Goal: Communication & Community: Participate in discussion

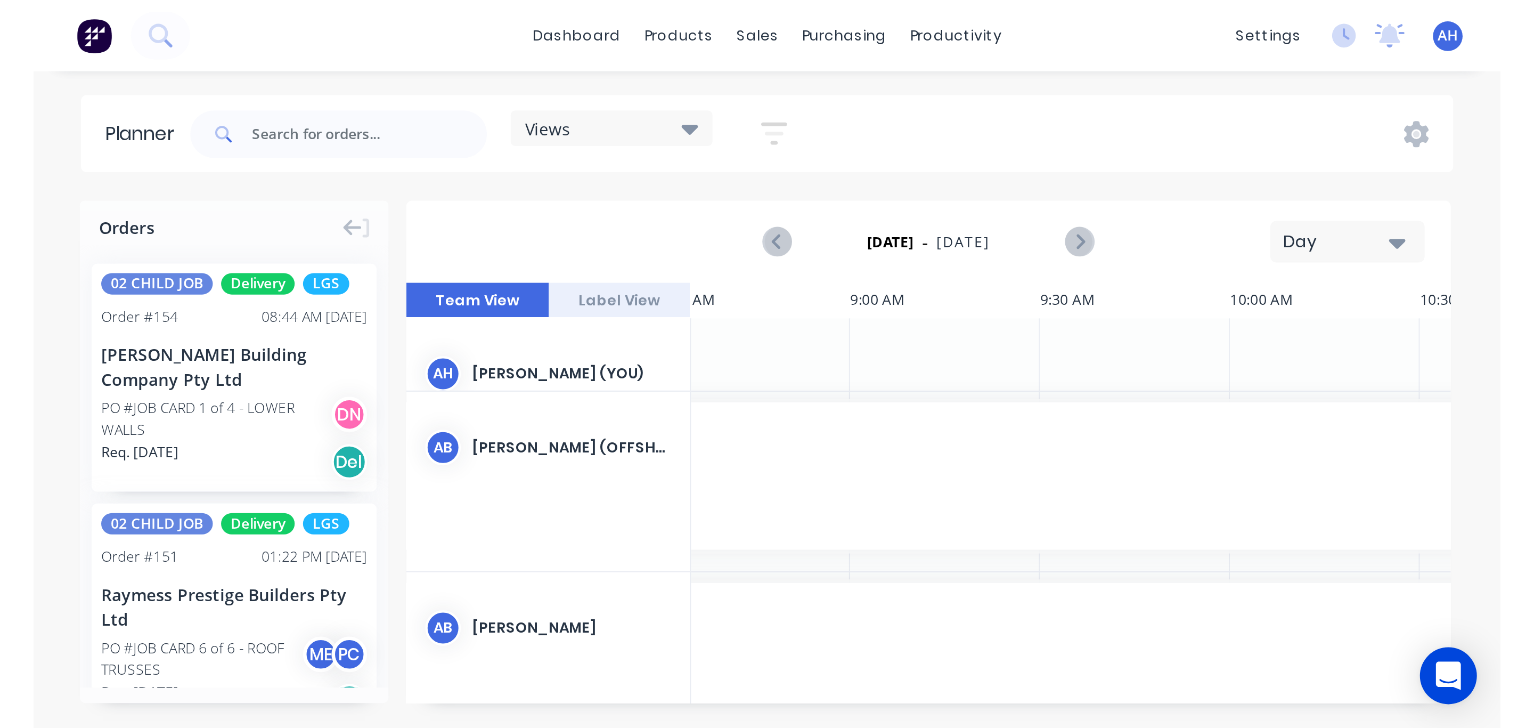
scroll to position [0, 232]
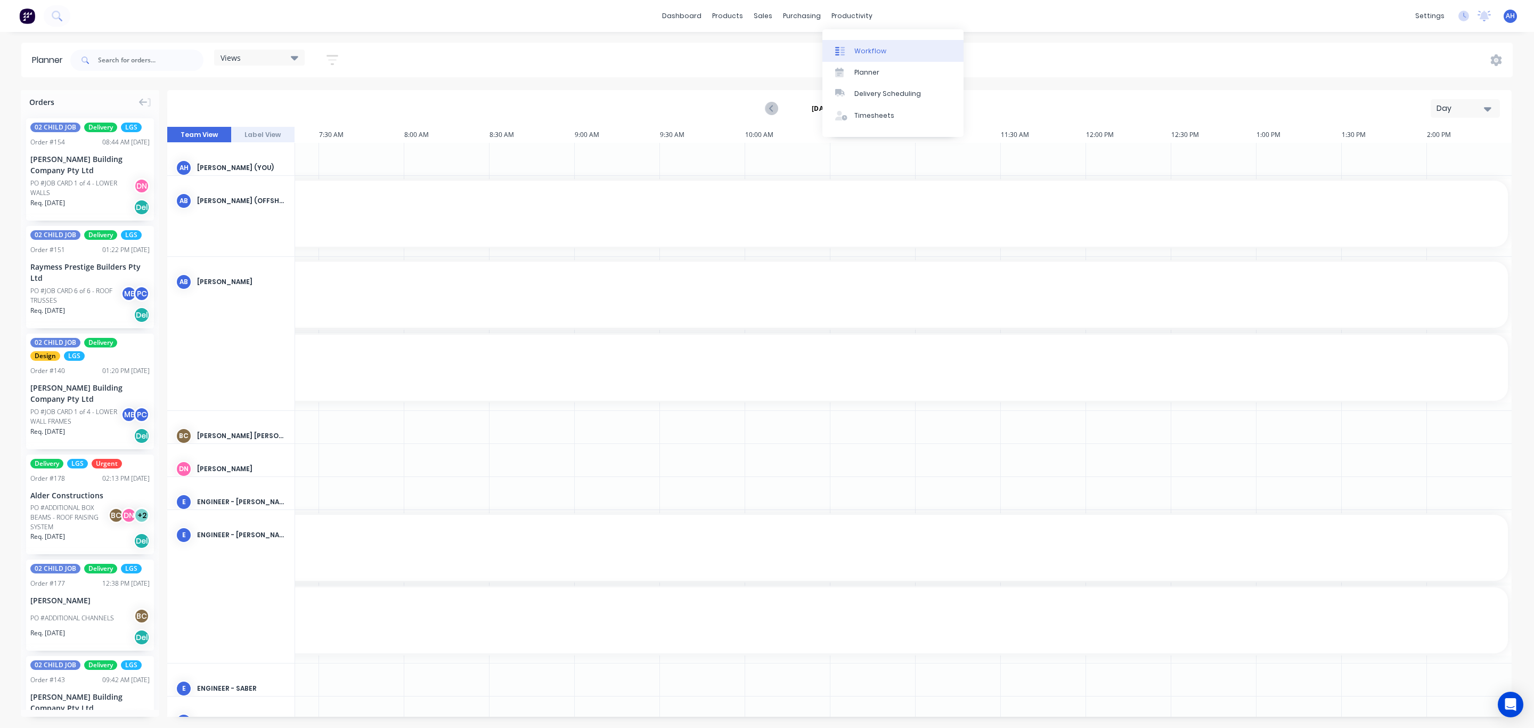
click at [857, 44] on link "Workflow" at bounding box center [892, 50] width 141 height 21
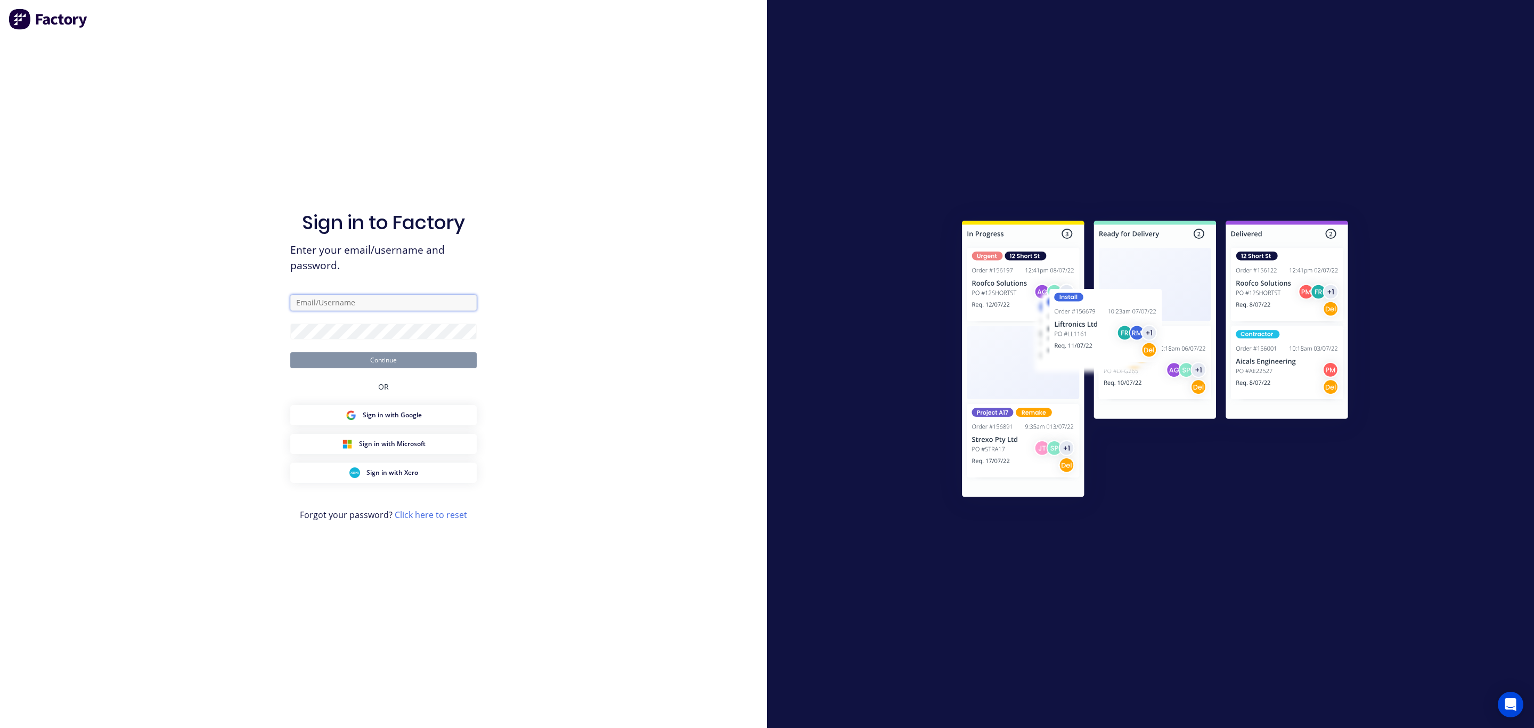
type input "[PERSON_NAME][EMAIL_ADDRESS][DOMAIN_NAME]"
click at [392, 361] on button "Continue" at bounding box center [383, 360] width 186 height 16
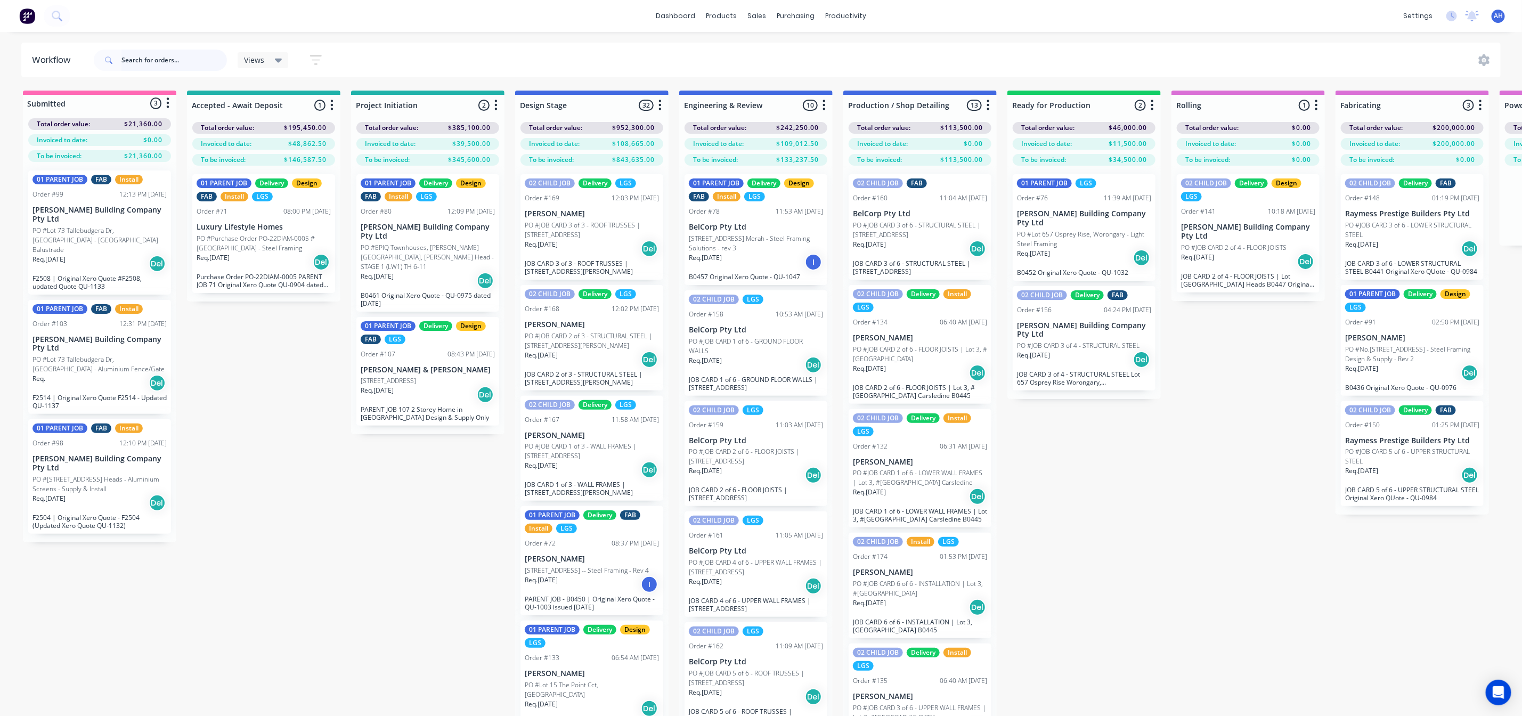
click at [155, 64] on input "text" at bounding box center [173, 60] width 105 height 21
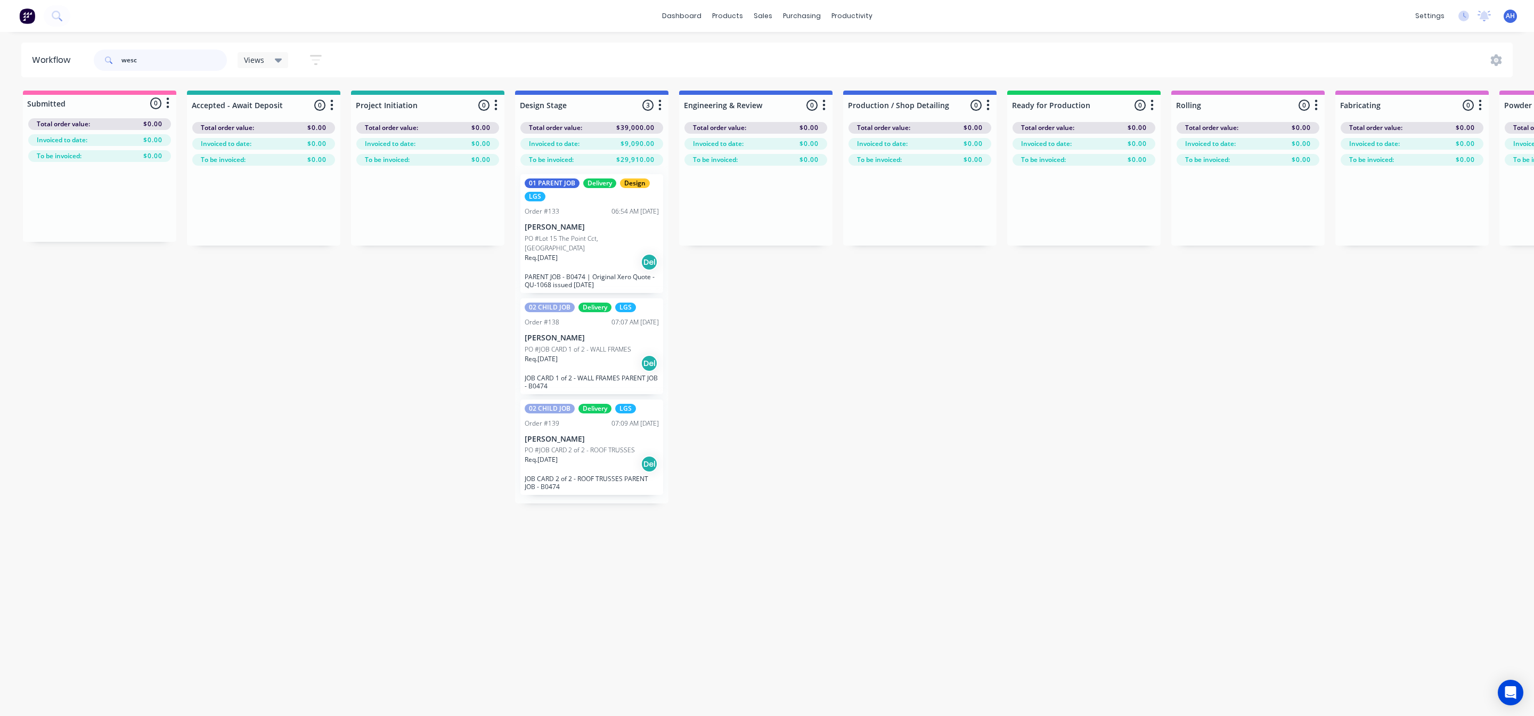
type input "wesc"
click at [347, 435] on div "Submitted 0 Status colour #FF69B4 hex #FF69B4 Save Cancel Summaries Total order…" at bounding box center [1343, 297] width 2703 height 413
click at [860, 74] on div "Planner" at bounding box center [866, 73] width 25 height 10
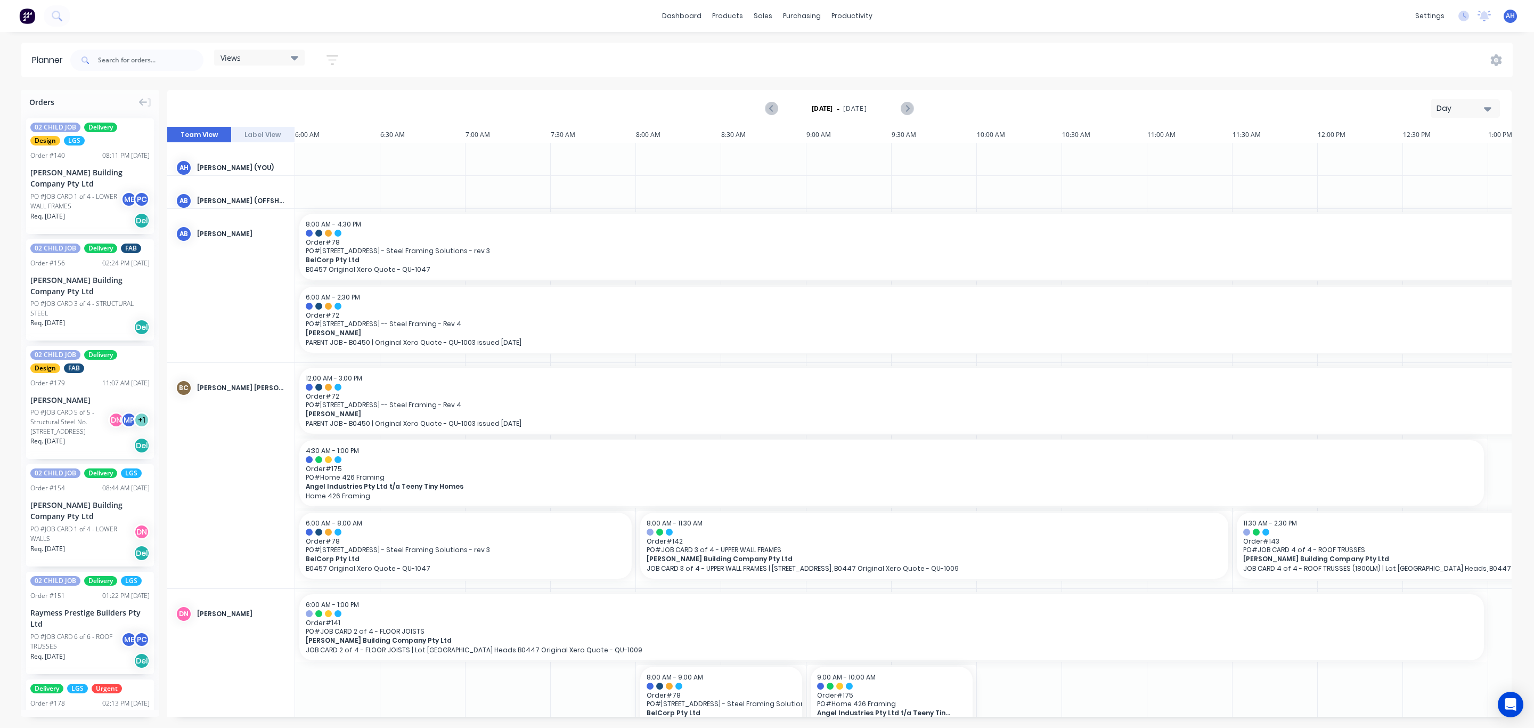
scroll to position [0, 235]
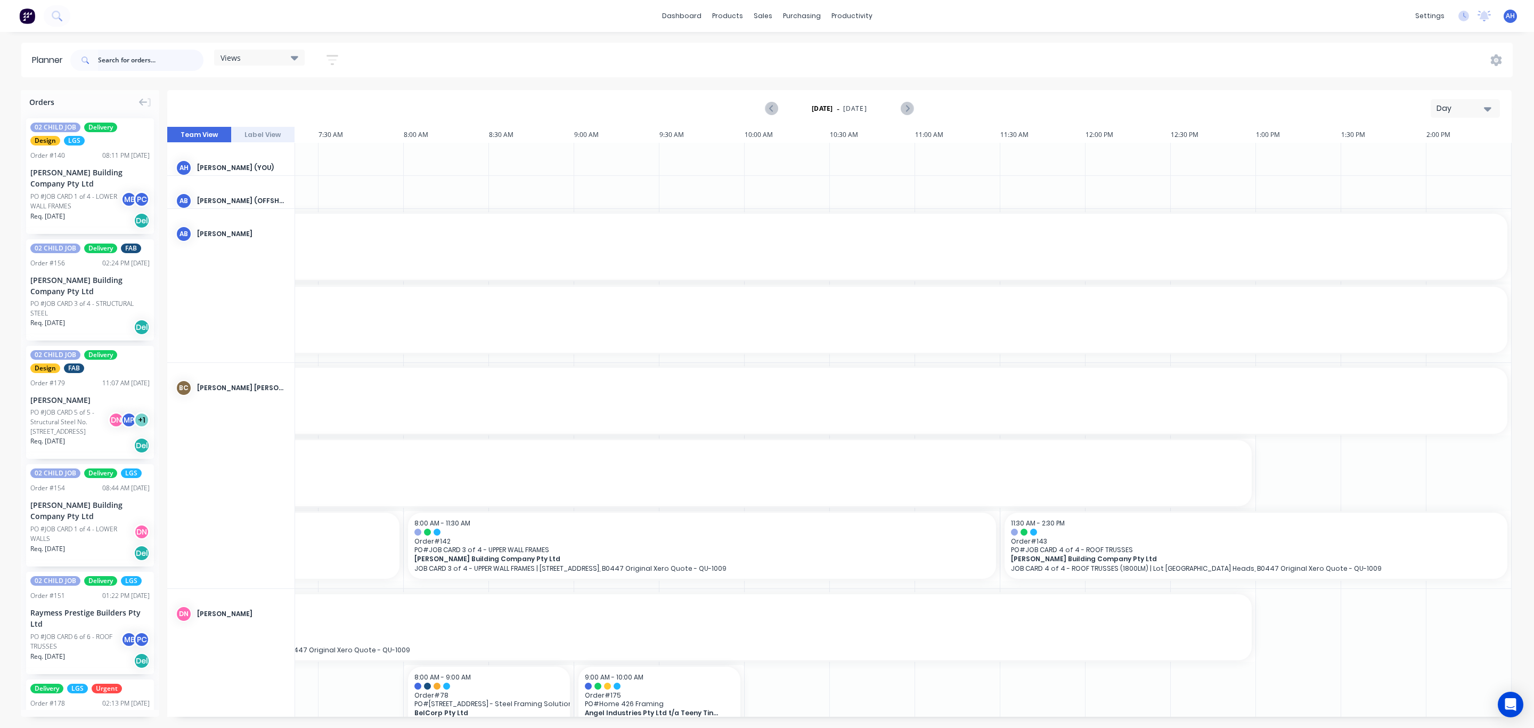
click at [185, 63] on input "text" at bounding box center [150, 60] width 105 height 21
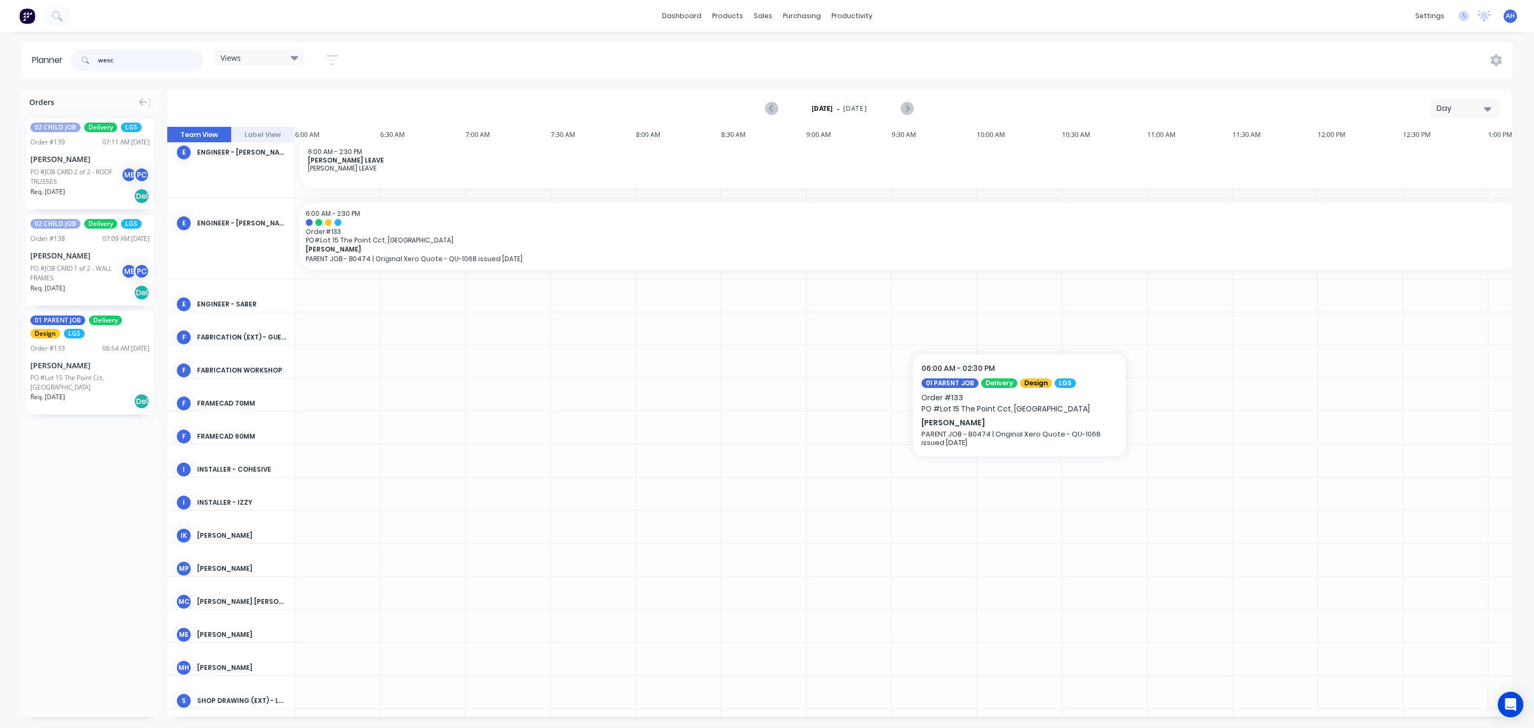
scroll to position [217, 0]
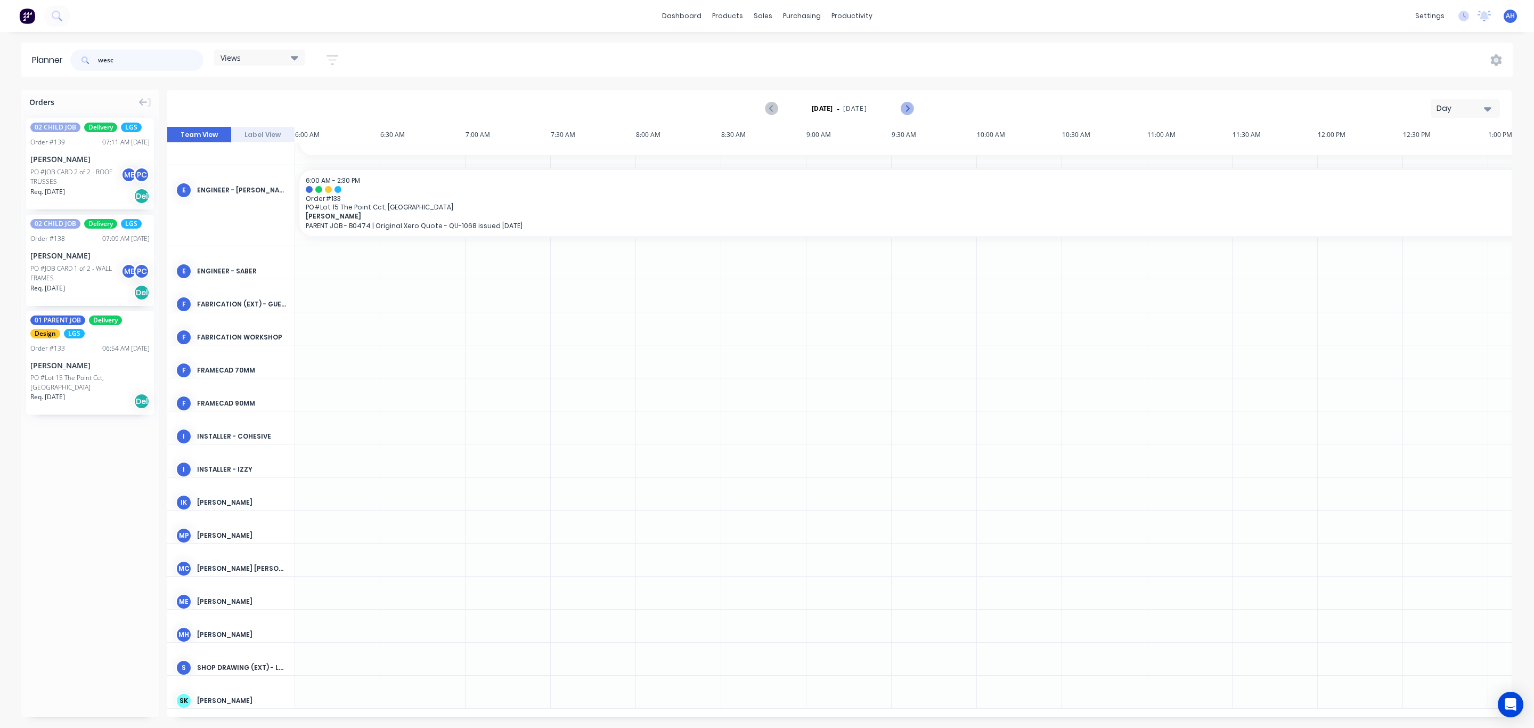
type input "wesc"
click at [914, 112] on button "Next page" at bounding box center [906, 108] width 21 height 21
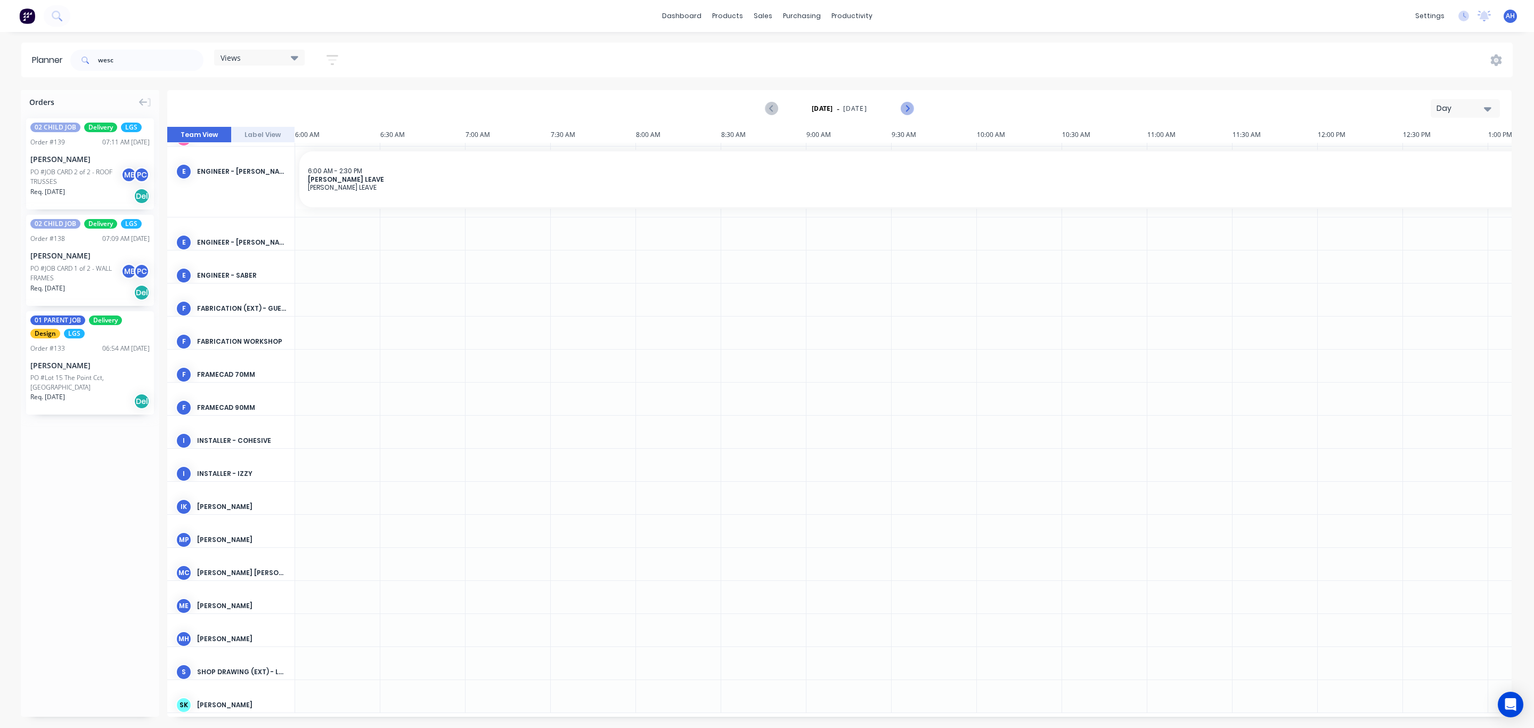
scroll to position [161, 235]
click at [1329, 105] on div "Day" at bounding box center [1461, 108] width 49 height 11
click at [1329, 160] on div "Week" at bounding box center [1445, 158] width 105 height 21
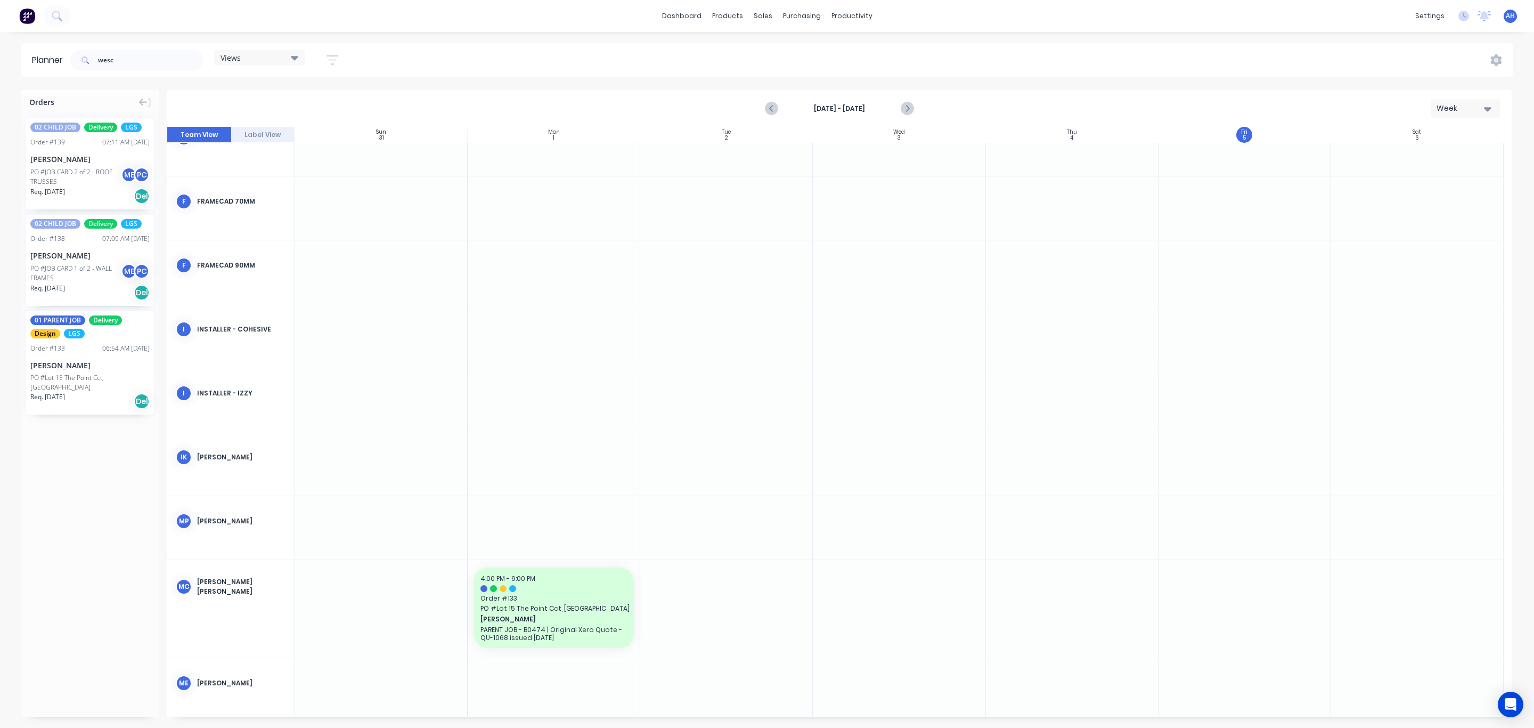
scroll to position [688, 0]
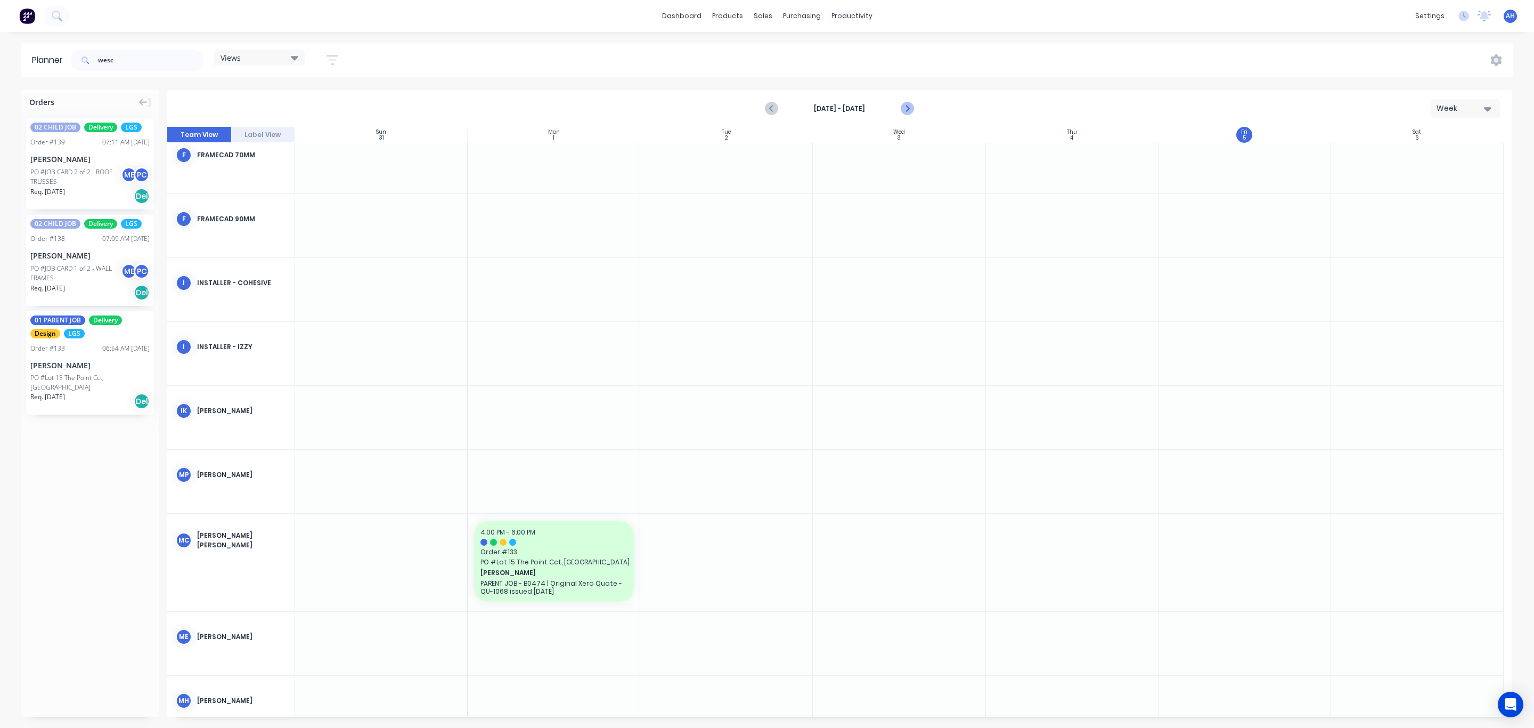
click at [905, 106] on icon "Next page" at bounding box center [906, 108] width 13 height 13
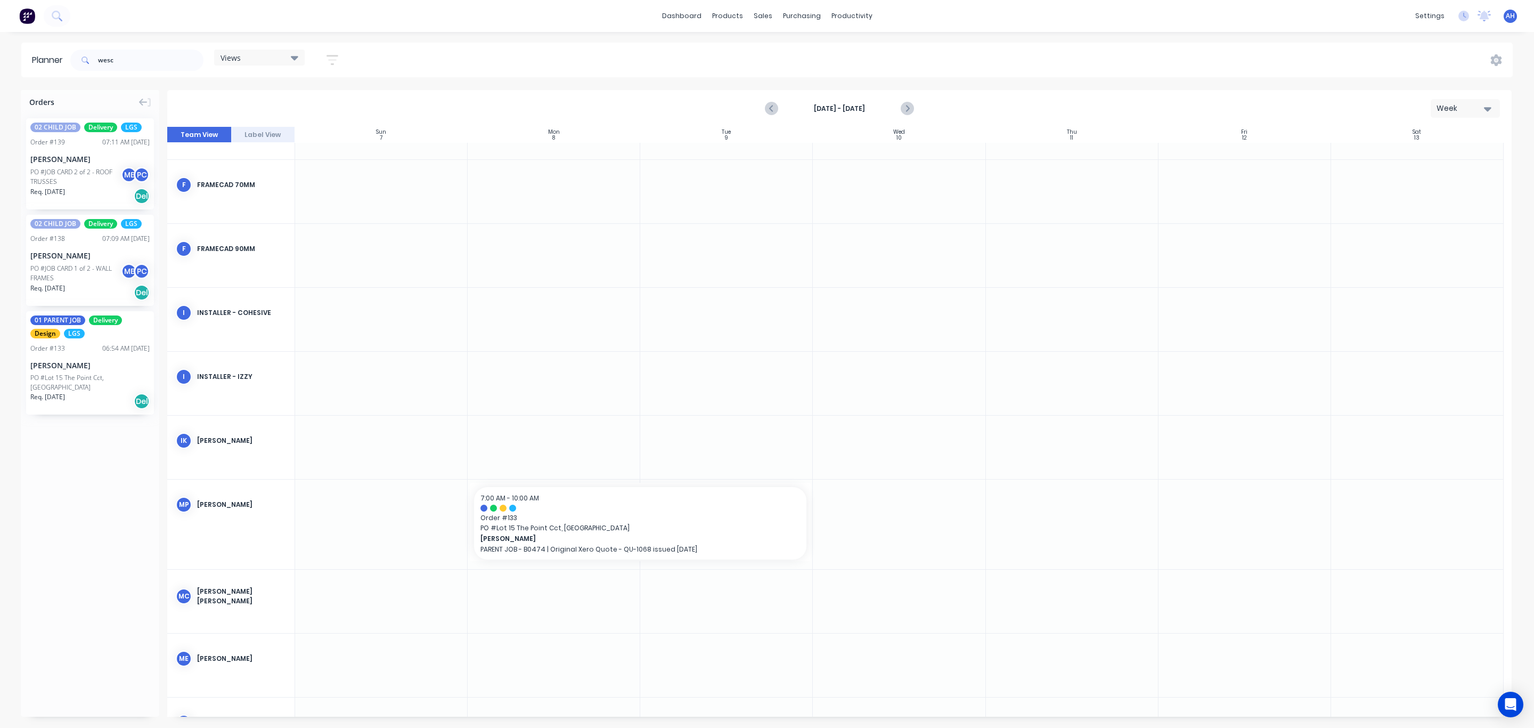
scroll to position [812, 0]
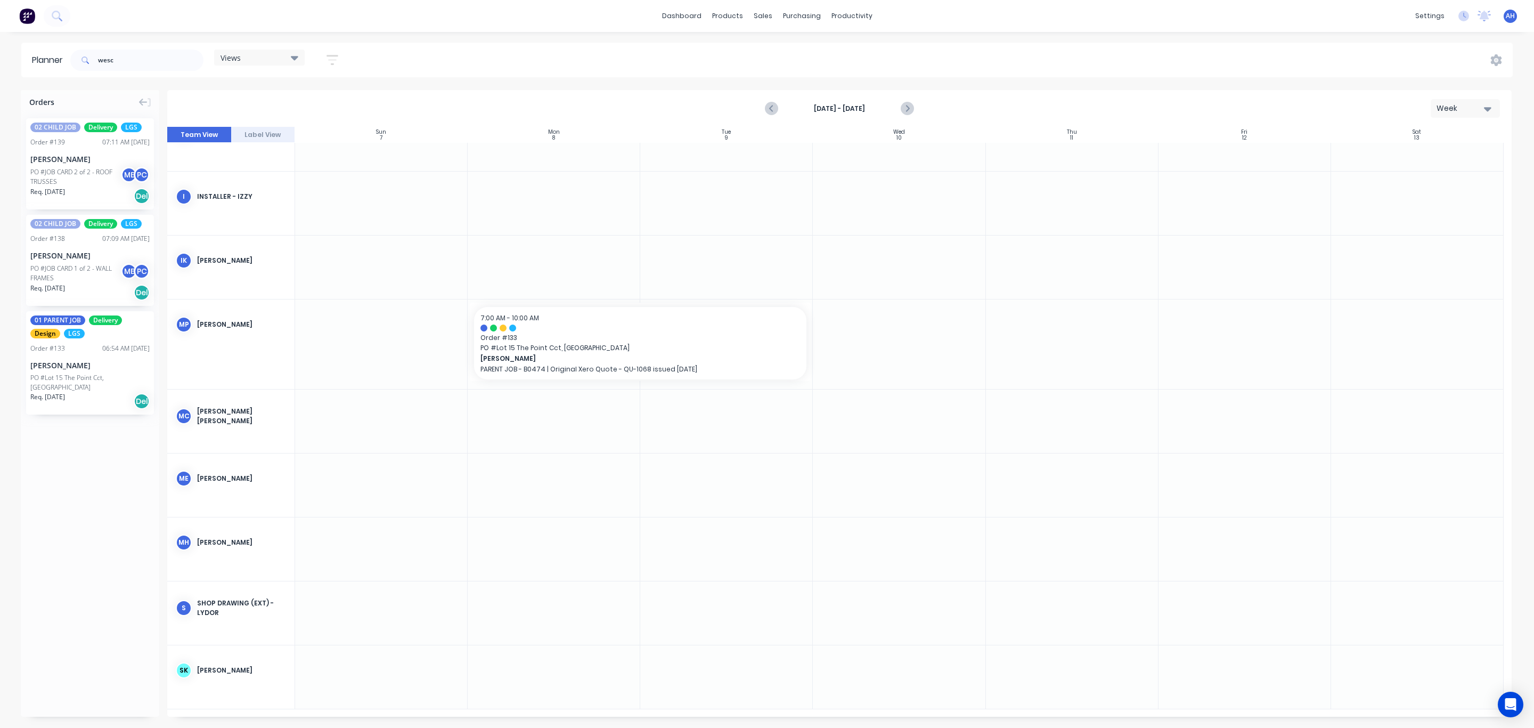
click at [260, 56] on div "Views" at bounding box center [260, 58] width 78 height 10
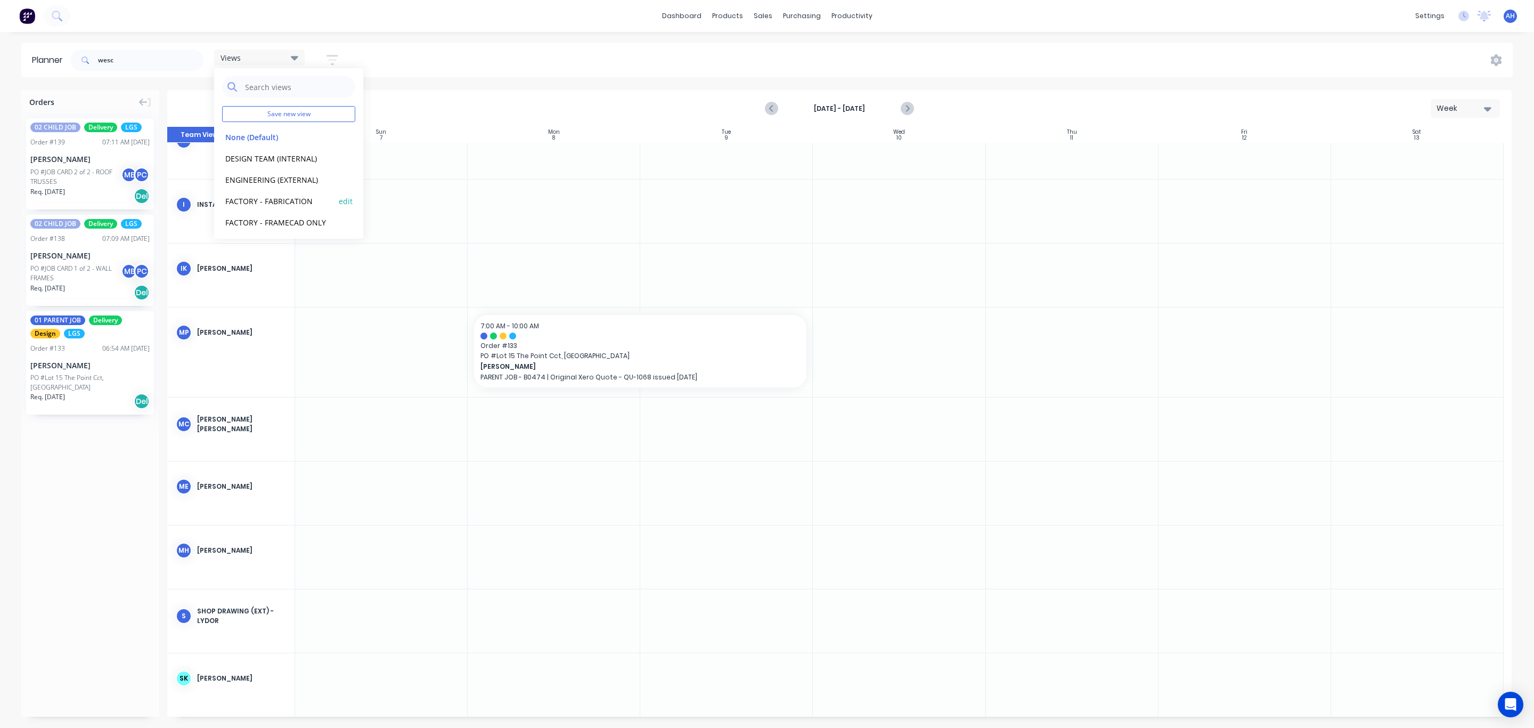
click at [279, 197] on button "FACTORY - FABRICATION" at bounding box center [278, 200] width 113 height 12
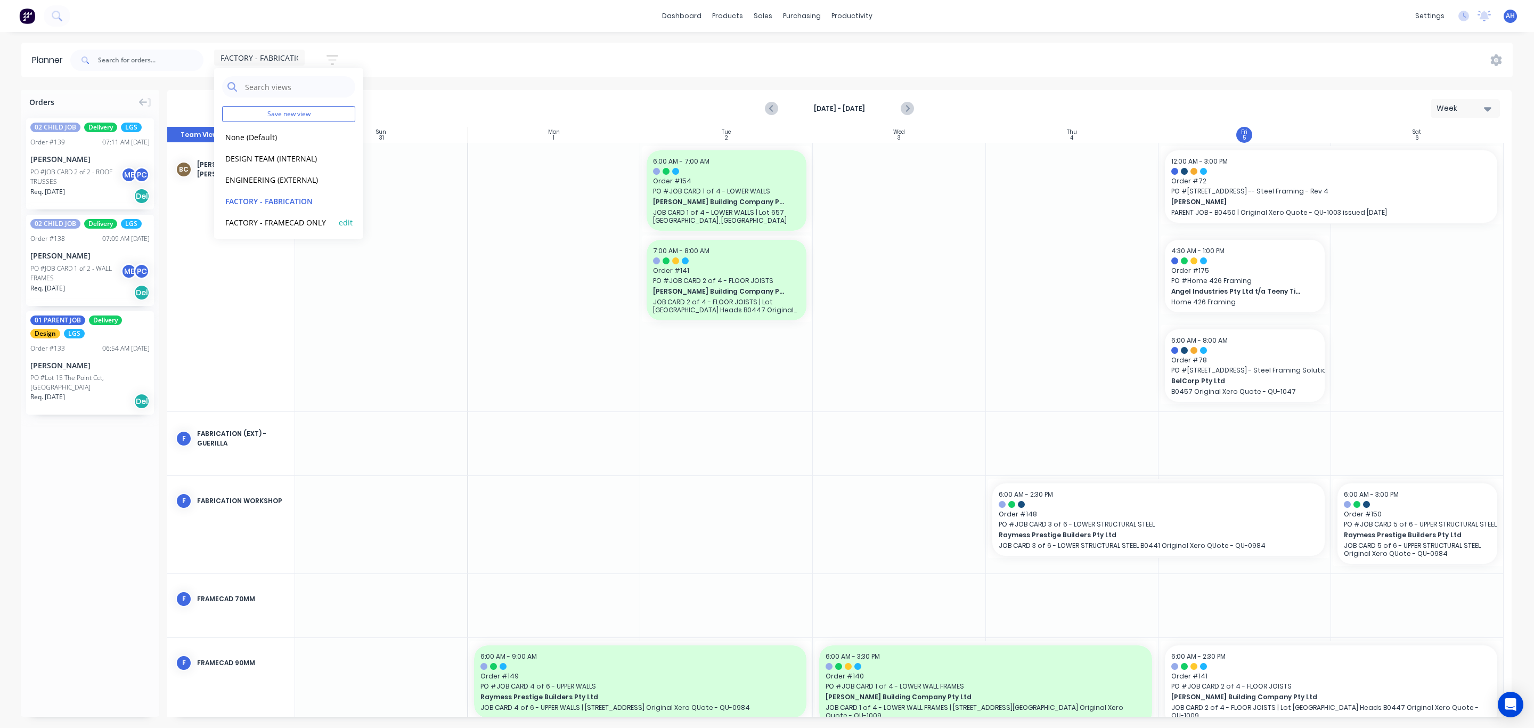
click at [275, 224] on button "FACTORY - FRAMECAD ONLY" at bounding box center [278, 222] width 113 height 12
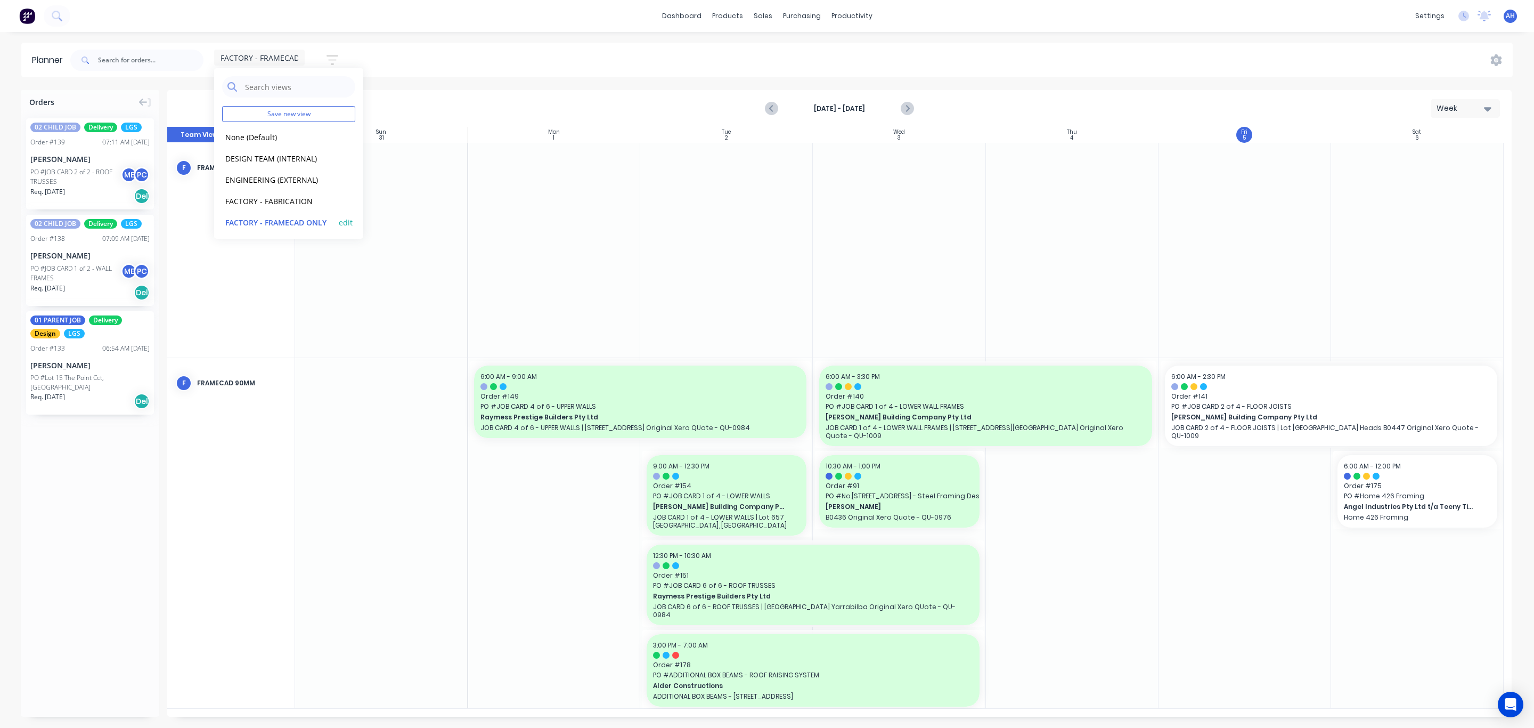
scroll to position [24, 0]
click at [283, 178] on button "FACTORY - FABRICATION" at bounding box center [278, 177] width 113 height 12
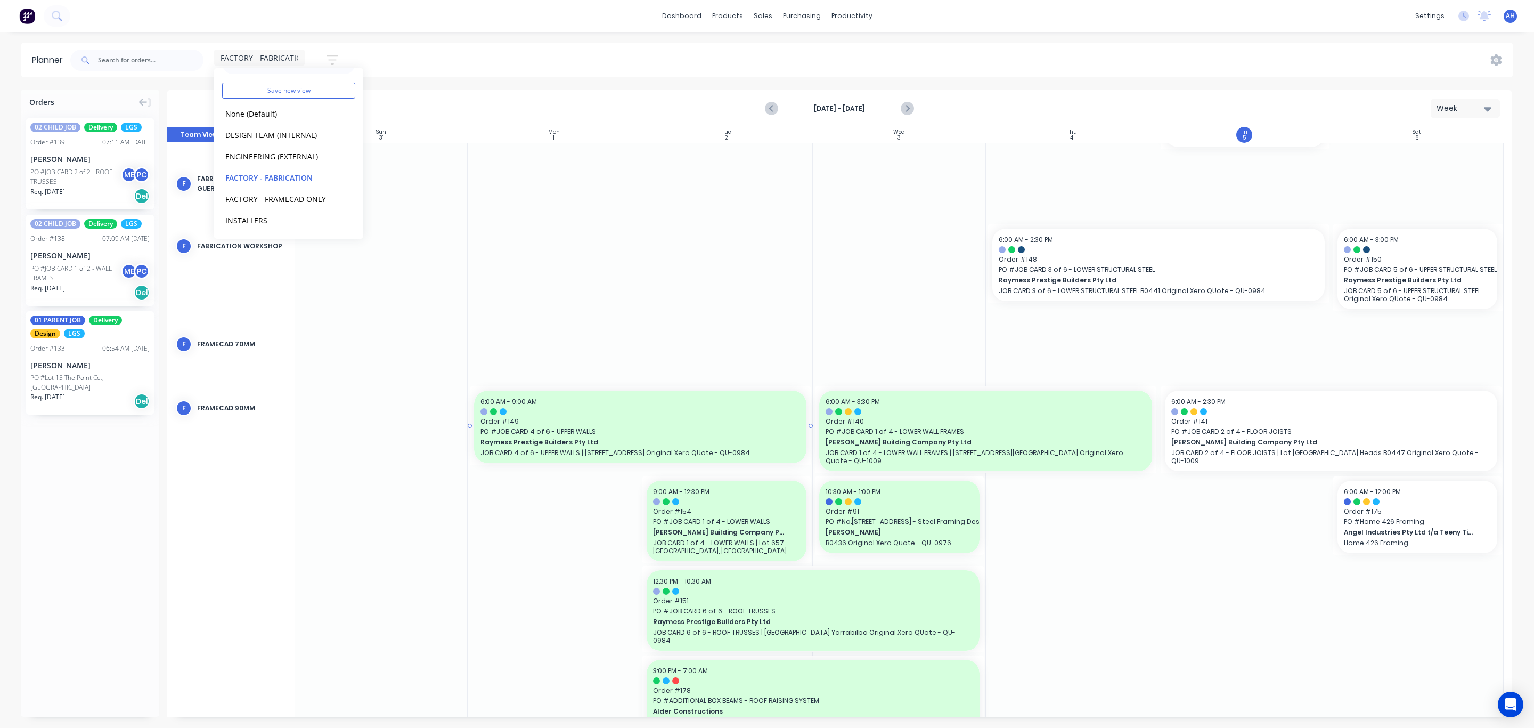
scroll to position [256, 0]
click at [903, 111] on icon "Next page" at bounding box center [906, 108] width 13 height 13
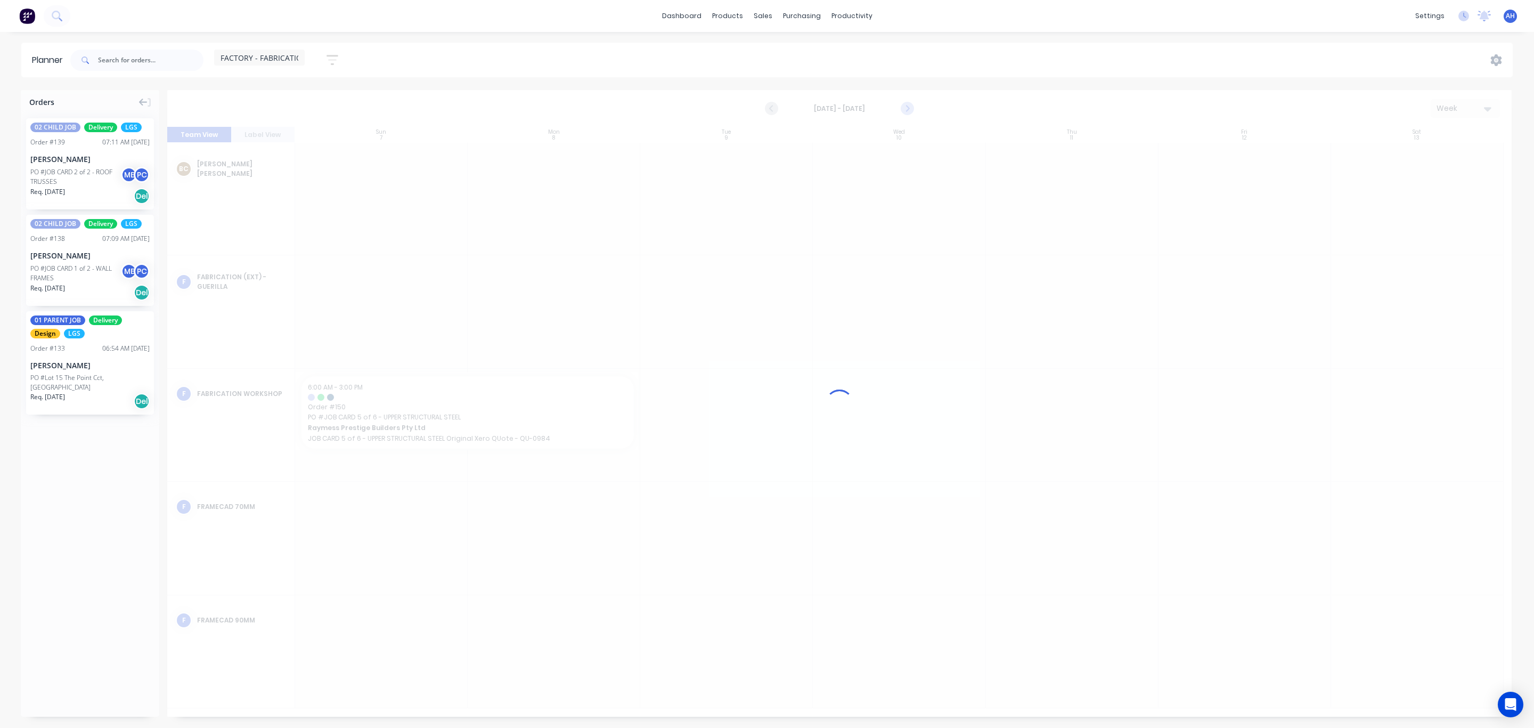
scroll to position [0, 0]
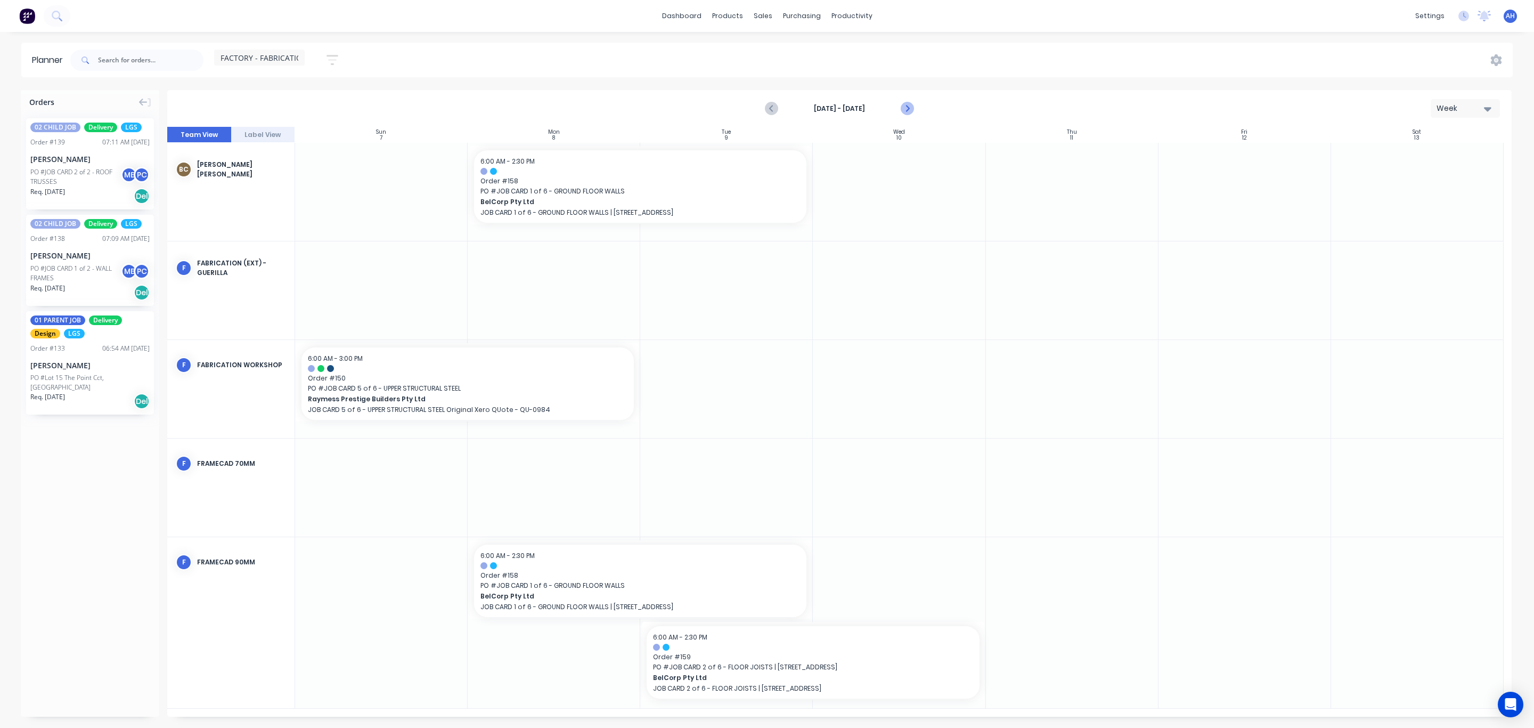
click at [908, 110] on icon "Next page" at bounding box center [906, 108] width 13 height 13
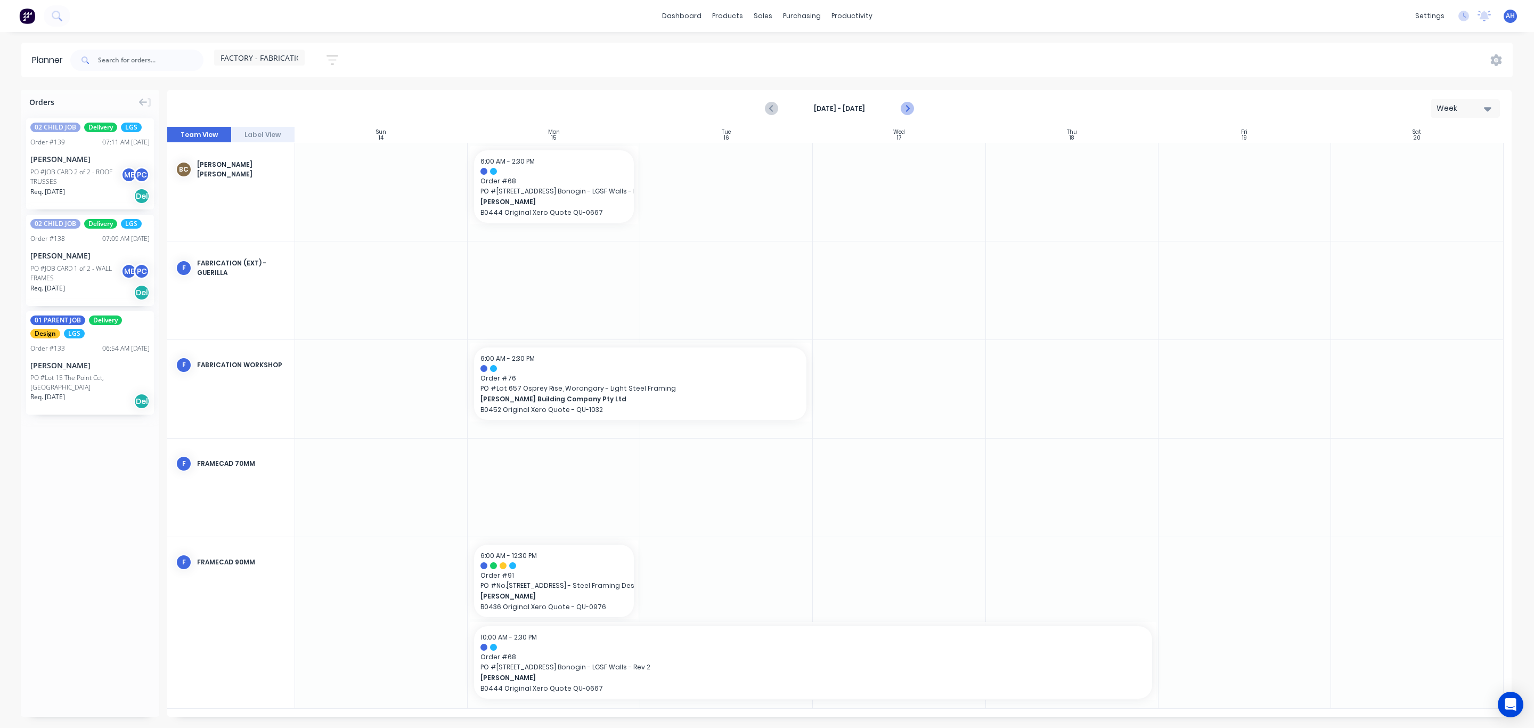
click at [908, 110] on icon "Next page" at bounding box center [906, 108] width 13 height 13
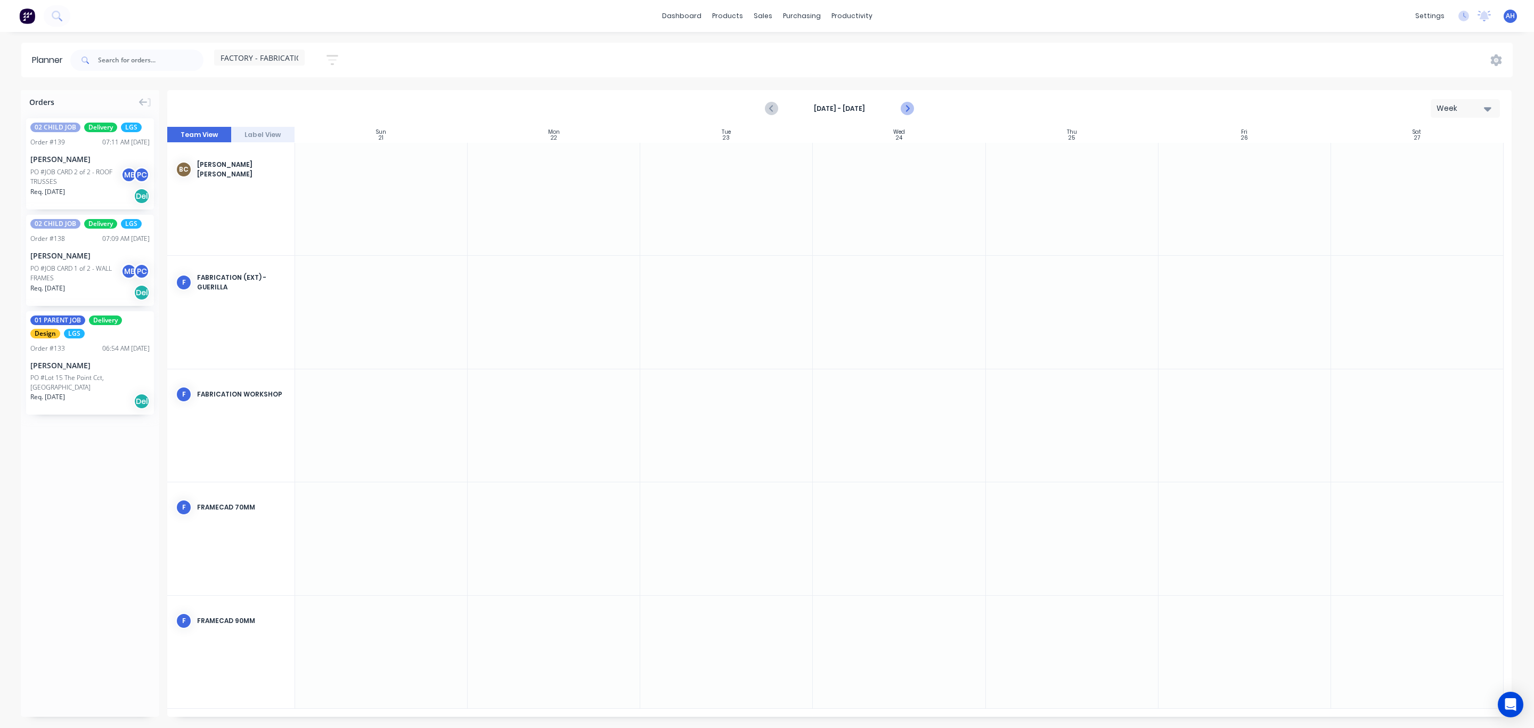
click at [907, 106] on icon "Next page" at bounding box center [906, 108] width 5 height 9
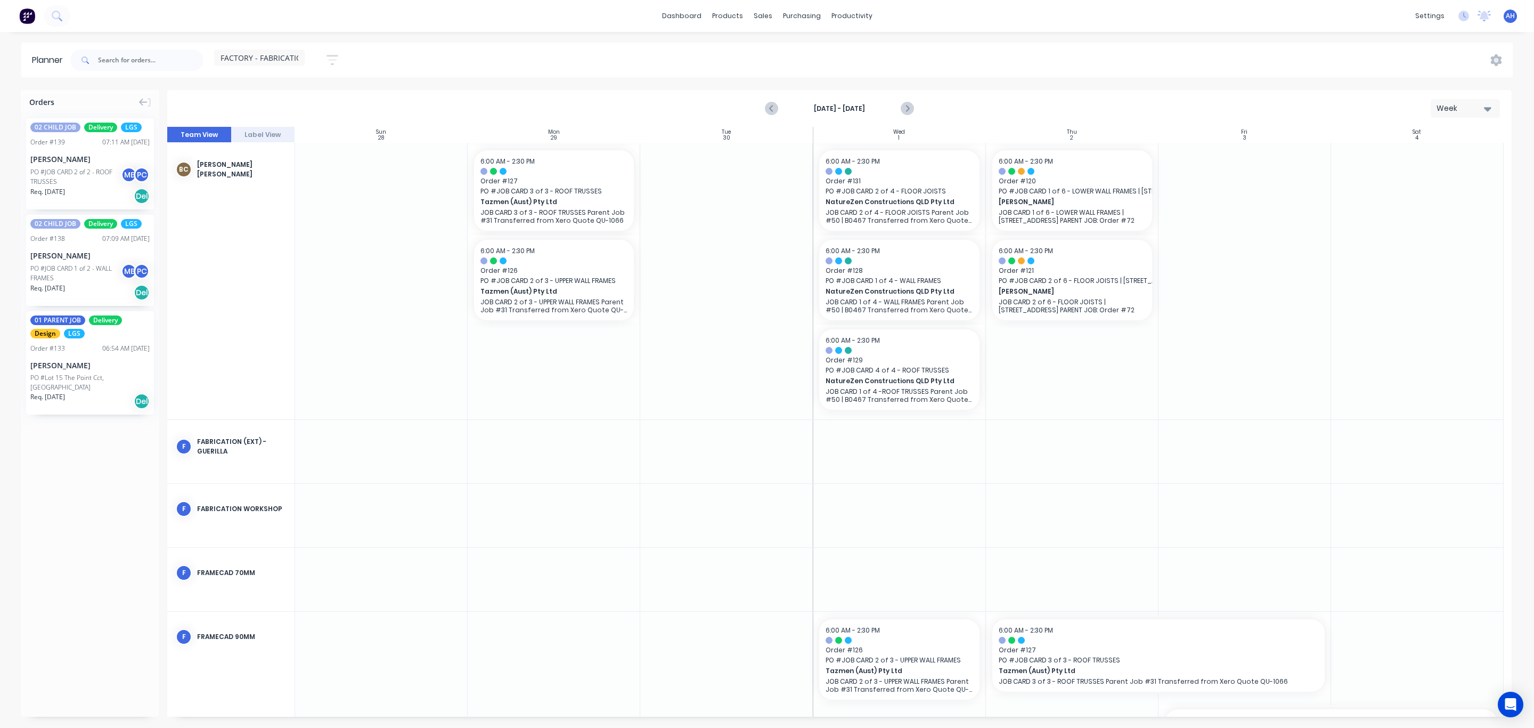
scroll to position [82, 0]
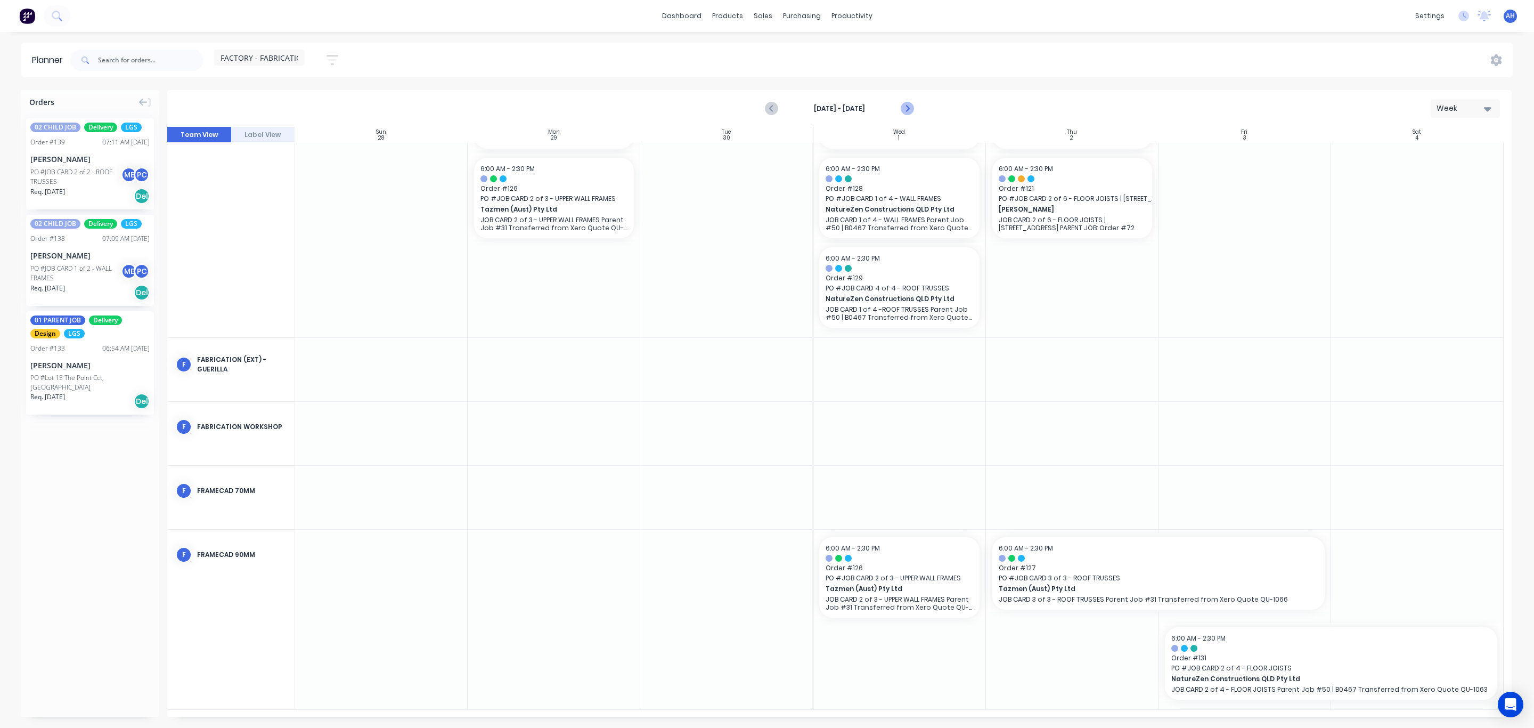
click at [905, 112] on icon "Next page" at bounding box center [906, 108] width 5 height 9
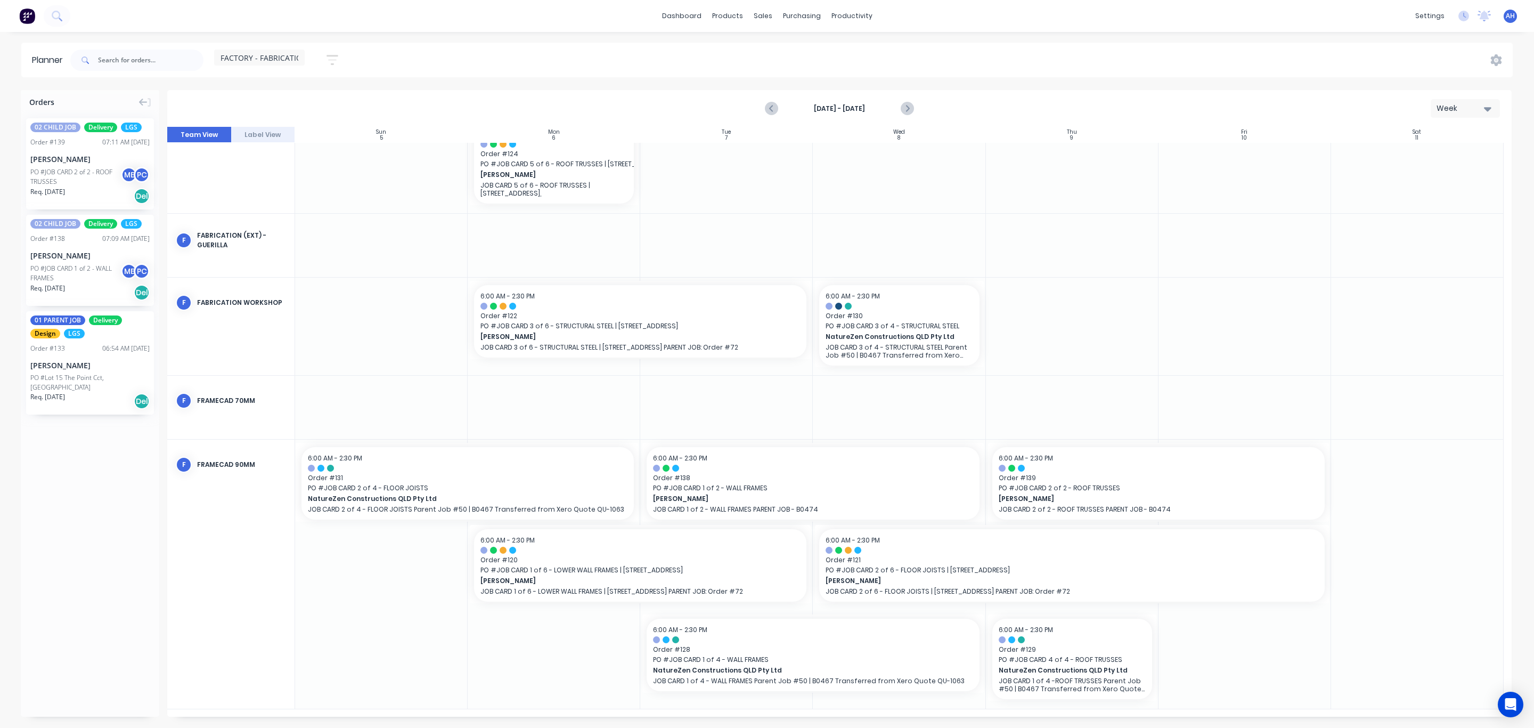
scroll to position [109, 0]
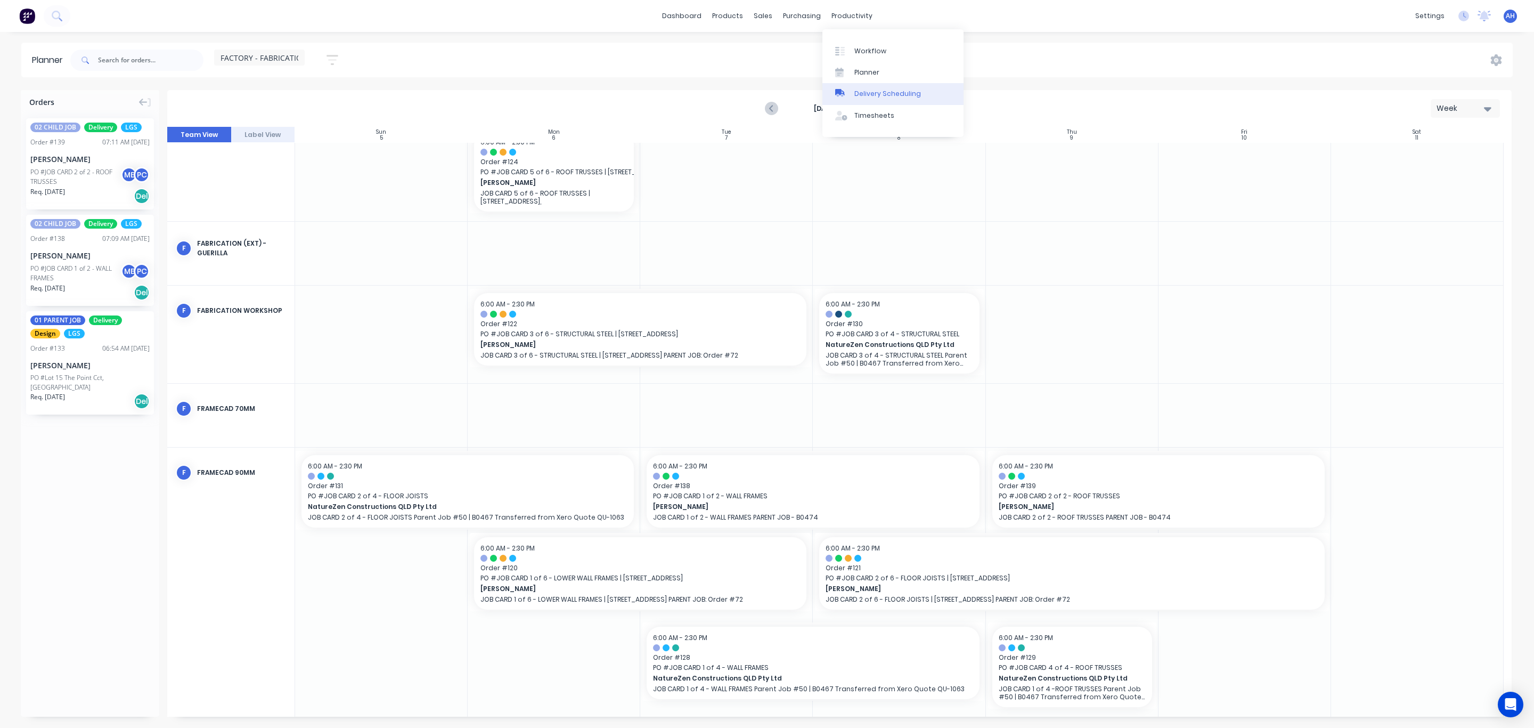
click at [855, 92] on div "Delivery Scheduling" at bounding box center [887, 94] width 67 height 10
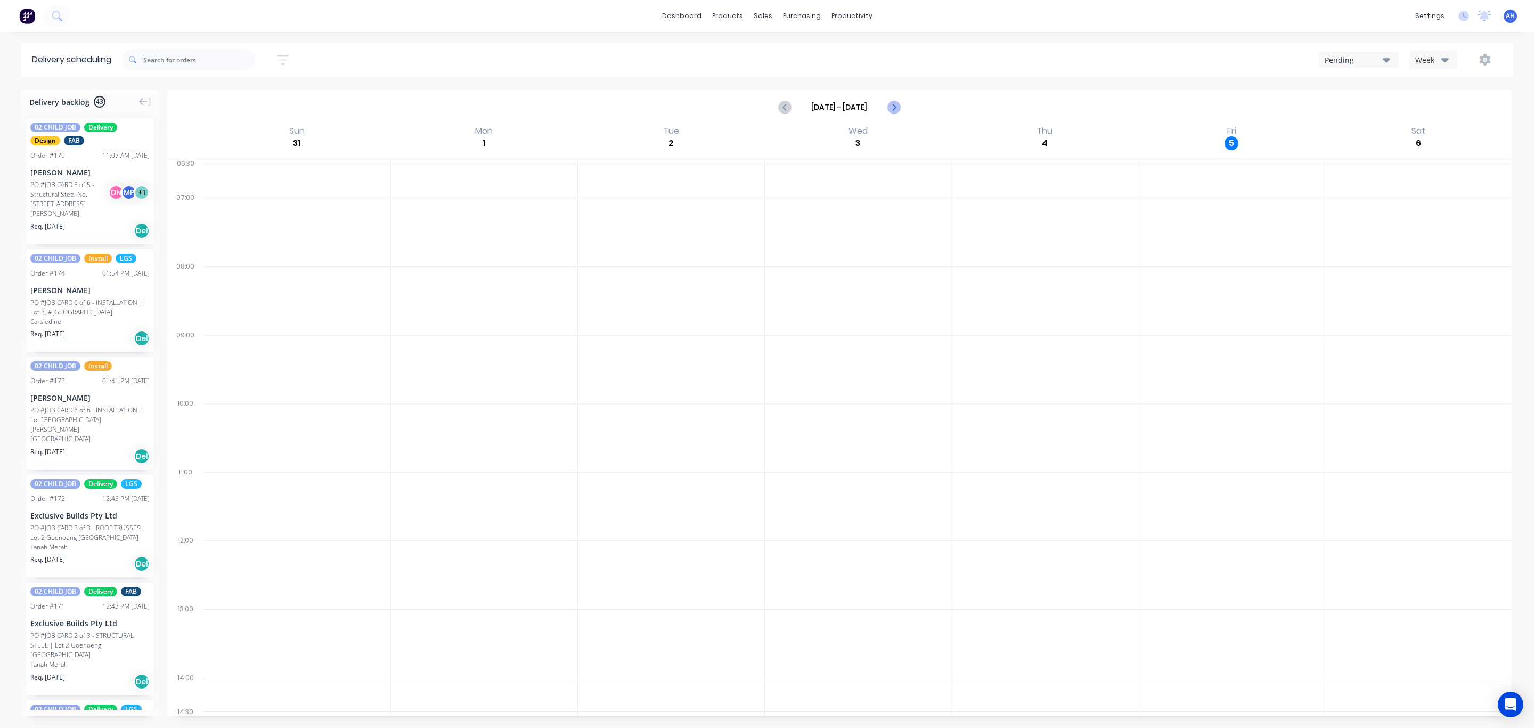
click at [896, 104] on icon "Next page" at bounding box center [893, 107] width 13 height 13
type input "[DATE] - [DATE]"
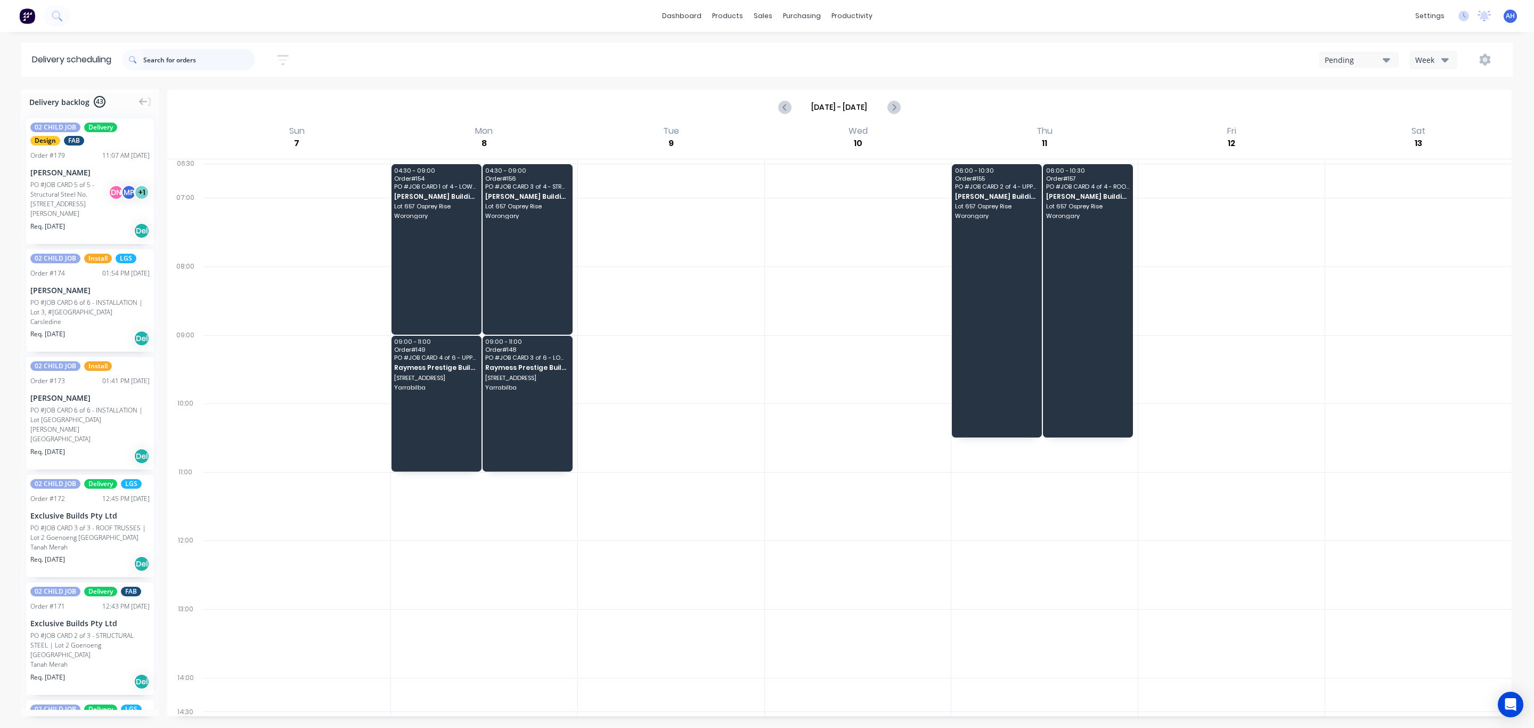
click at [215, 60] on input "text" at bounding box center [199, 59] width 112 height 21
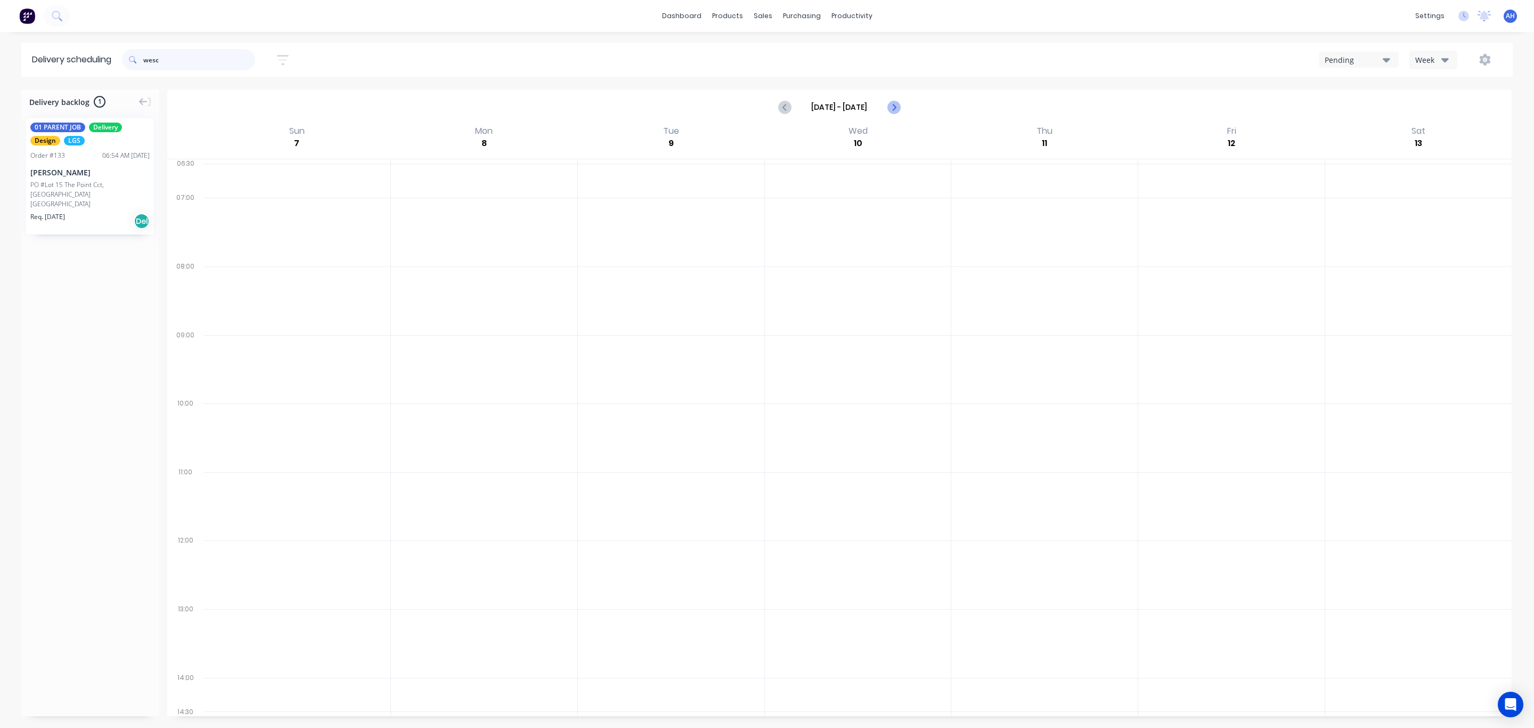
type input "wesc"
click at [889, 107] on icon "Next page" at bounding box center [893, 107] width 13 height 13
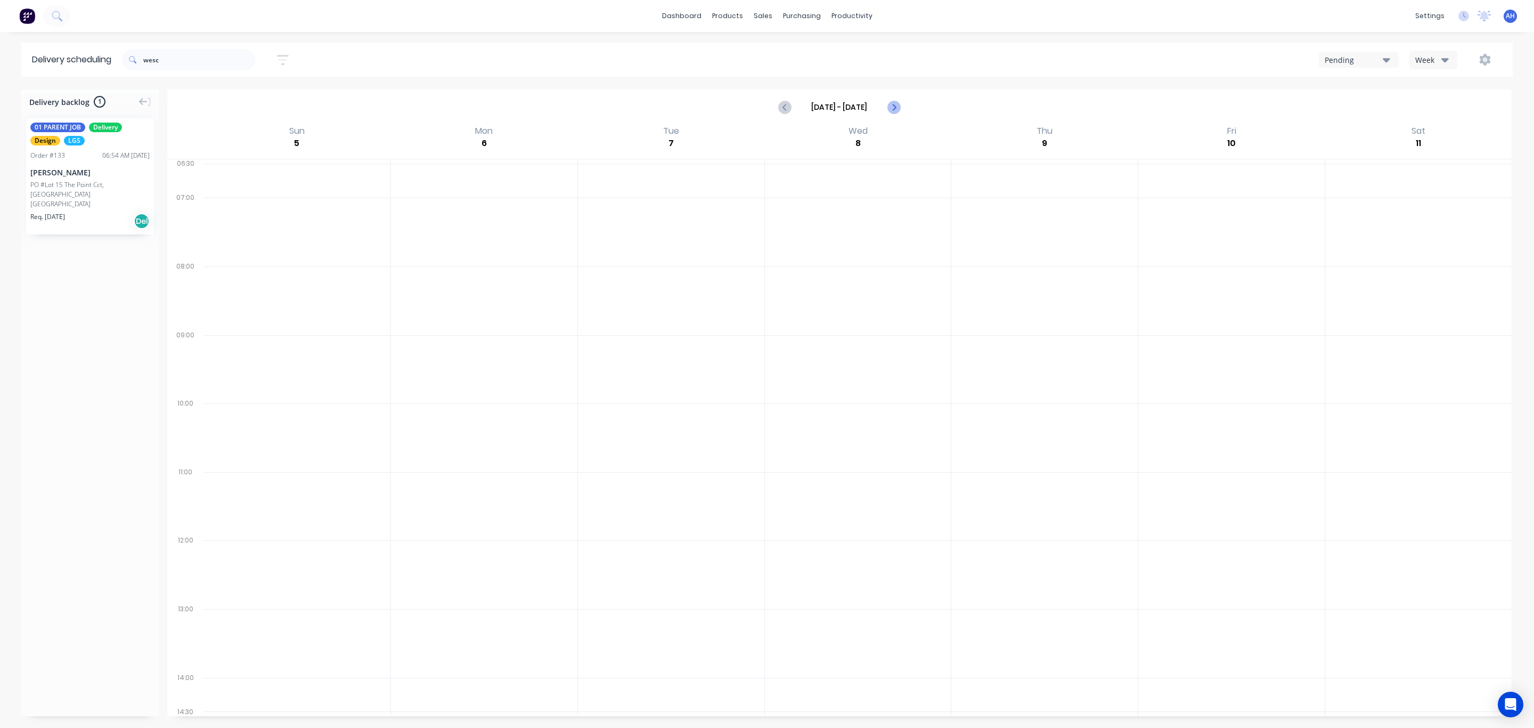
click at [889, 107] on icon "Next page" at bounding box center [893, 107] width 13 height 13
type input "[DATE] - [DATE]"
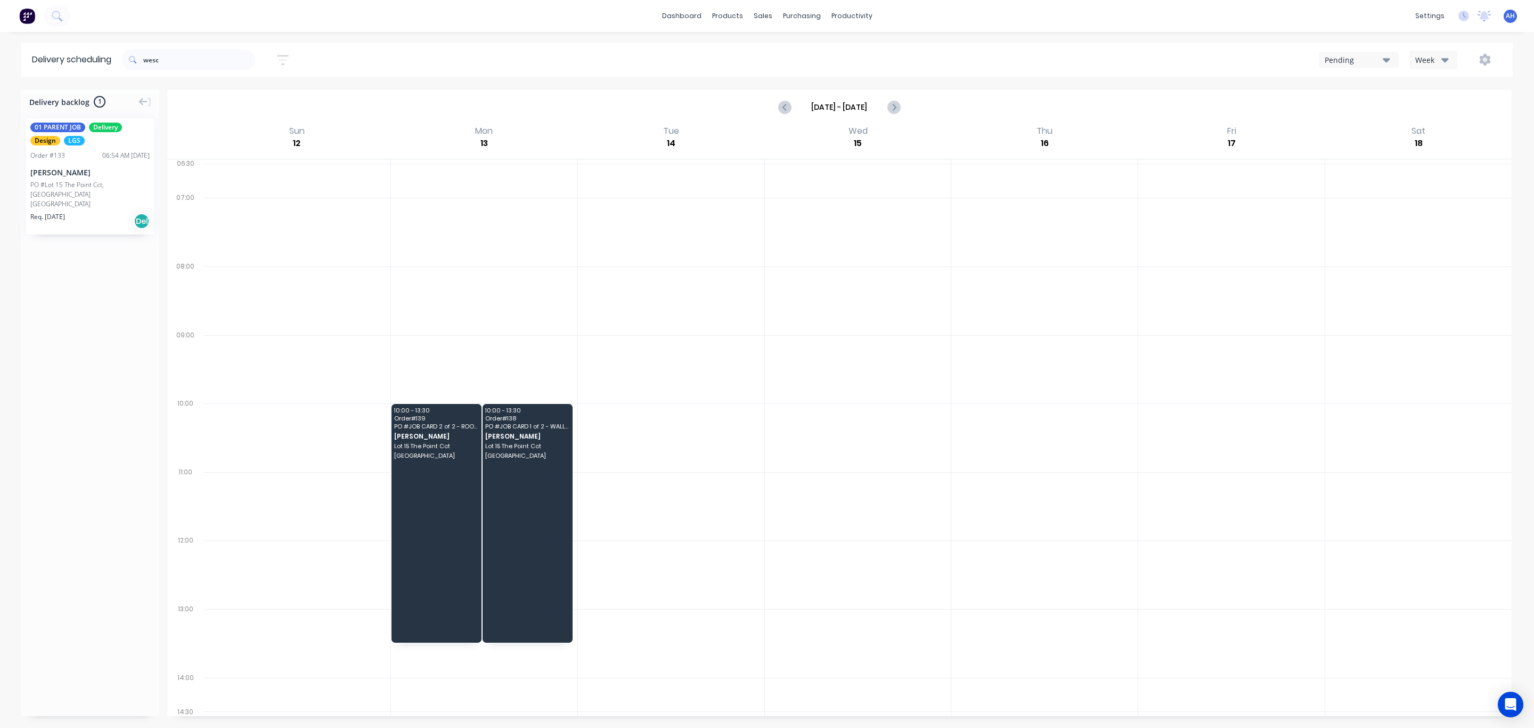
click at [71, 170] on div "[PERSON_NAME]" at bounding box center [89, 172] width 119 height 11
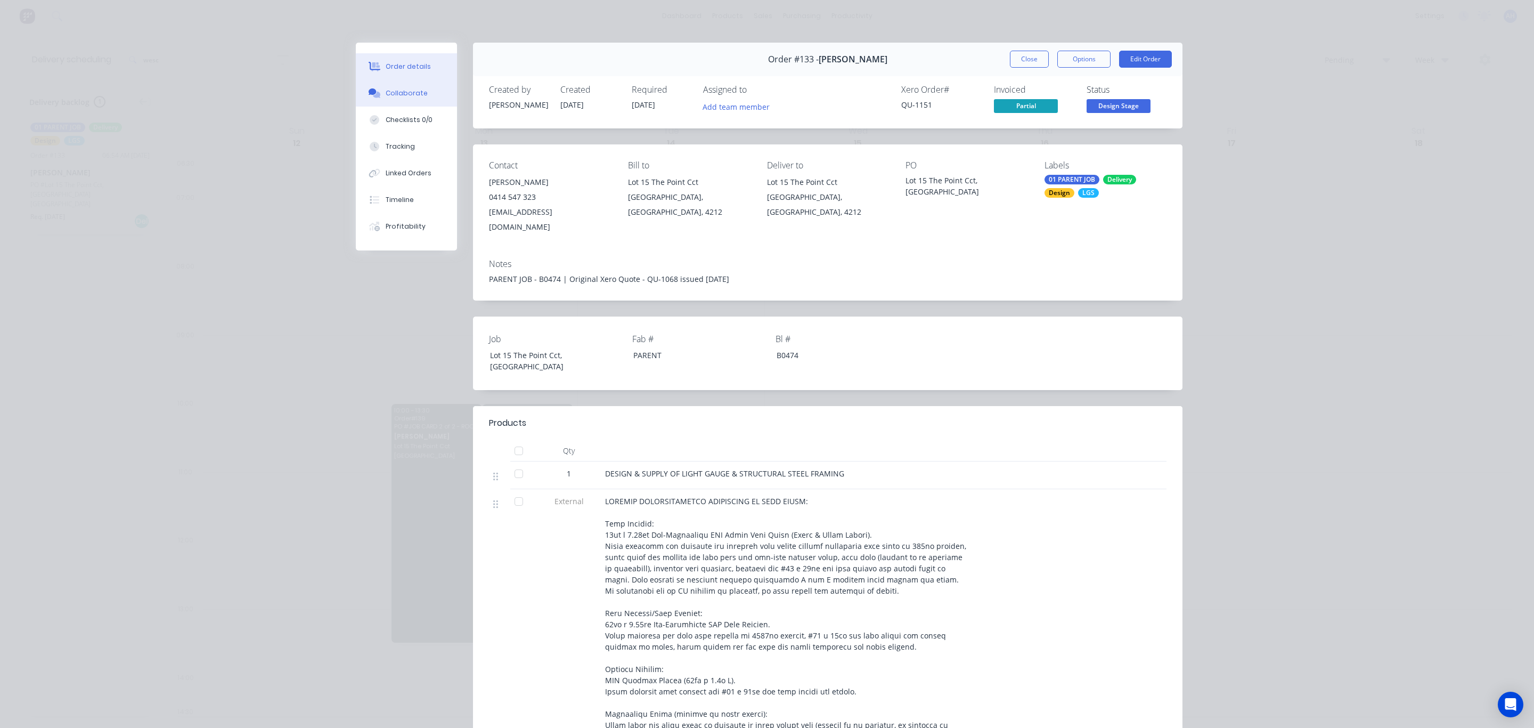
click at [392, 97] on div "Collaborate" at bounding box center [407, 93] width 42 height 10
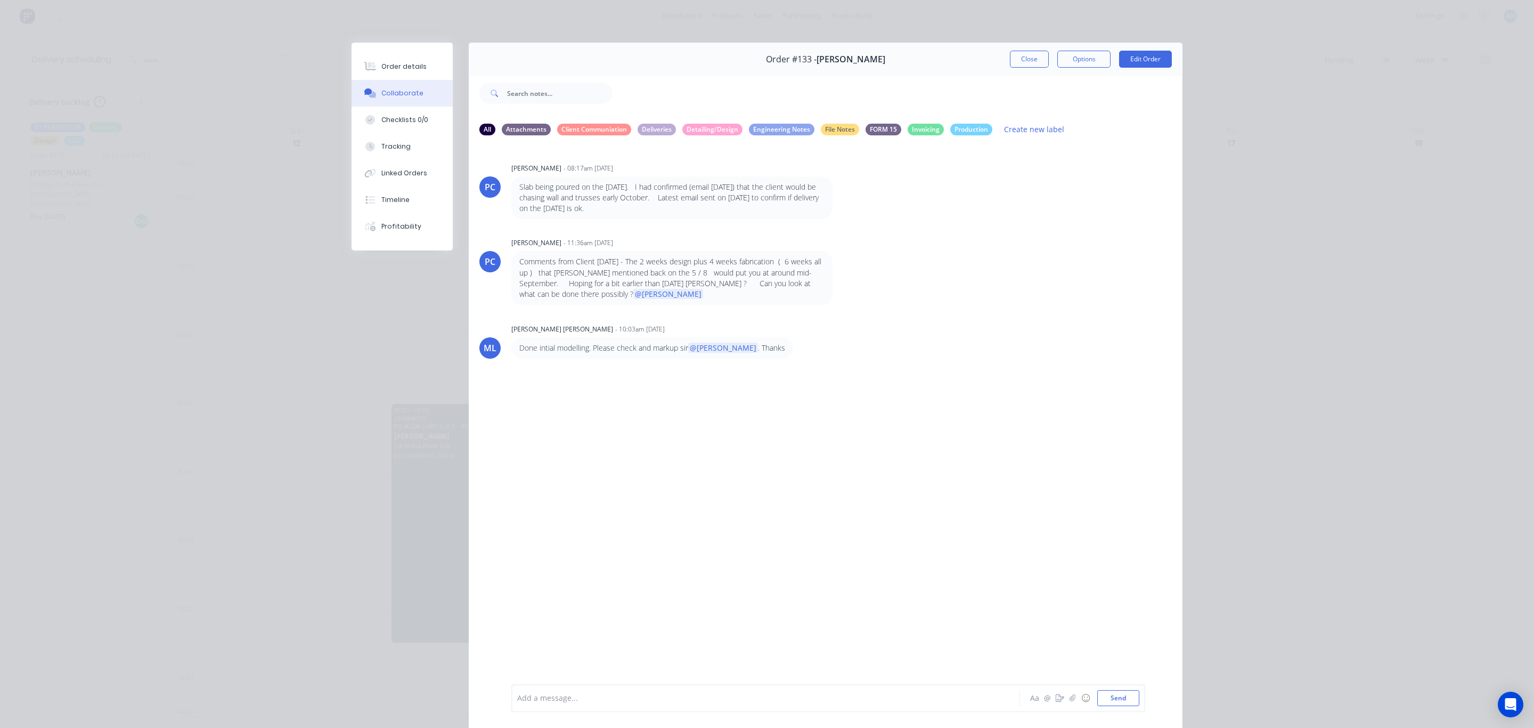
click at [232, 48] on div "Order details Collaborate Checklists 0/0 Tracking Linked Orders Timeline Profit…" at bounding box center [767, 364] width 1534 height 728
click at [1022, 54] on button "Close" at bounding box center [1029, 59] width 39 height 17
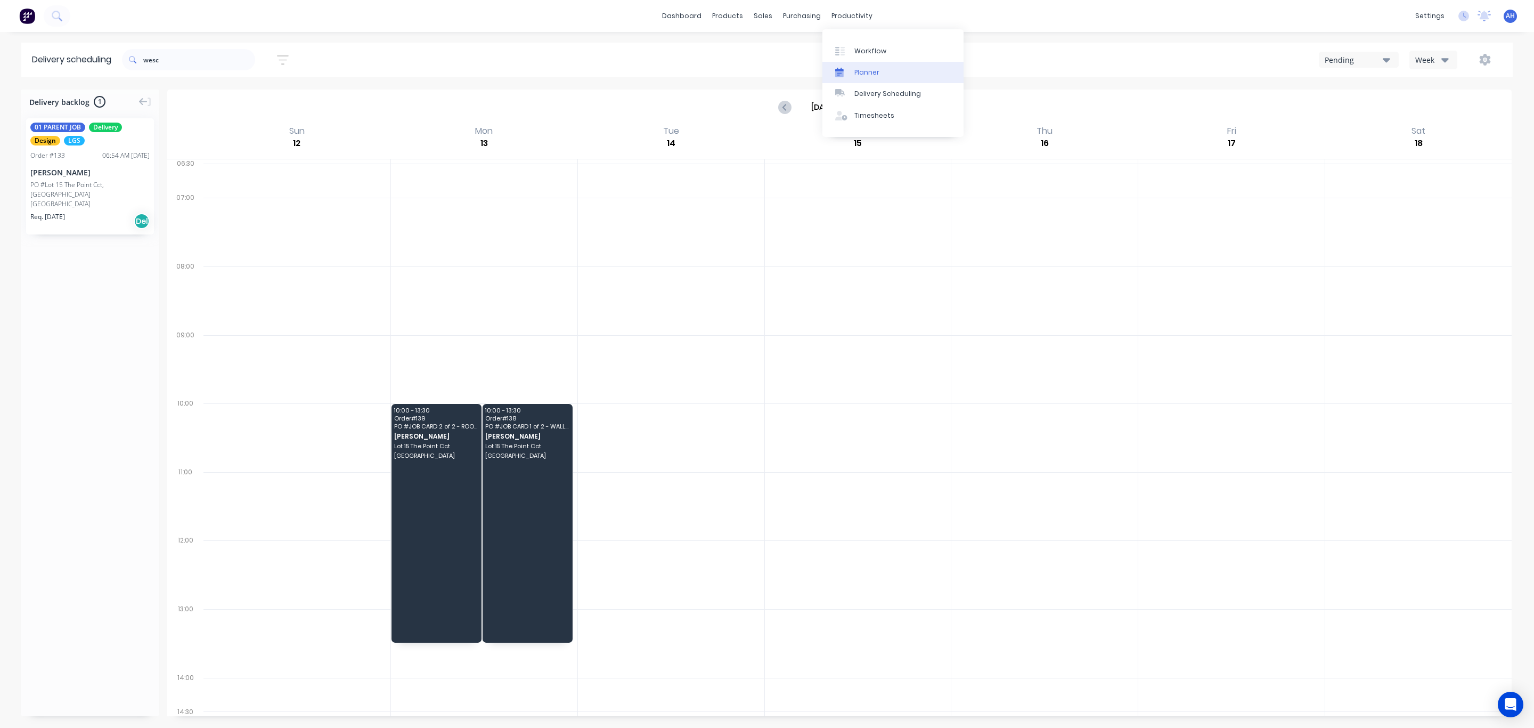
click at [875, 68] on div "Planner" at bounding box center [866, 73] width 25 height 10
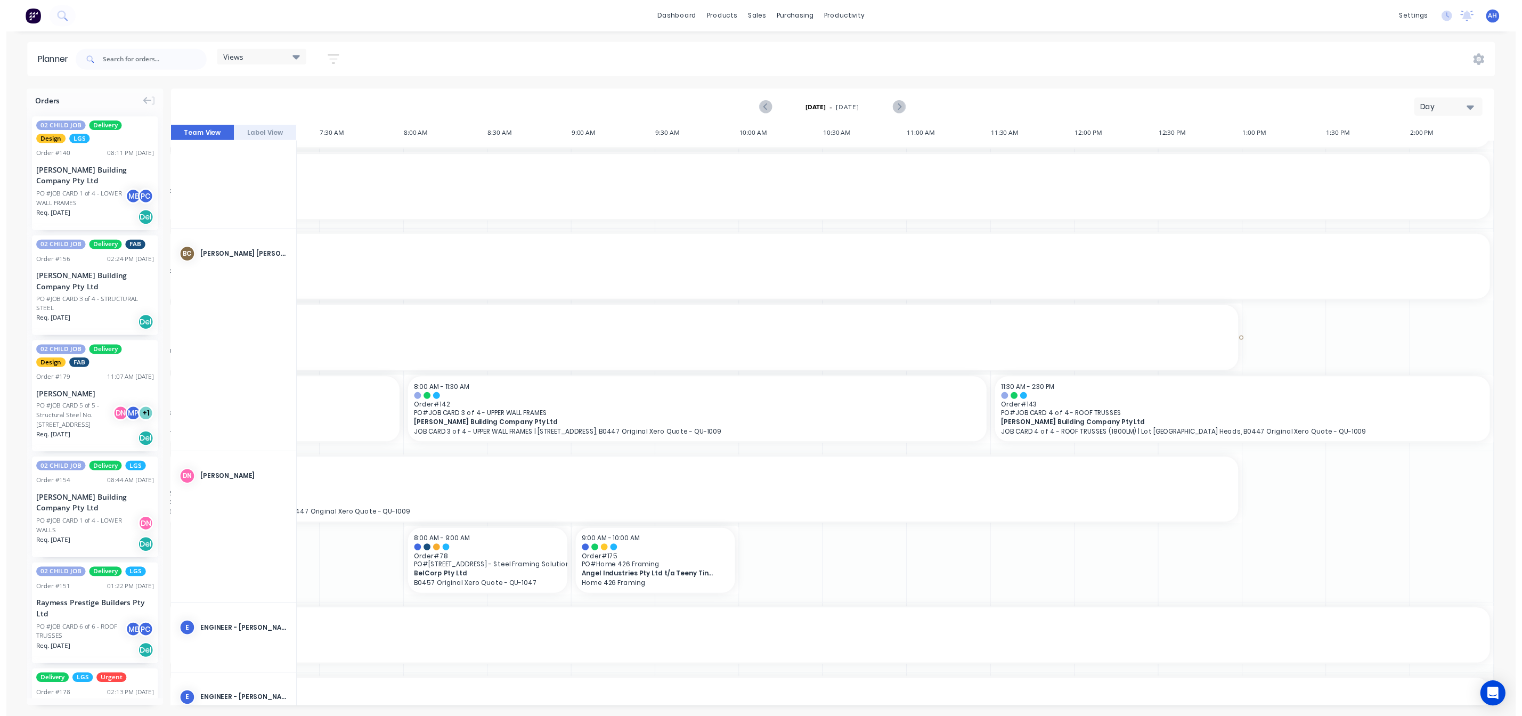
scroll to position [89, 235]
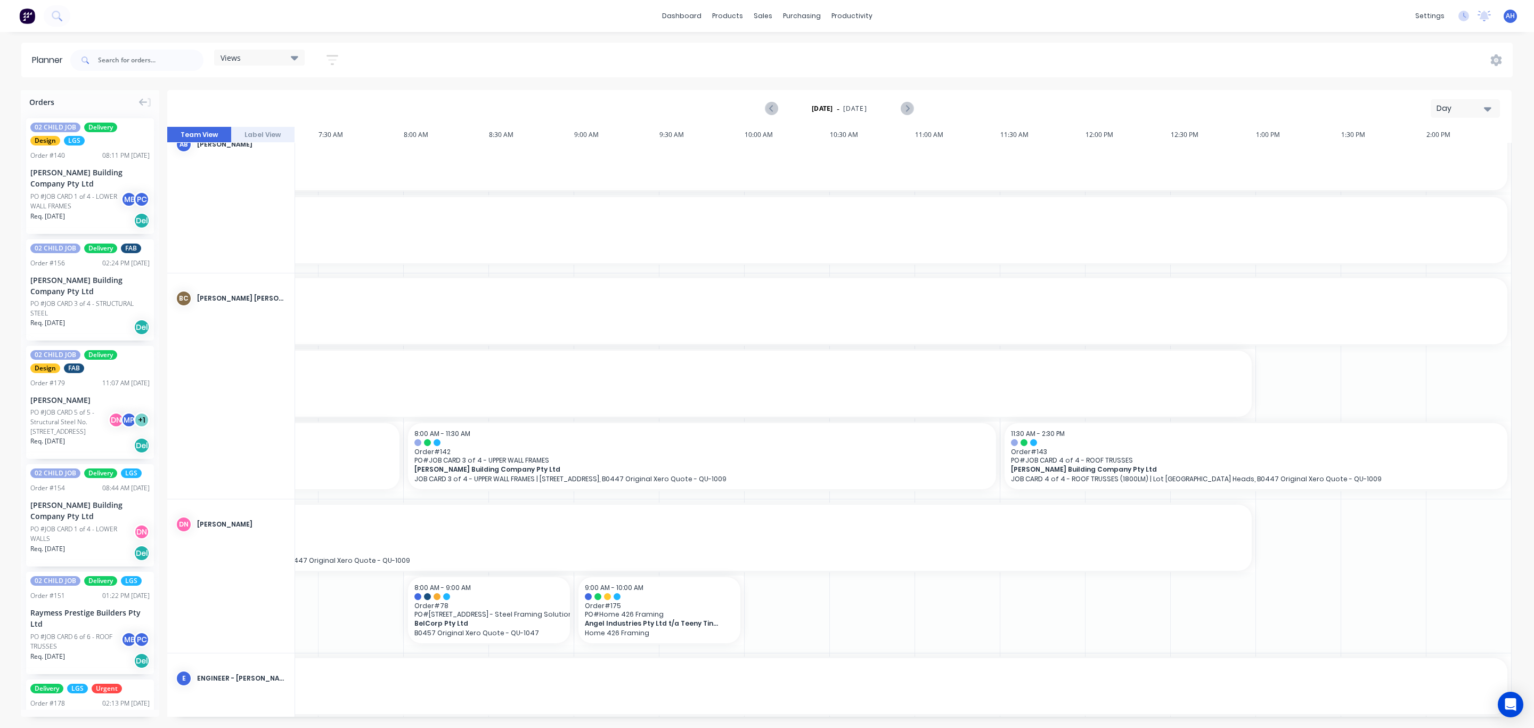
click at [268, 64] on div "Views" at bounding box center [259, 58] width 91 height 16
click at [279, 225] on button "FACTORY - FRAMECAD ONLY" at bounding box center [278, 222] width 113 height 12
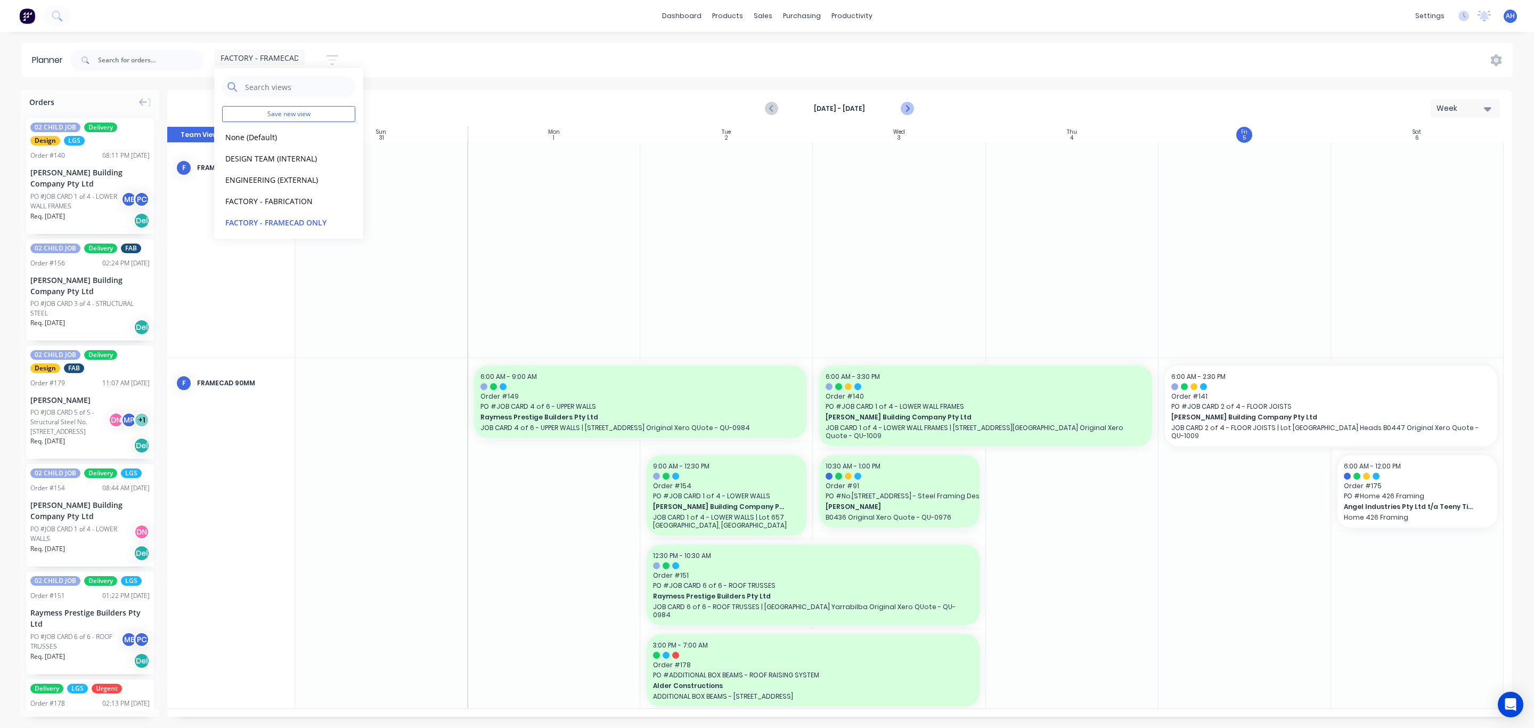
click at [908, 109] on icon "Next page" at bounding box center [906, 108] width 13 height 13
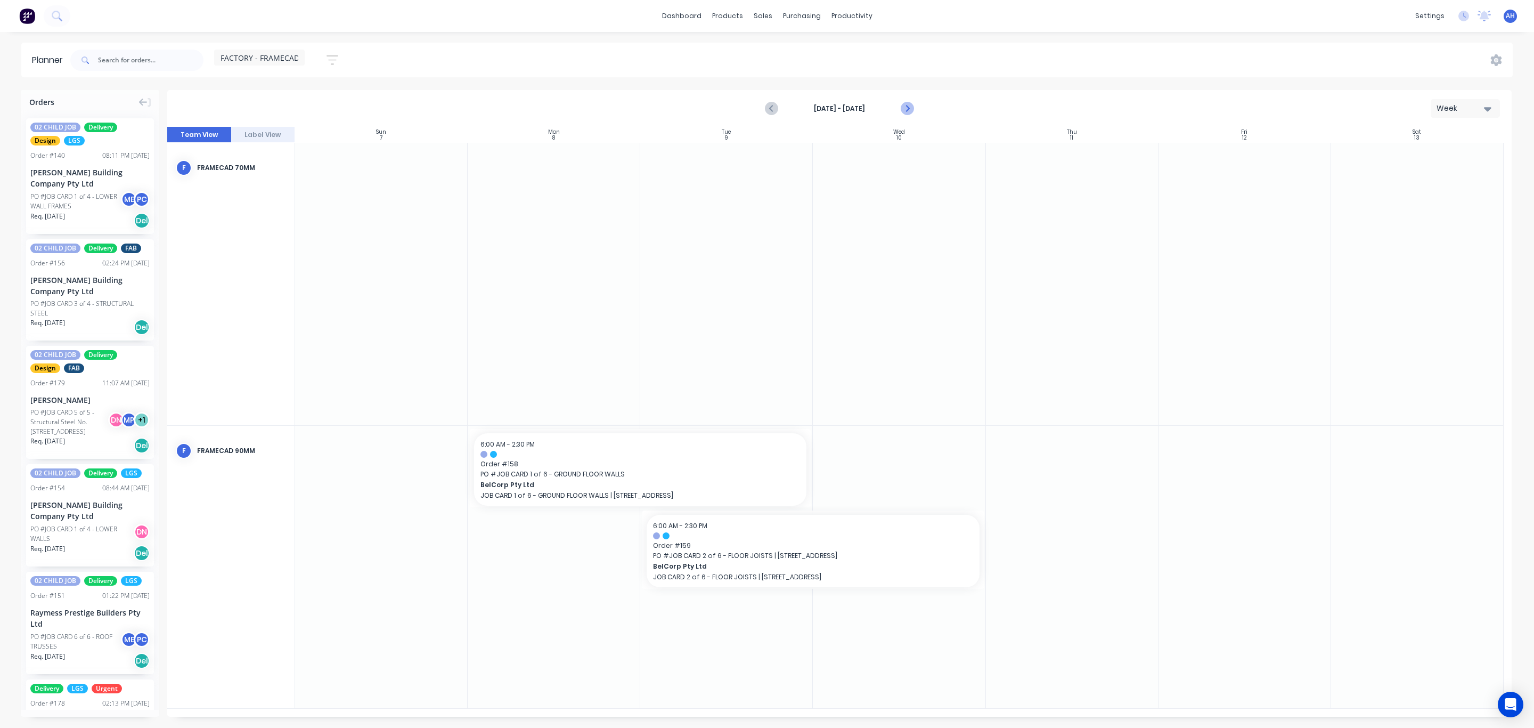
click at [908, 109] on icon "Next page" at bounding box center [906, 108] width 13 height 13
click at [769, 107] on icon "Previous page" at bounding box center [771, 108] width 13 height 13
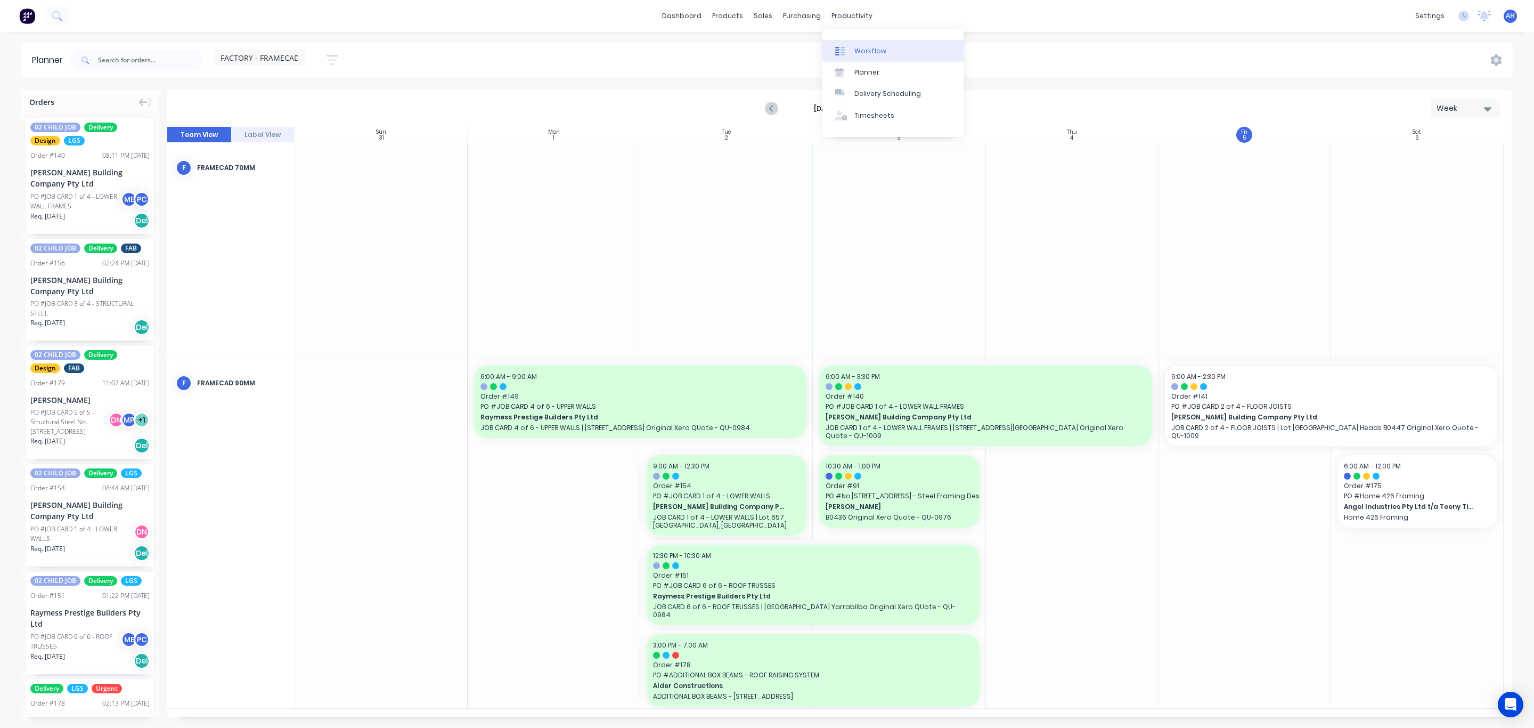
click at [863, 50] on div "Workflow" at bounding box center [870, 51] width 32 height 10
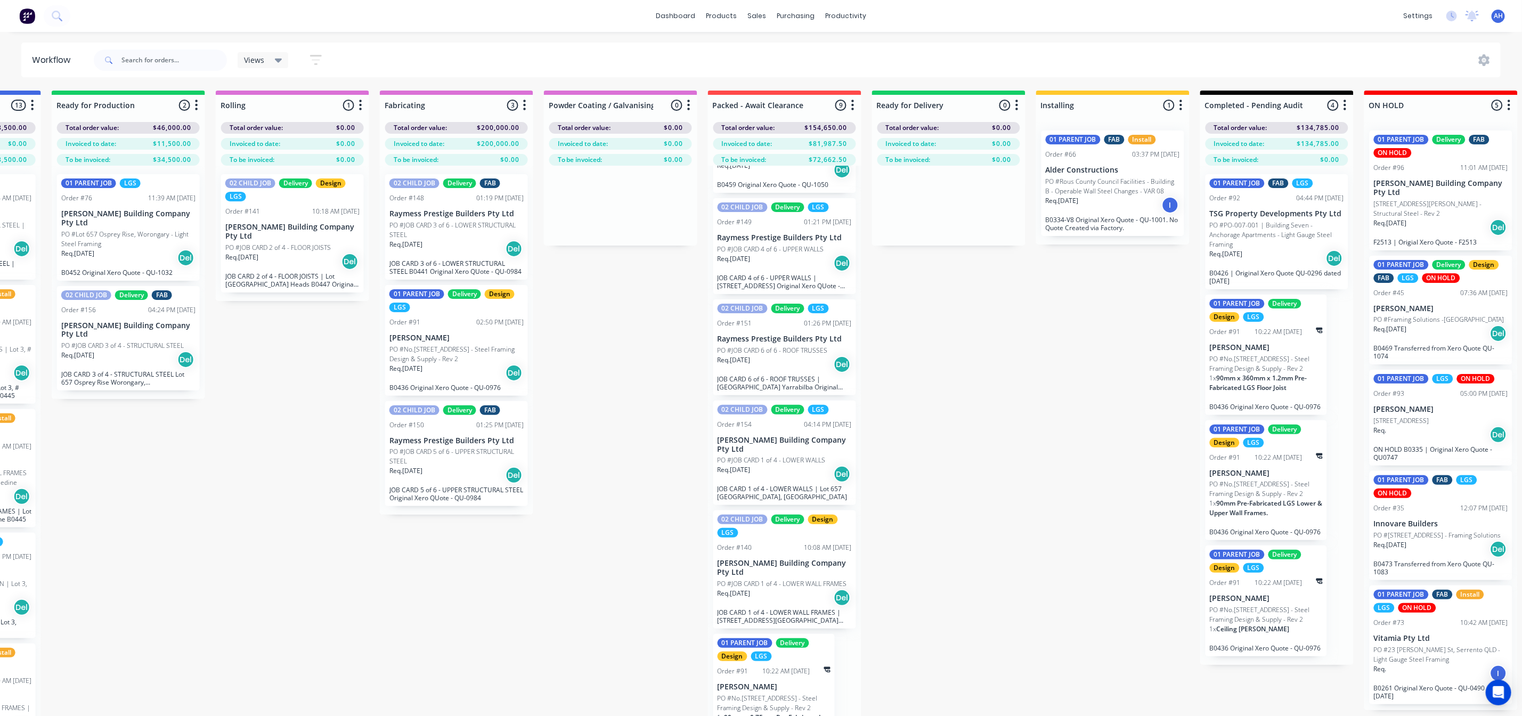
scroll to position [439, 0]
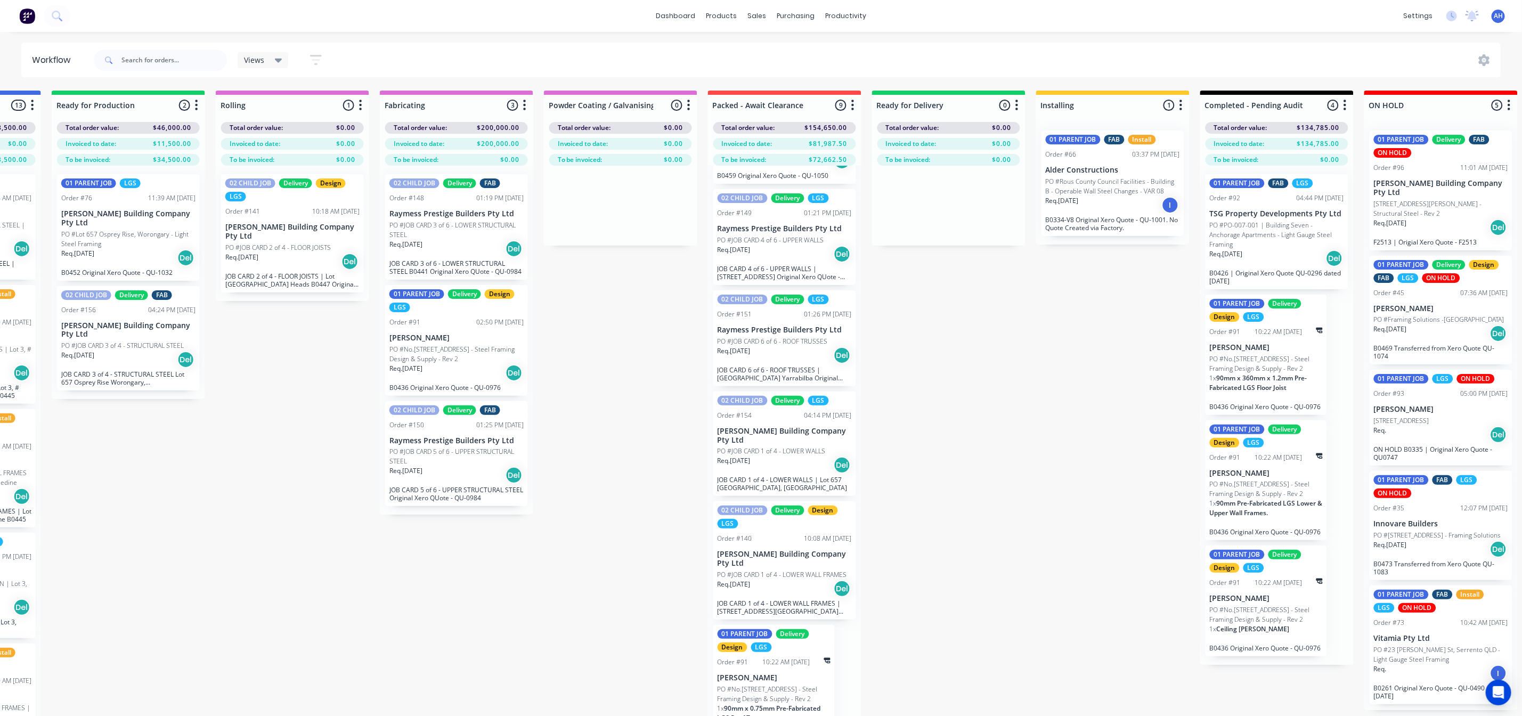
click at [761, 448] on p "PO #JOB CARD 1 of 4 - LOWER WALLS" at bounding box center [772, 451] width 108 height 10
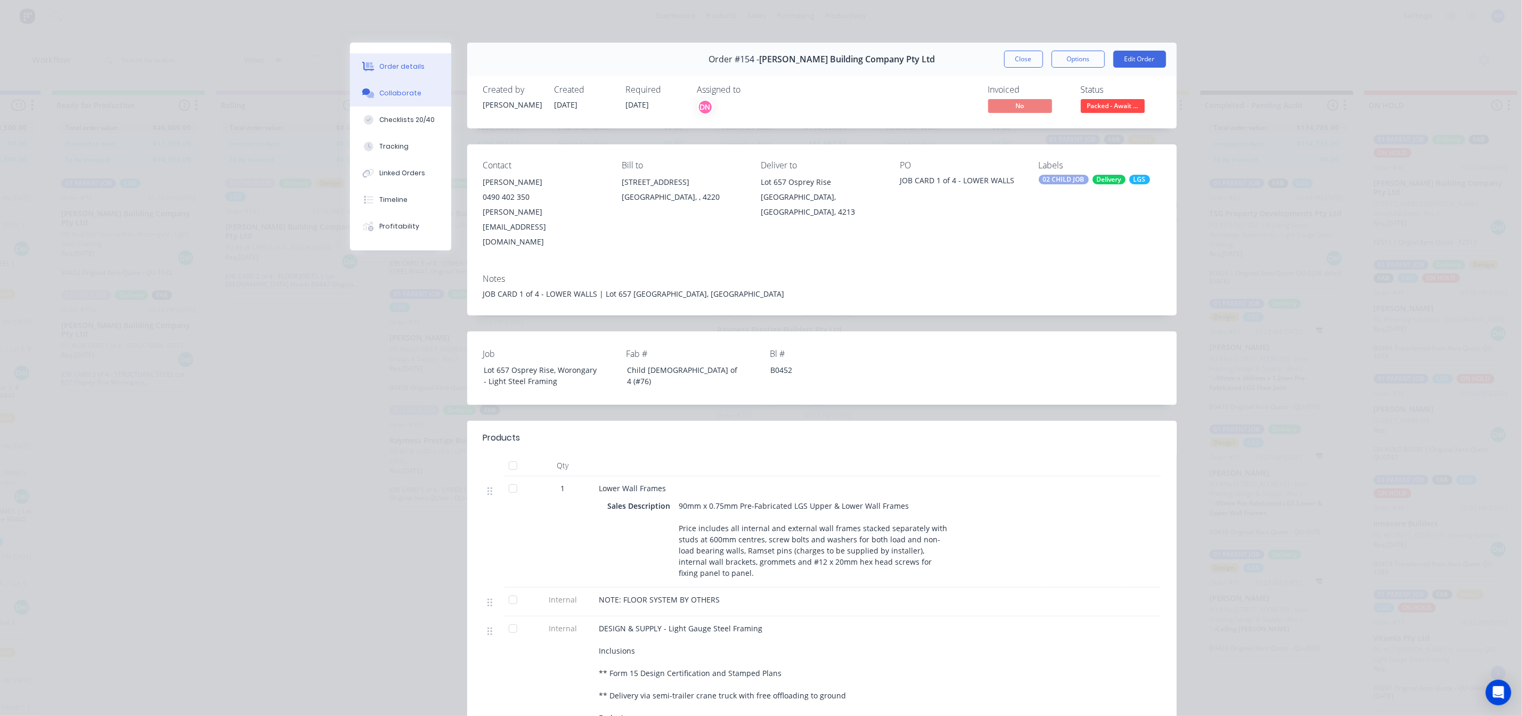
click at [400, 100] on button "Collaborate" at bounding box center [400, 93] width 101 height 27
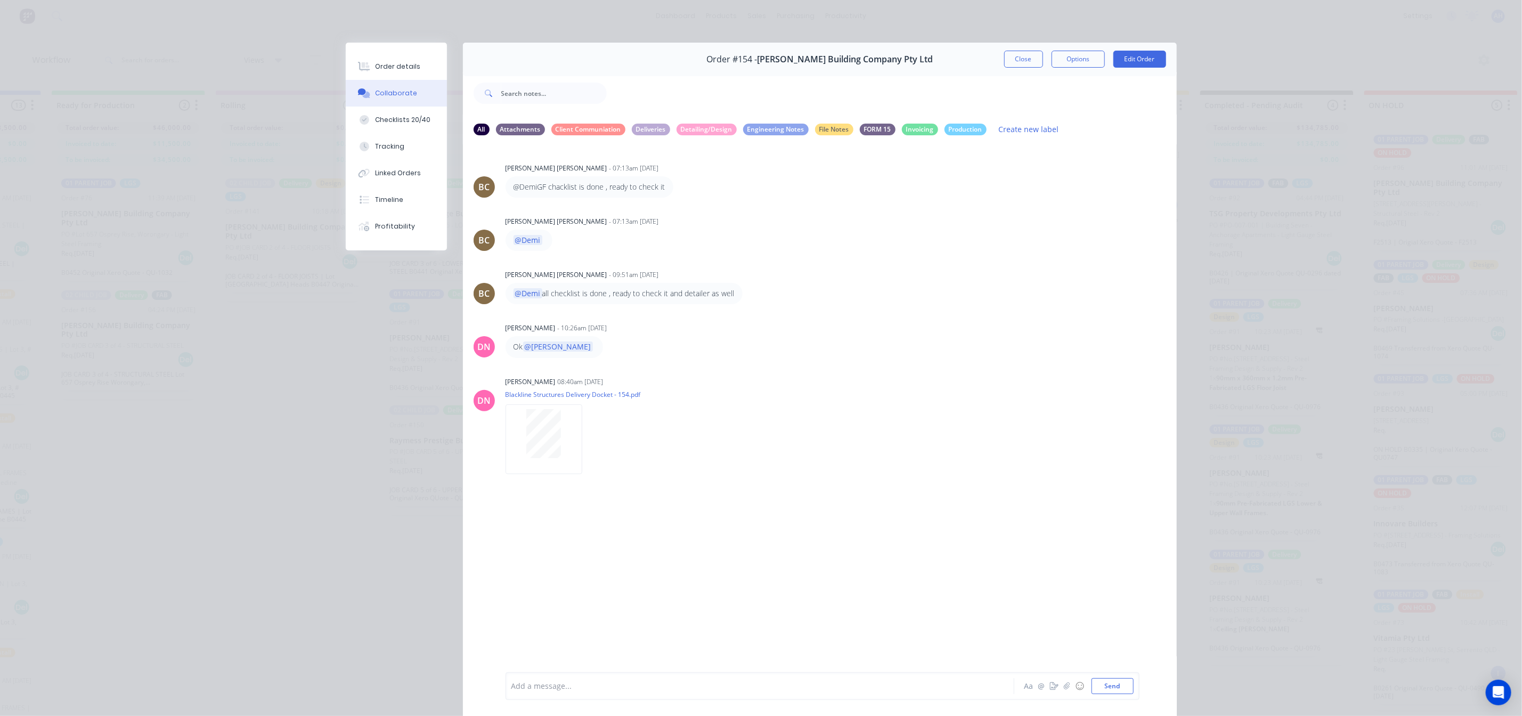
click at [676, 585] on div "[PERSON_NAME] - 07:13am [DATE] @DemiGF chacklist is done , ready to check it La…" at bounding box center [820, 407] width 714 height 527
click at [395, 112] on button "Checklists 20/40" at bounding box center [396, 120] width 101 height 27
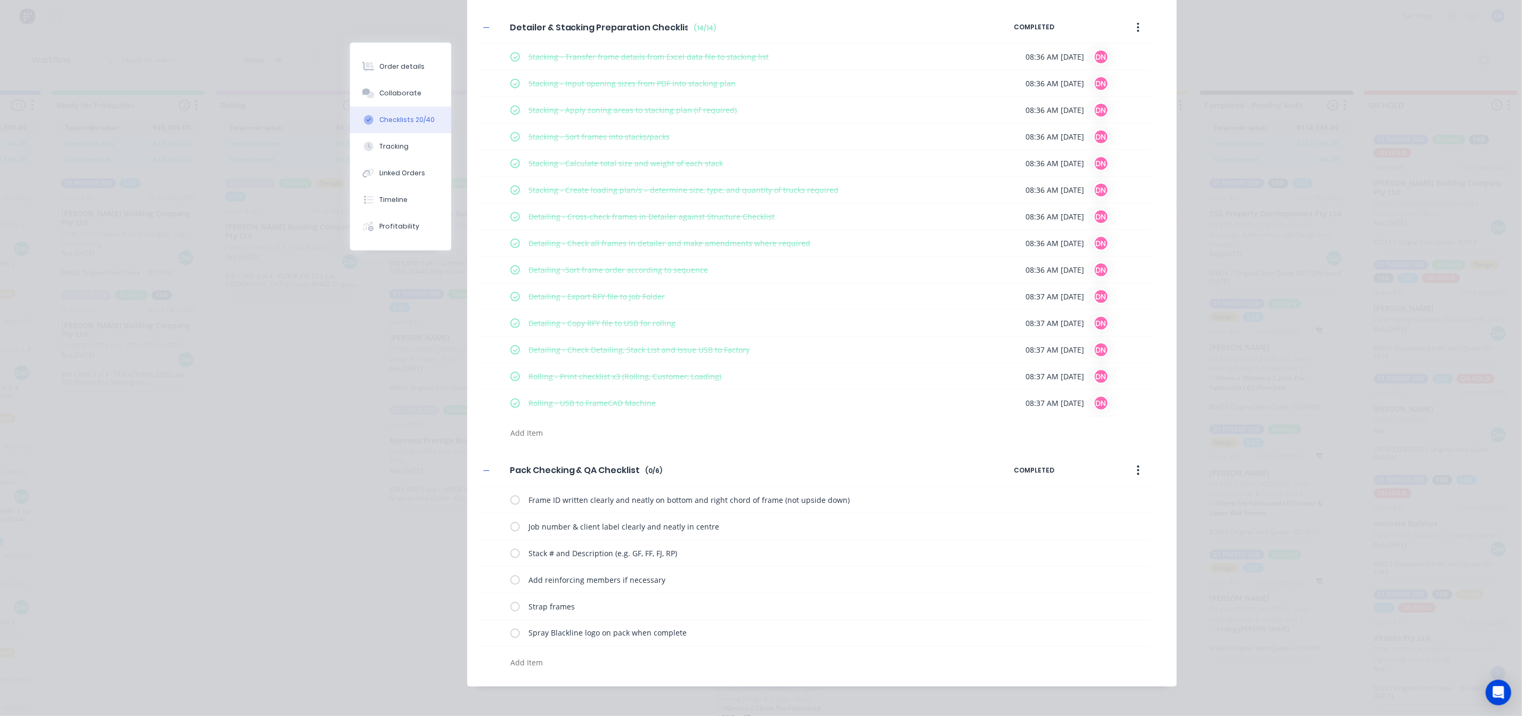
scroll to position [916, 0]
click at [492, 235] on icon at bounding box center [497, 238] width 14 height 14
click at [493, 233] on input "file" at bounding box center [493, 233] width 0 height 0
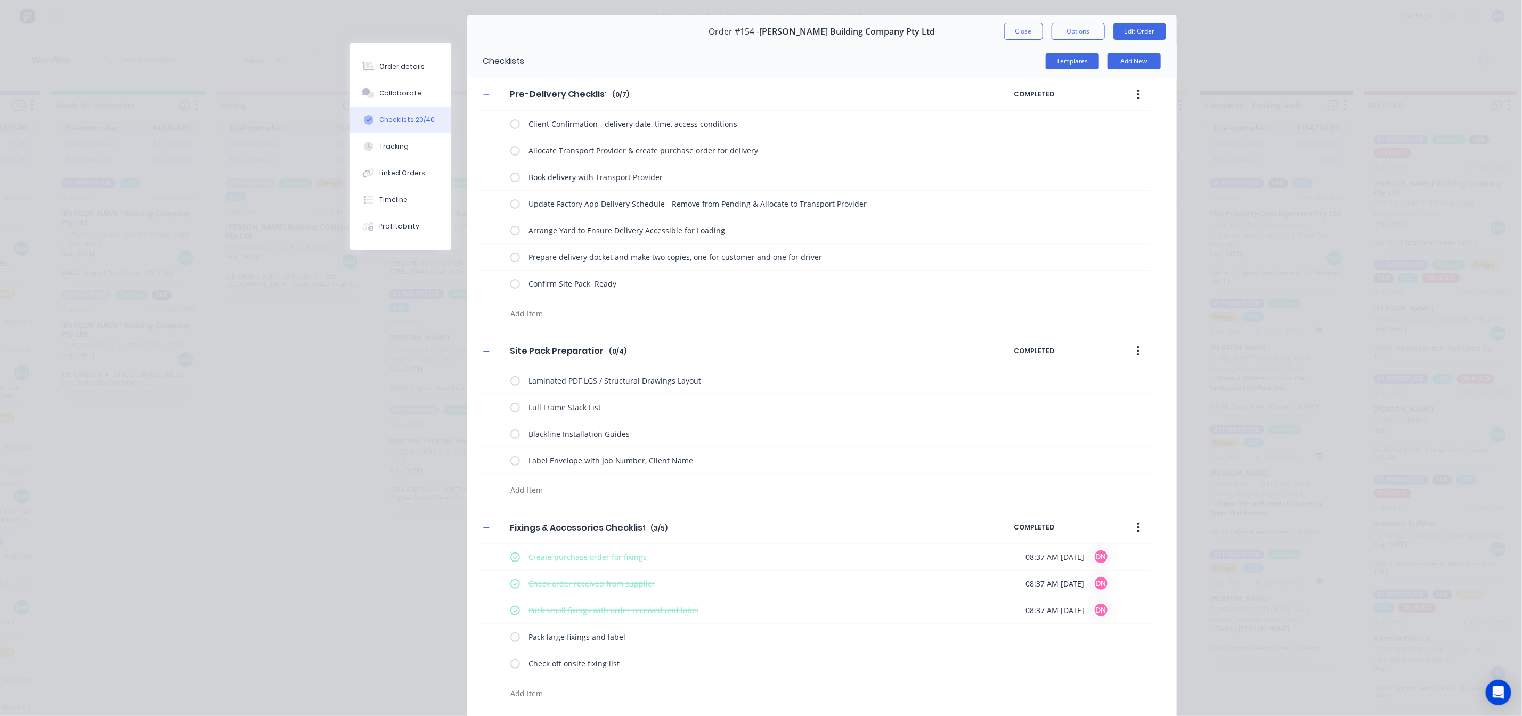
scroll to position [0, 0]
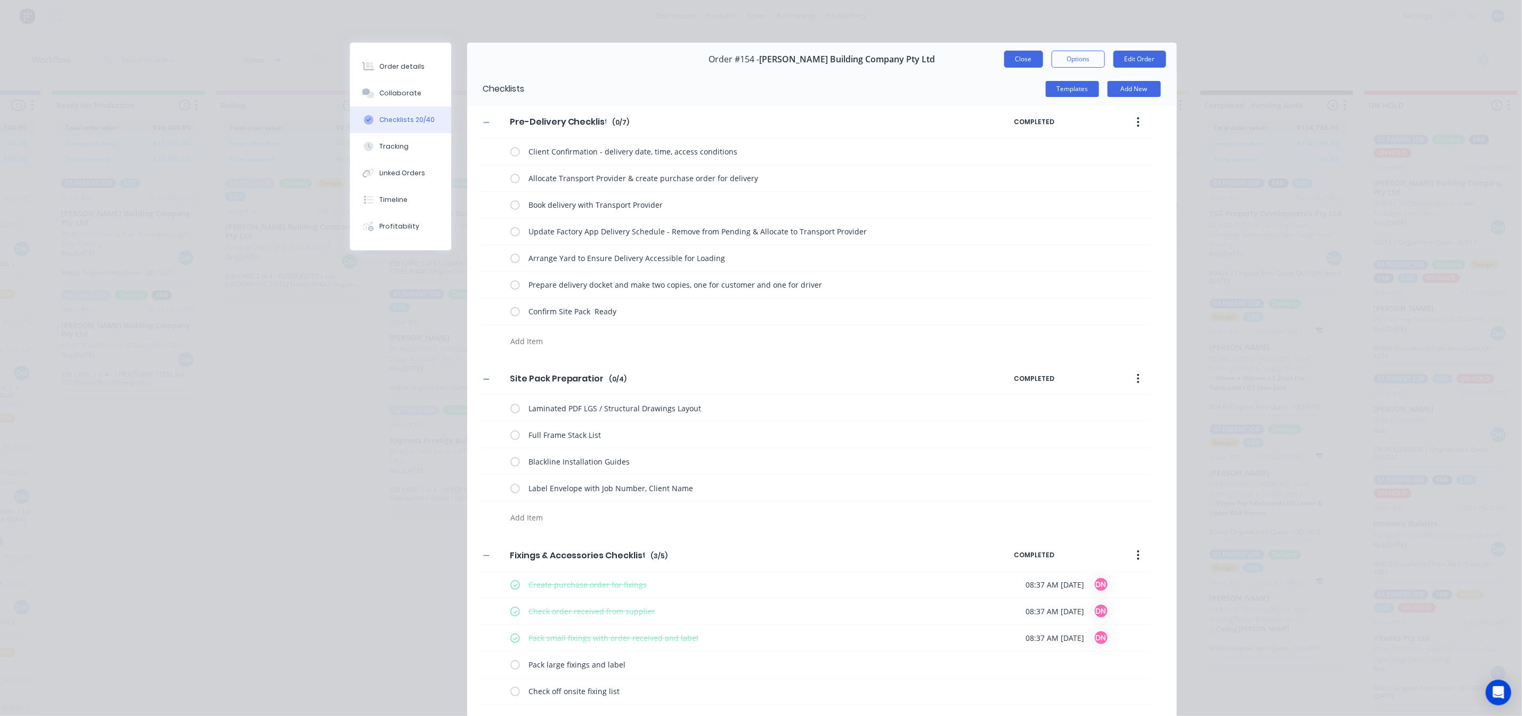
click at [1028, 56] on button "Close" at bounding box center [1023, 59] width 39 height 17
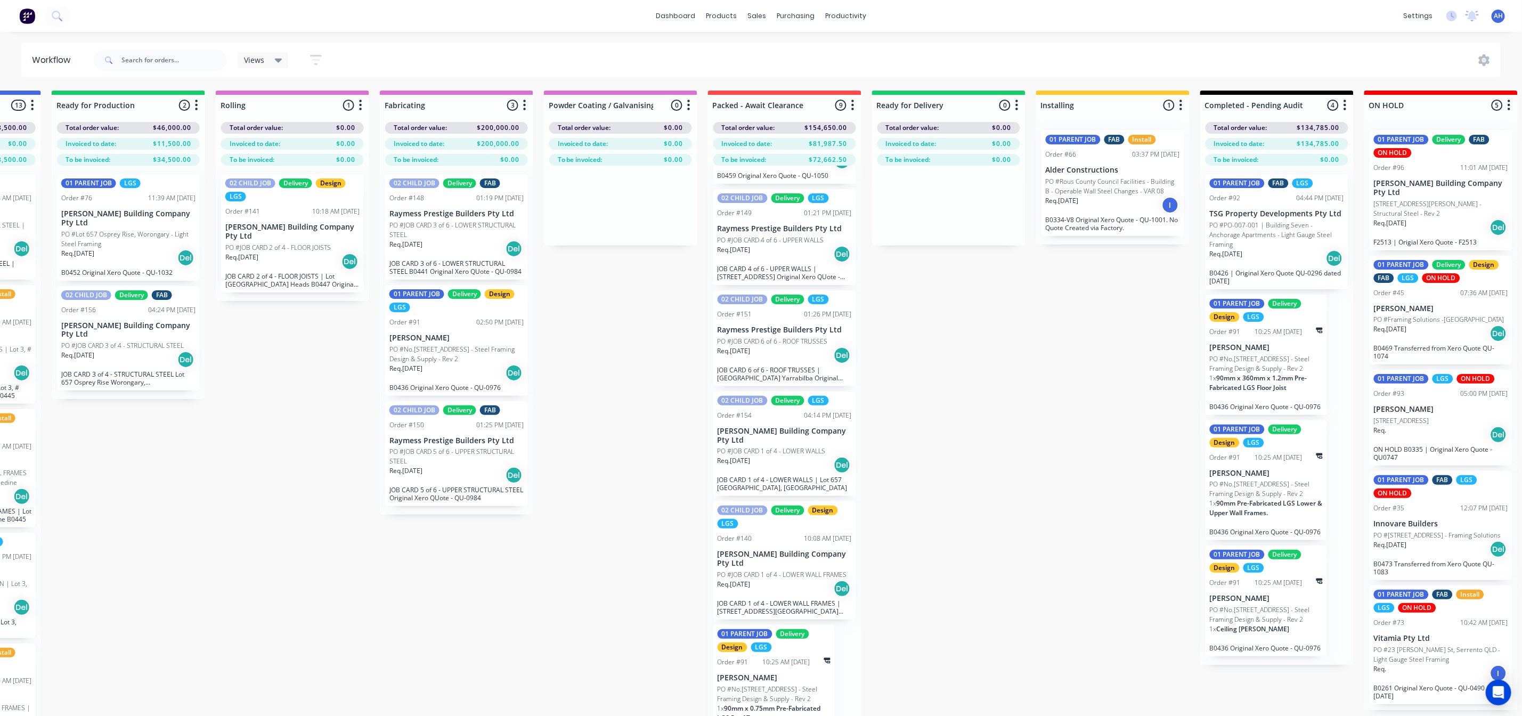
scroll to position [50, 956]
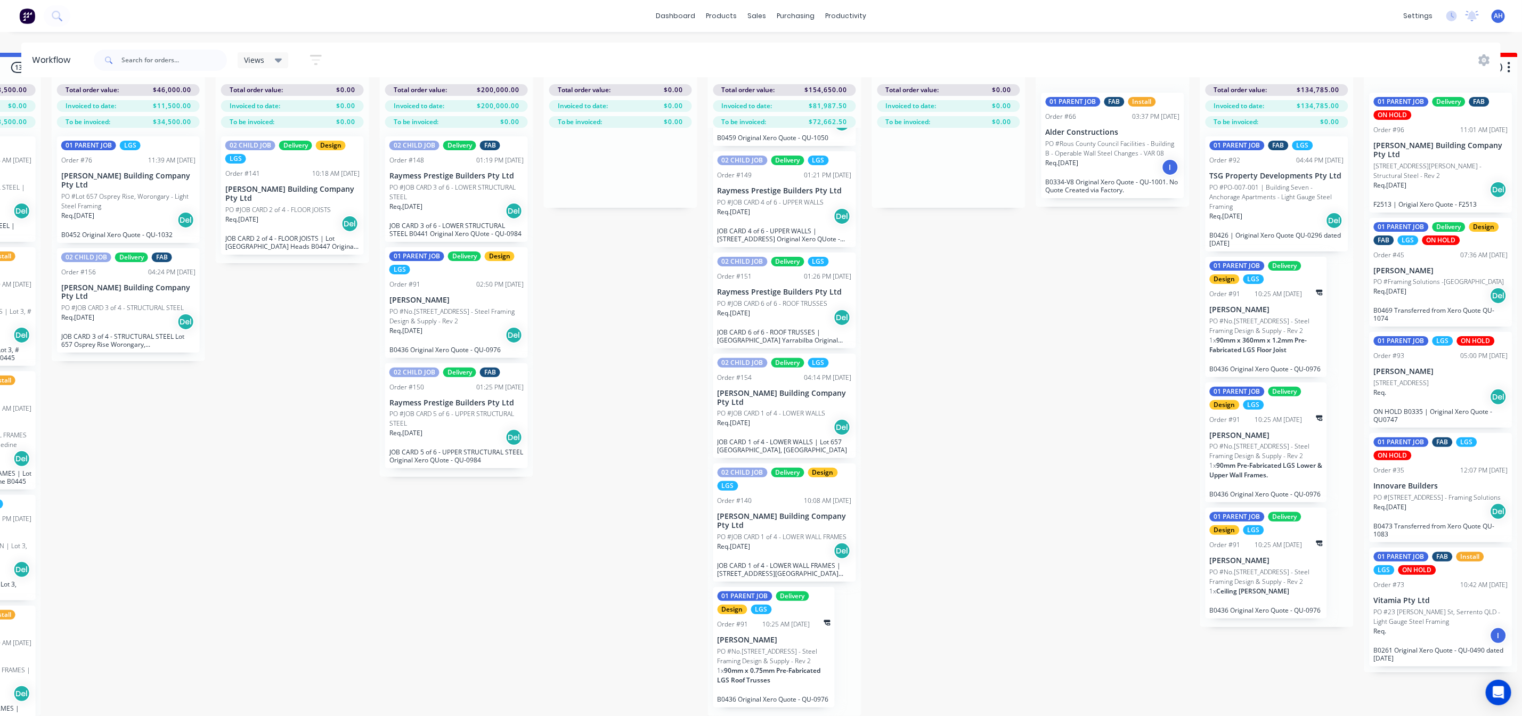
click at [778, 542] on div "Req. [DATE] Del" at bounding box center [785, 551] width 134 height 18
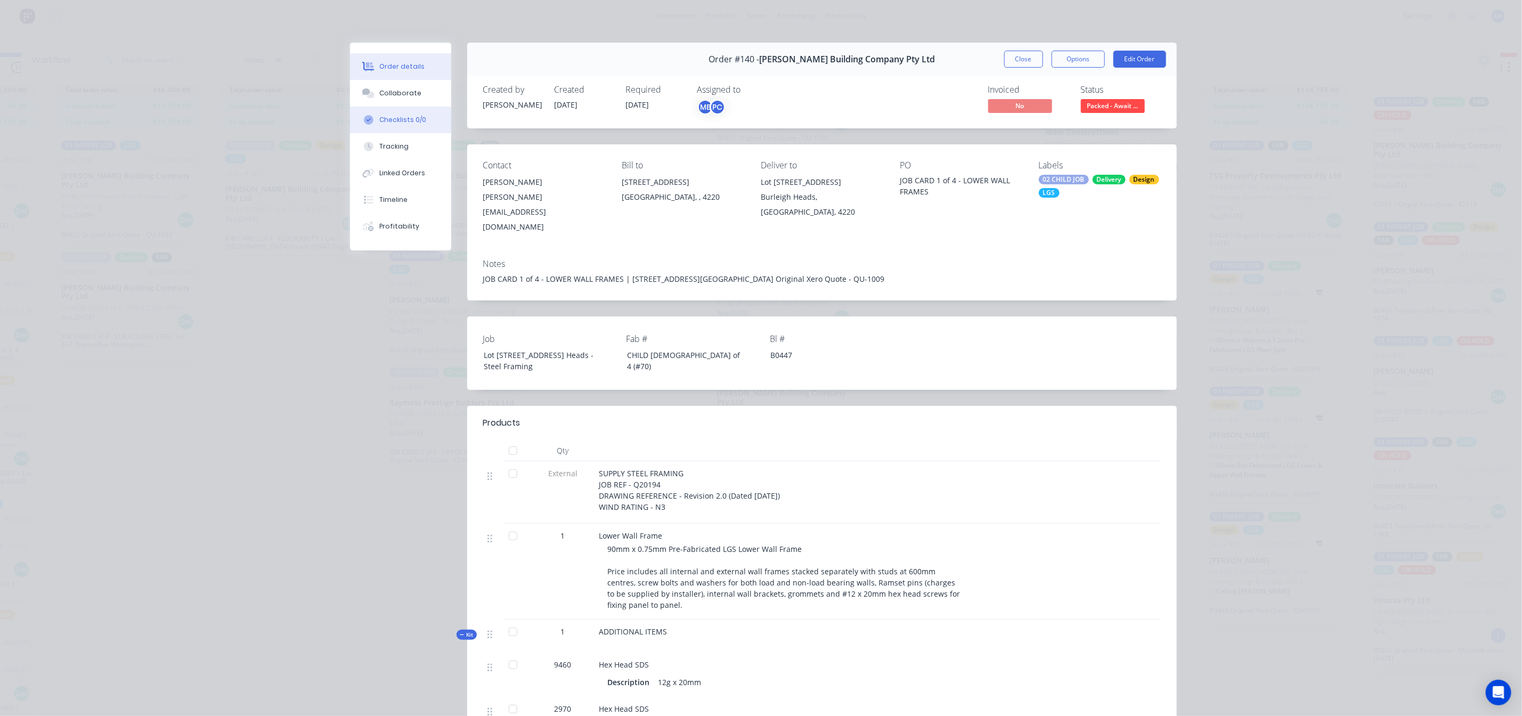
click at [396, 121] on div "Checklists 0/0" at bounding box center [402, 120] width 47 height 10
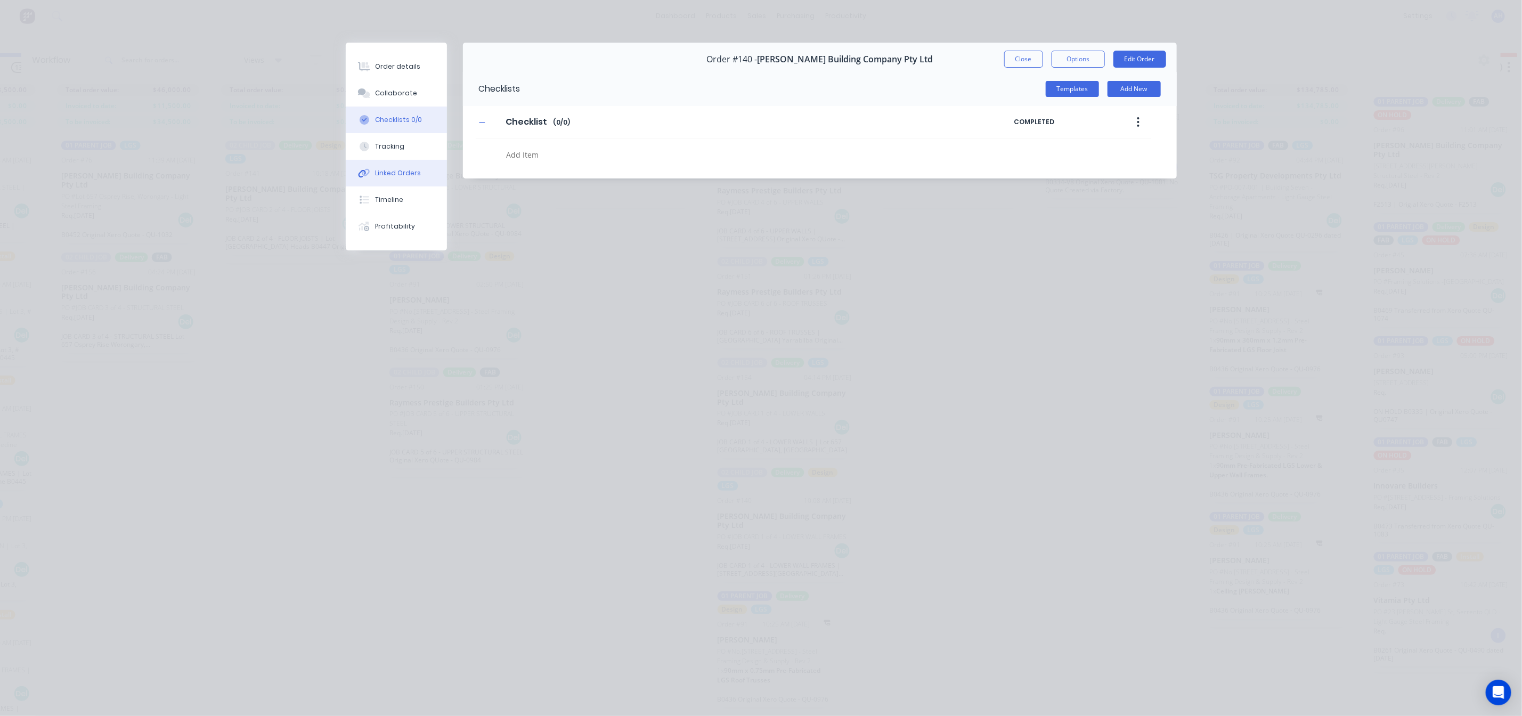
click at [403, 173] on div "Linked Orders" at bounding box center [398, 173] width 46 height 10
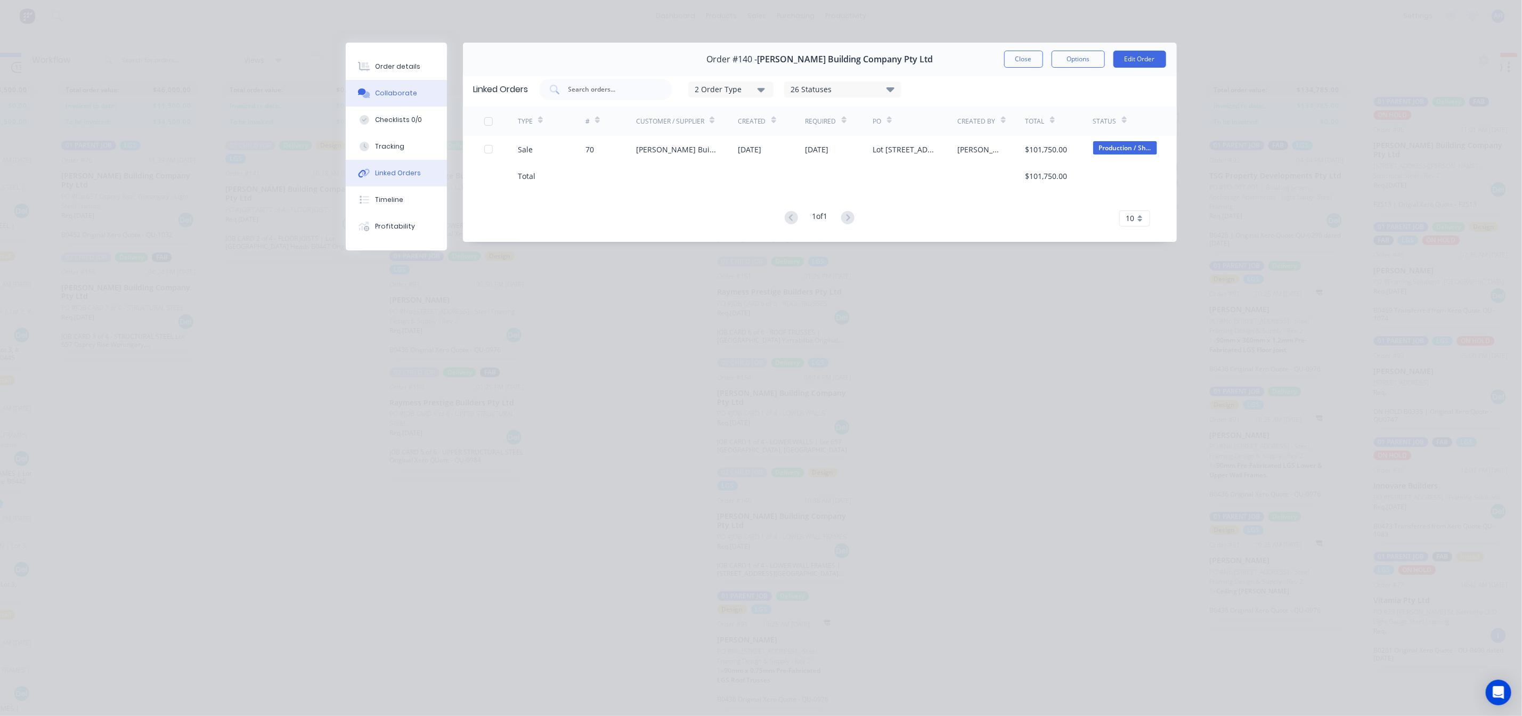
click at [414, 86] on button "Collaborate" at bounding box center [396, 93] width 101 height 27
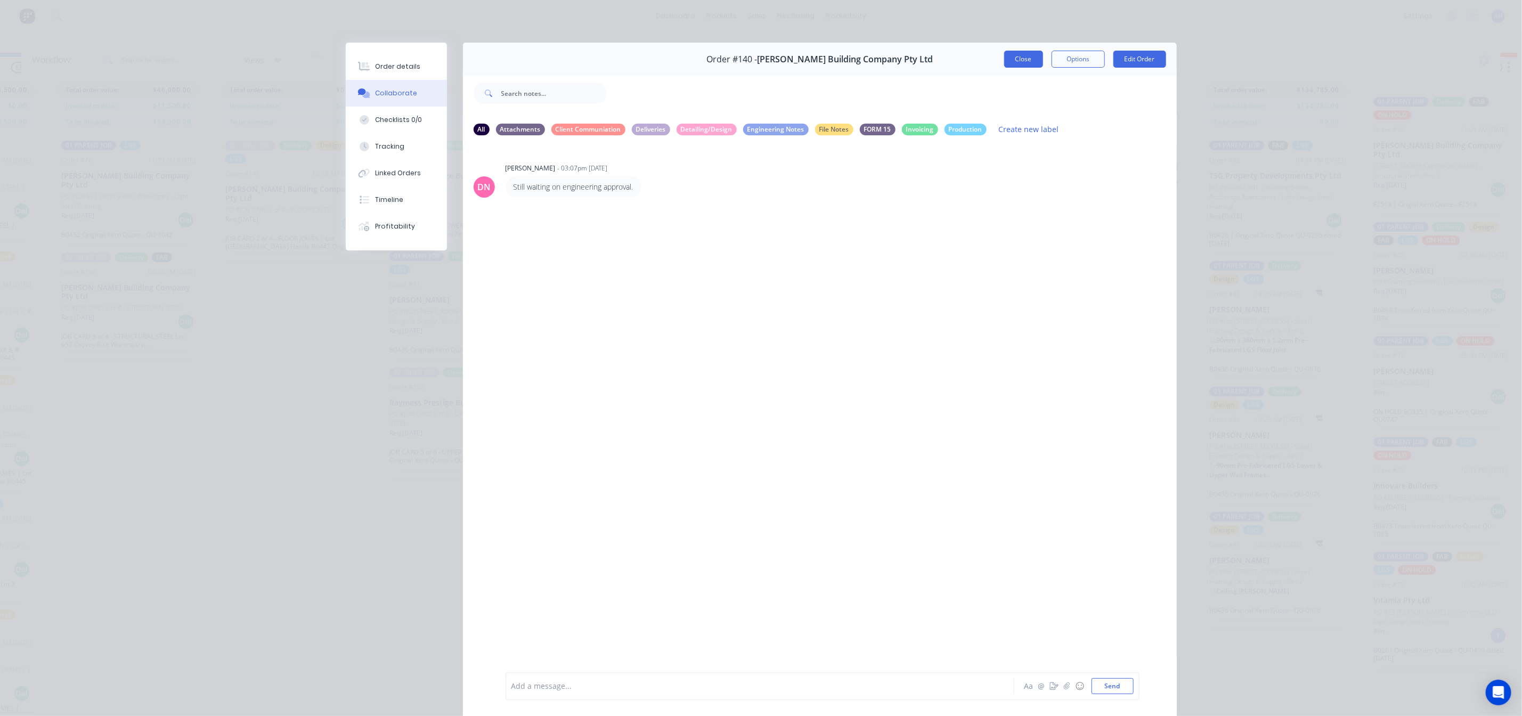
click at [1013, 51] on button "Close" at bounding box center [1023, 59] width 39 height 17
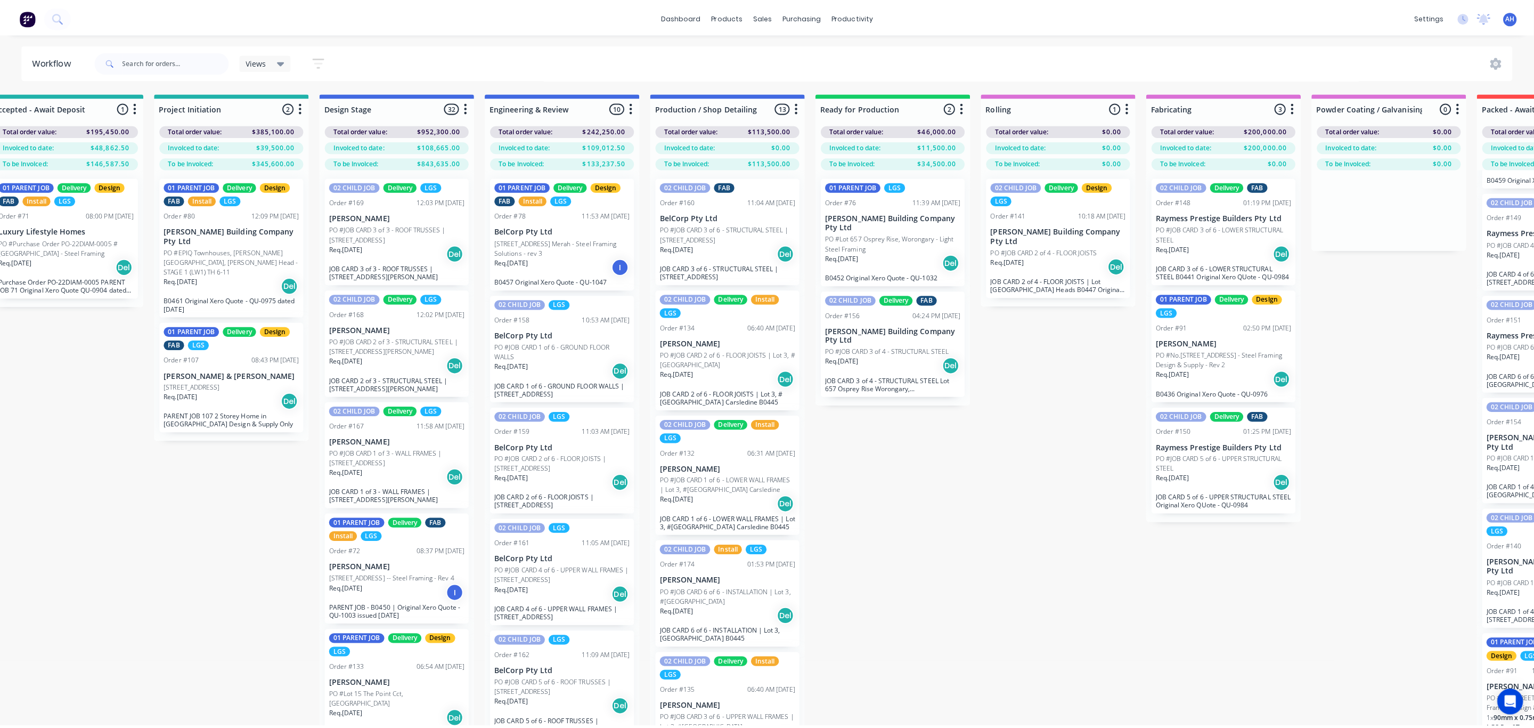
scroll to position [0, 0]
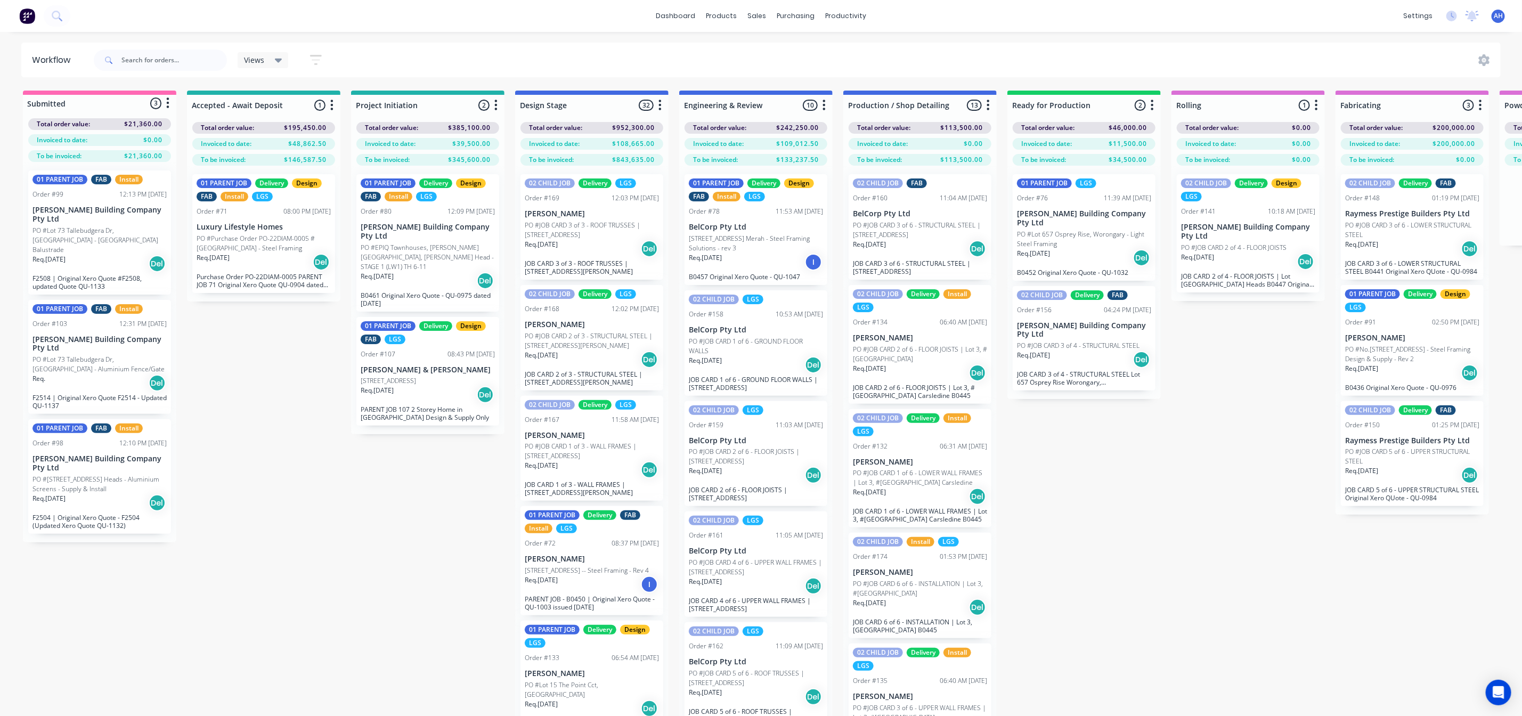
click at [102, 475] on p "PO #[STREET_ADDRESS] Heads - Aluminium Screens - Supply & Install" at bounding box center [99, 484] width 134 height 19
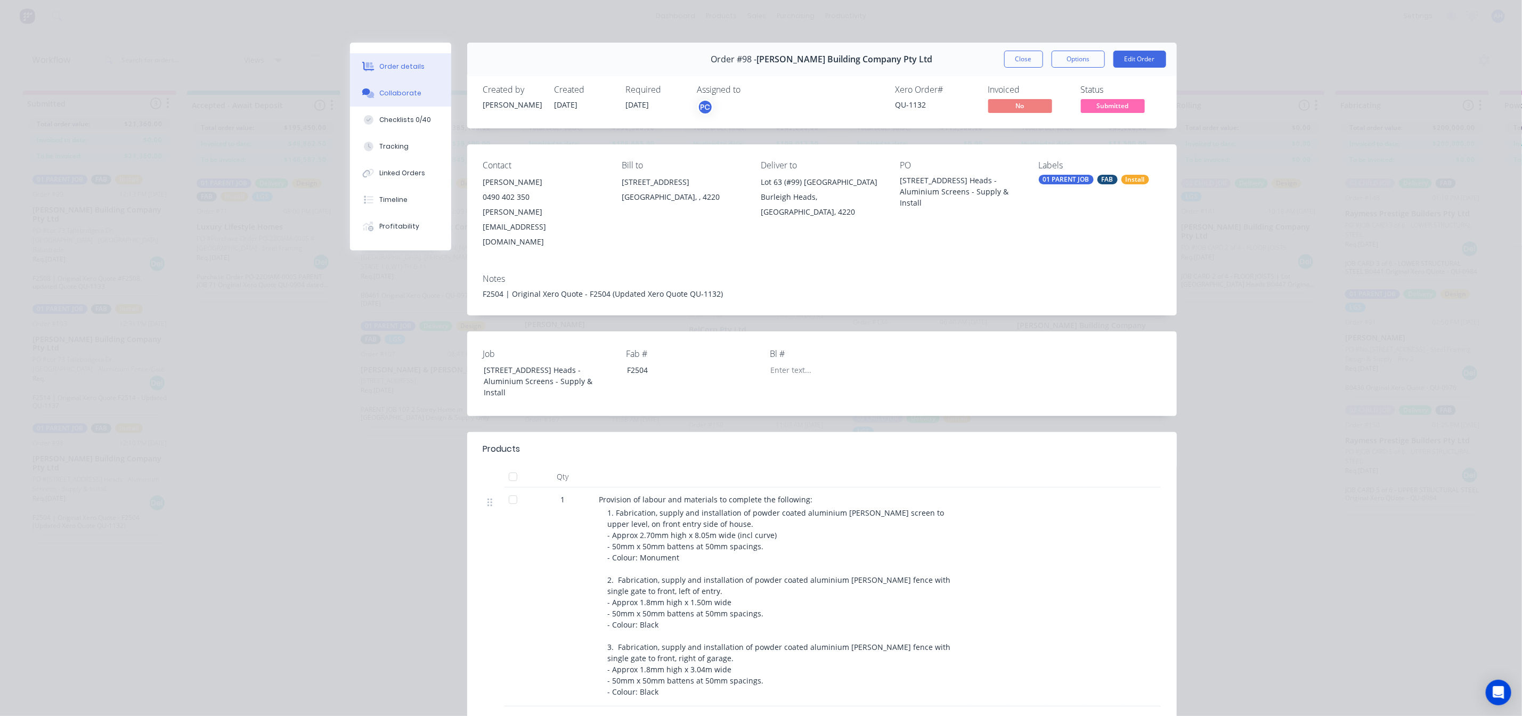
click at [402, 91] on div "Collaborate" at bounding box center [400, 93] width 42 height 10
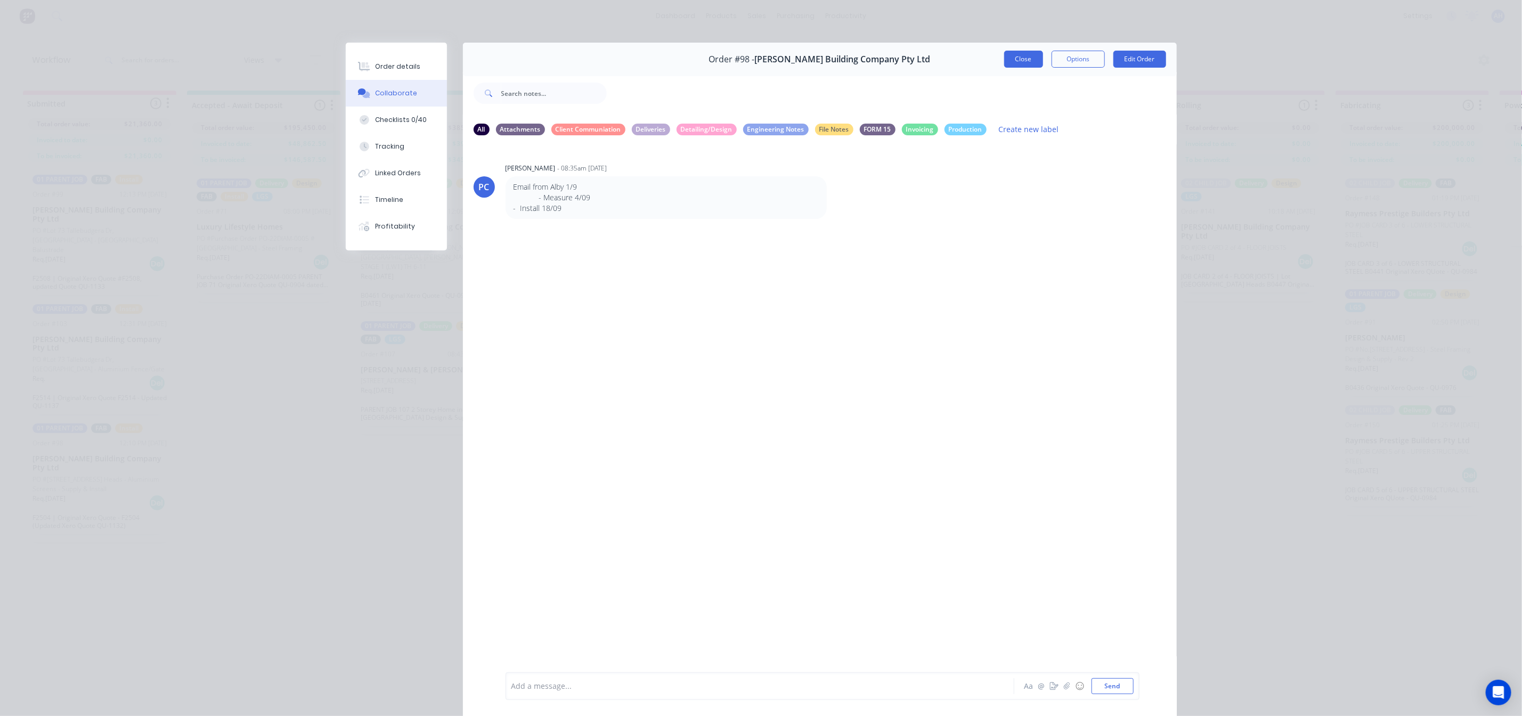
click at [1009, 53] on button "Close" at bounding box center [1023, 59] width 39 height 17
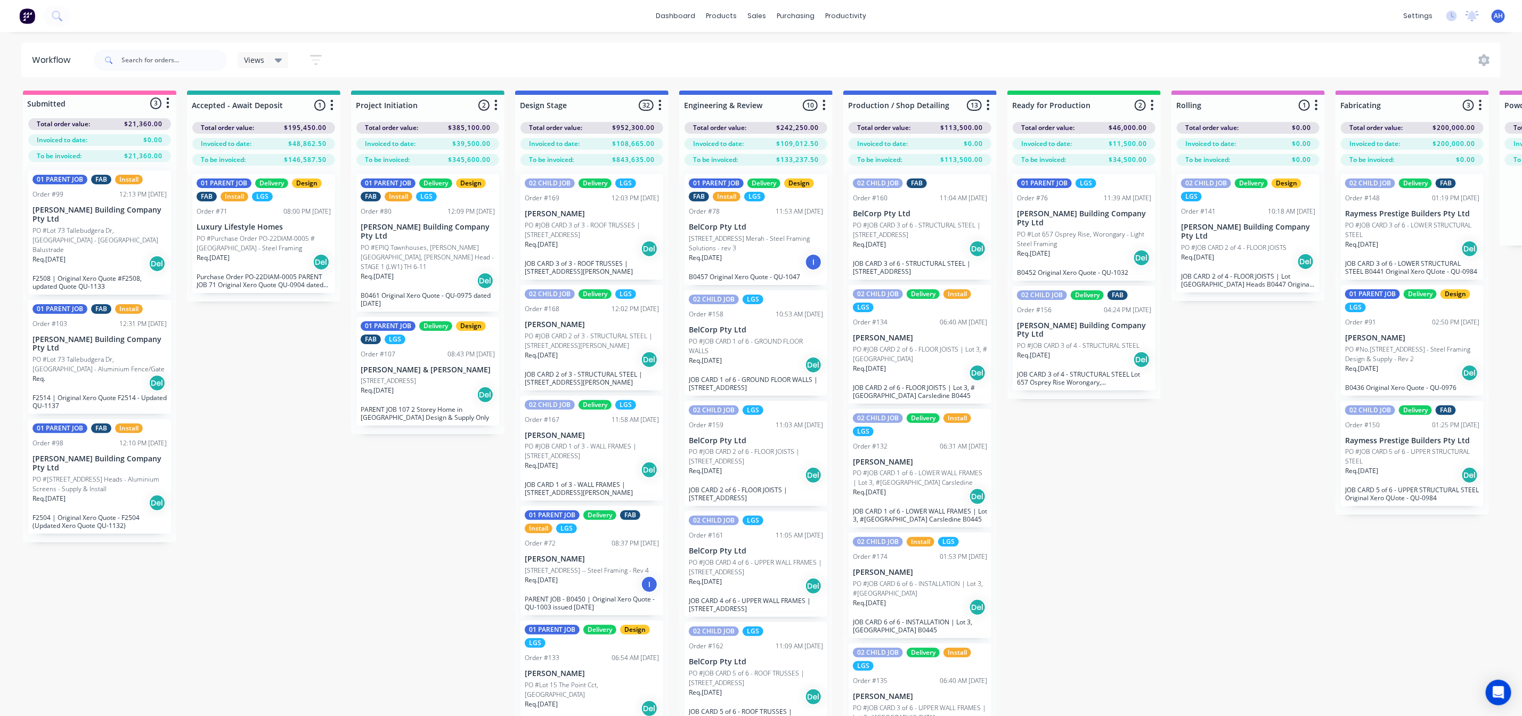
click at [85, 475] on p "PO #[STREET_ADDRESS] Heads - Aluminium Screens - Supply & Install" at bounding box center [99, 484] width 134 height 19
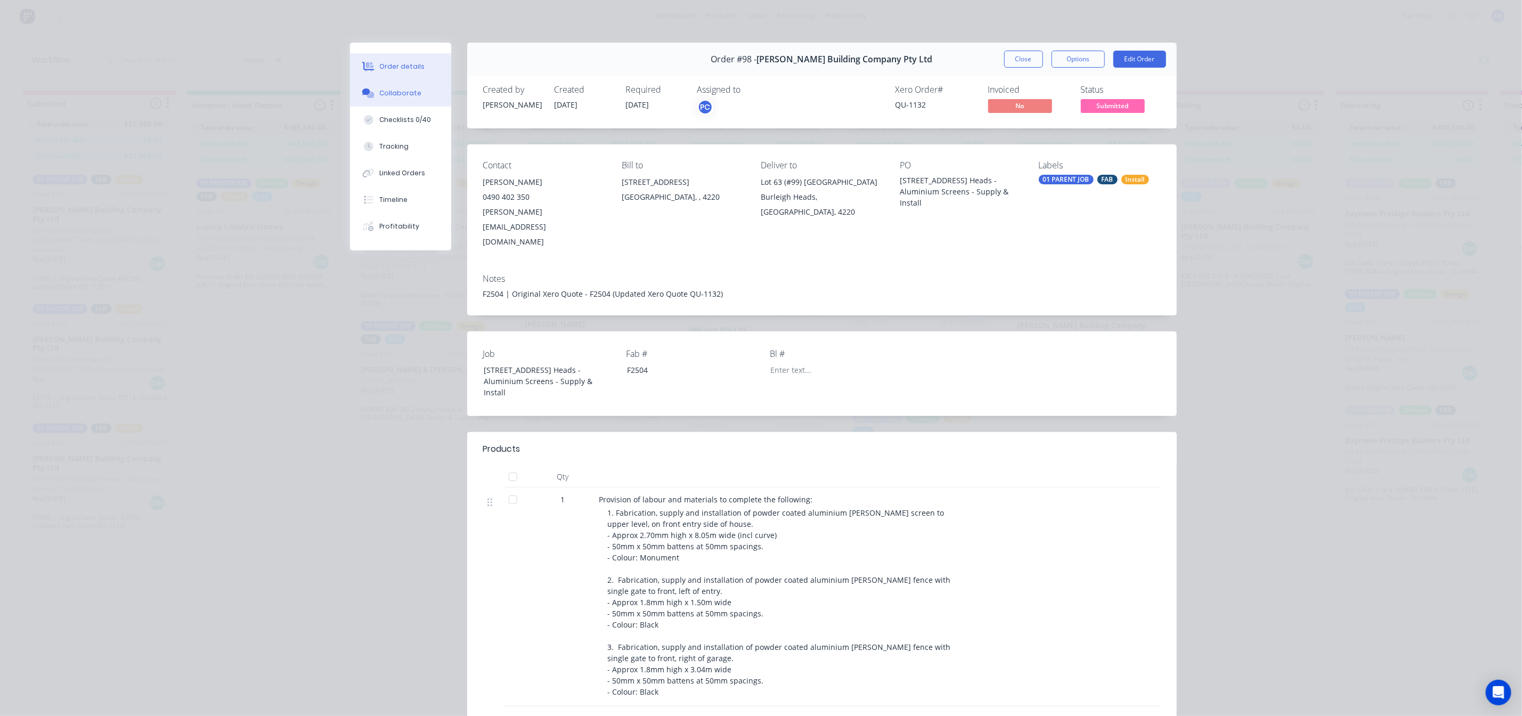
click at [416, 96] on button "Collaborate" at bounding box center [400, 93] width 101 height 27
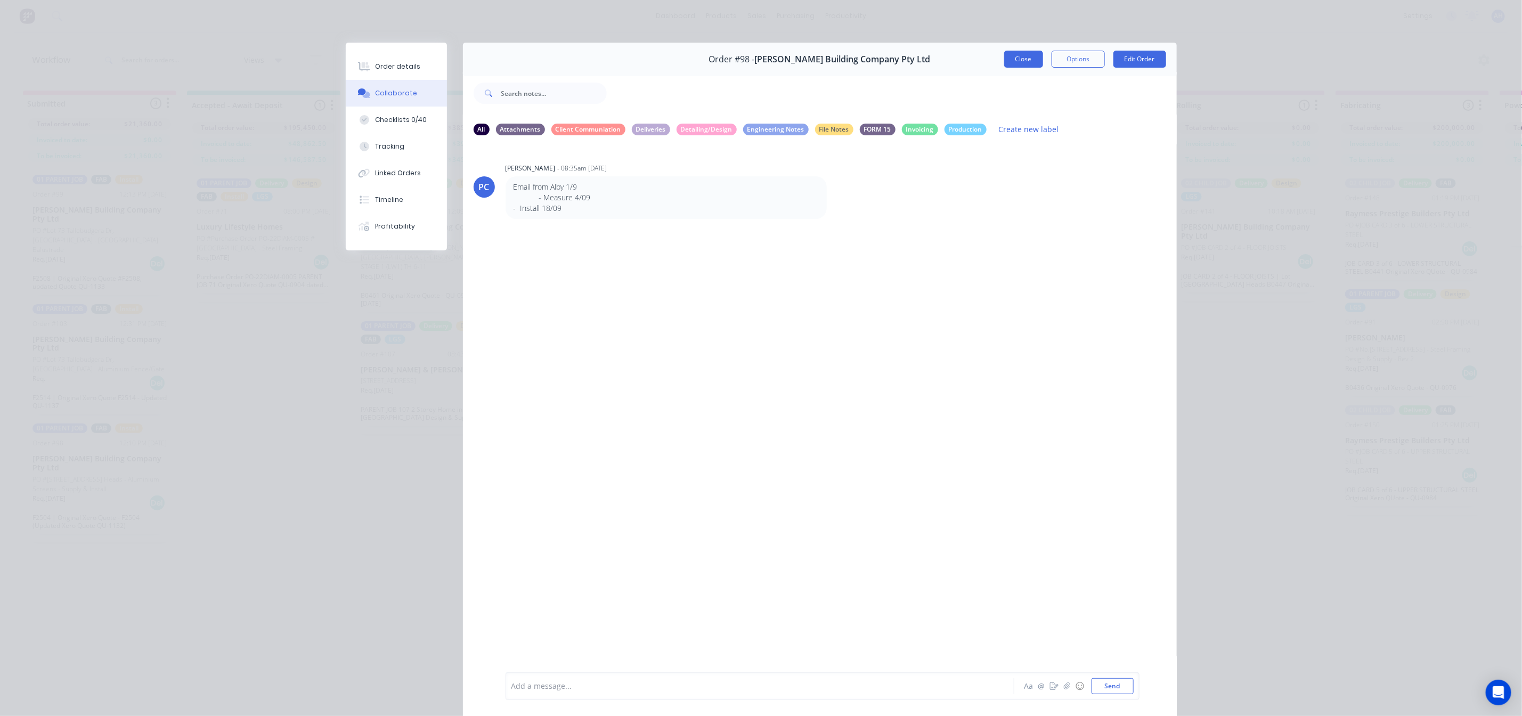
click at [1028, 61] on button "Close" at bounding box center [1023, 59] width 39 height 17
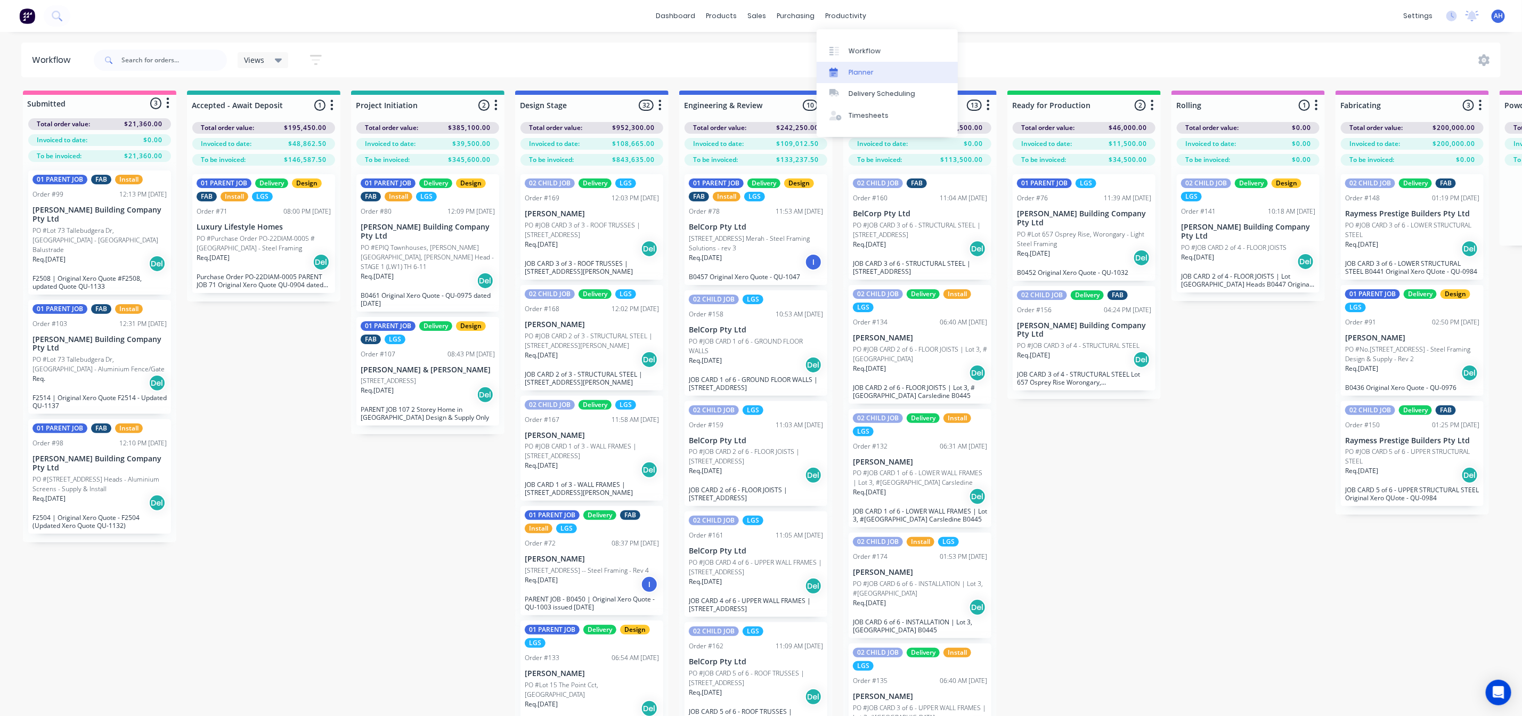
drag, startPoint x: 849, startPoint y: 67, endPoint x: 834, endPoint y: 68, distance: 14.4
click at [834, 68] on icon at bounding box center [833, 73] width 9 height 10
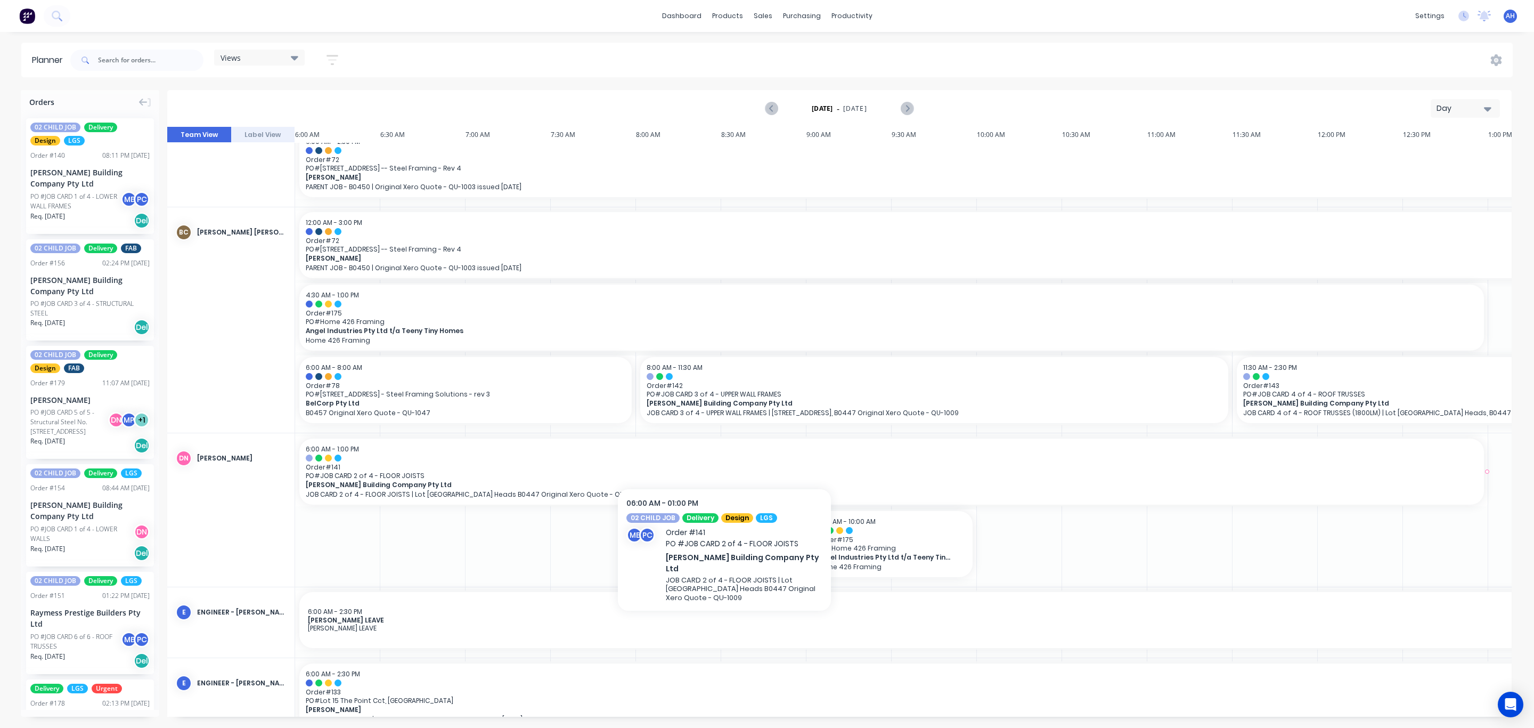
scroll to position [147, 2]
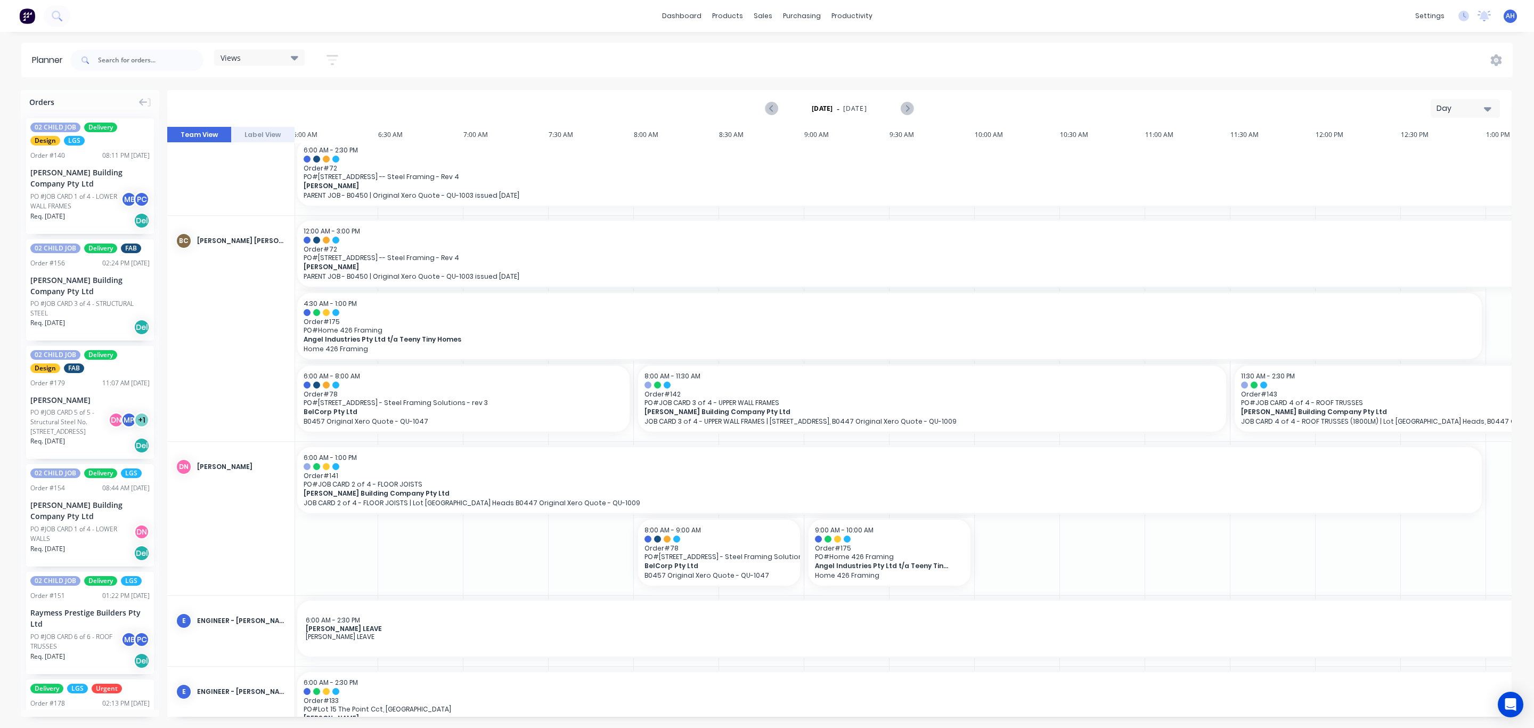
click at [281, 64] on div "Views" at bounding box center [259, 58] width 91 height 16
click at [267, 176] on button "FACTORY - FABRICATION" at bounding box center [278, 177] width 113 height 12
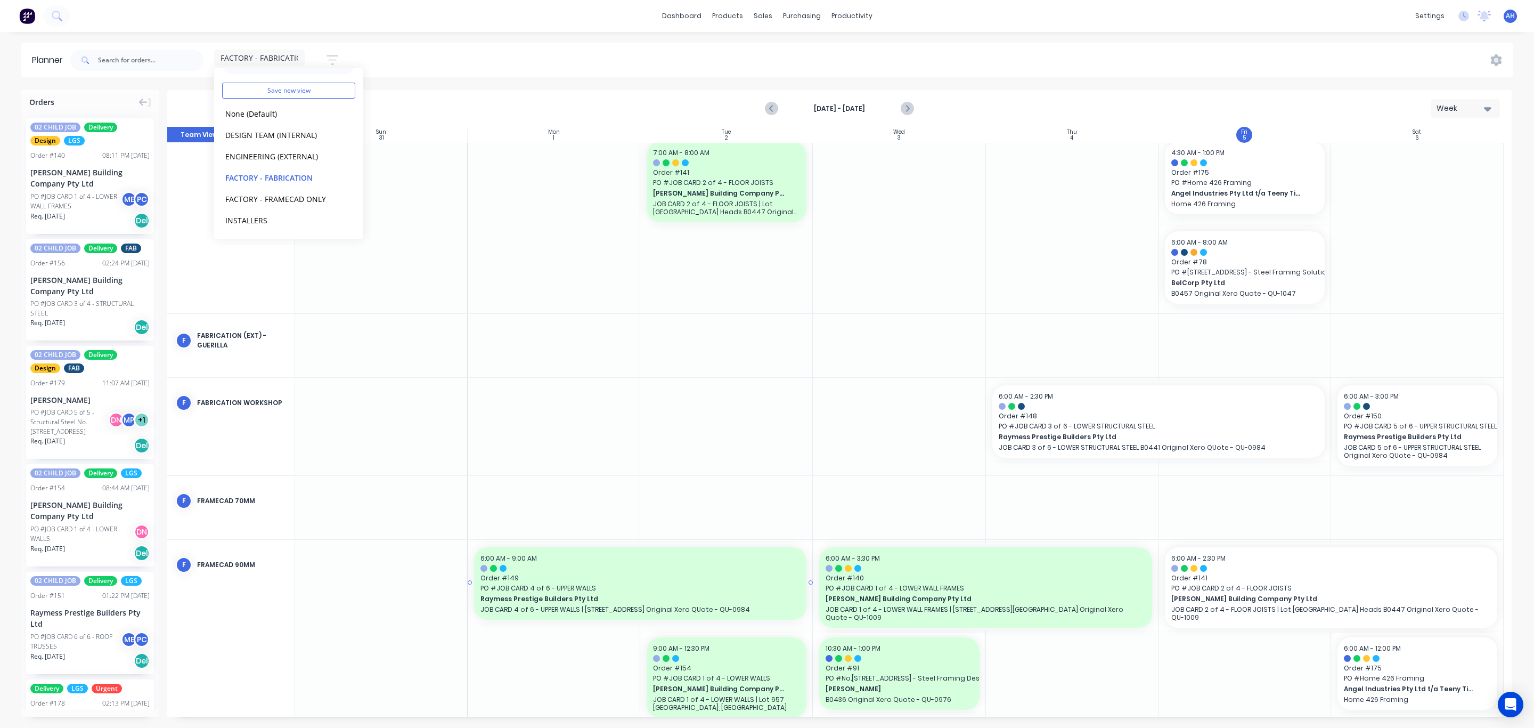
scroll to position [99, 0]
click at [905, 112] on icon "Next page" at bounding box center [906, 108] width 5 height 9
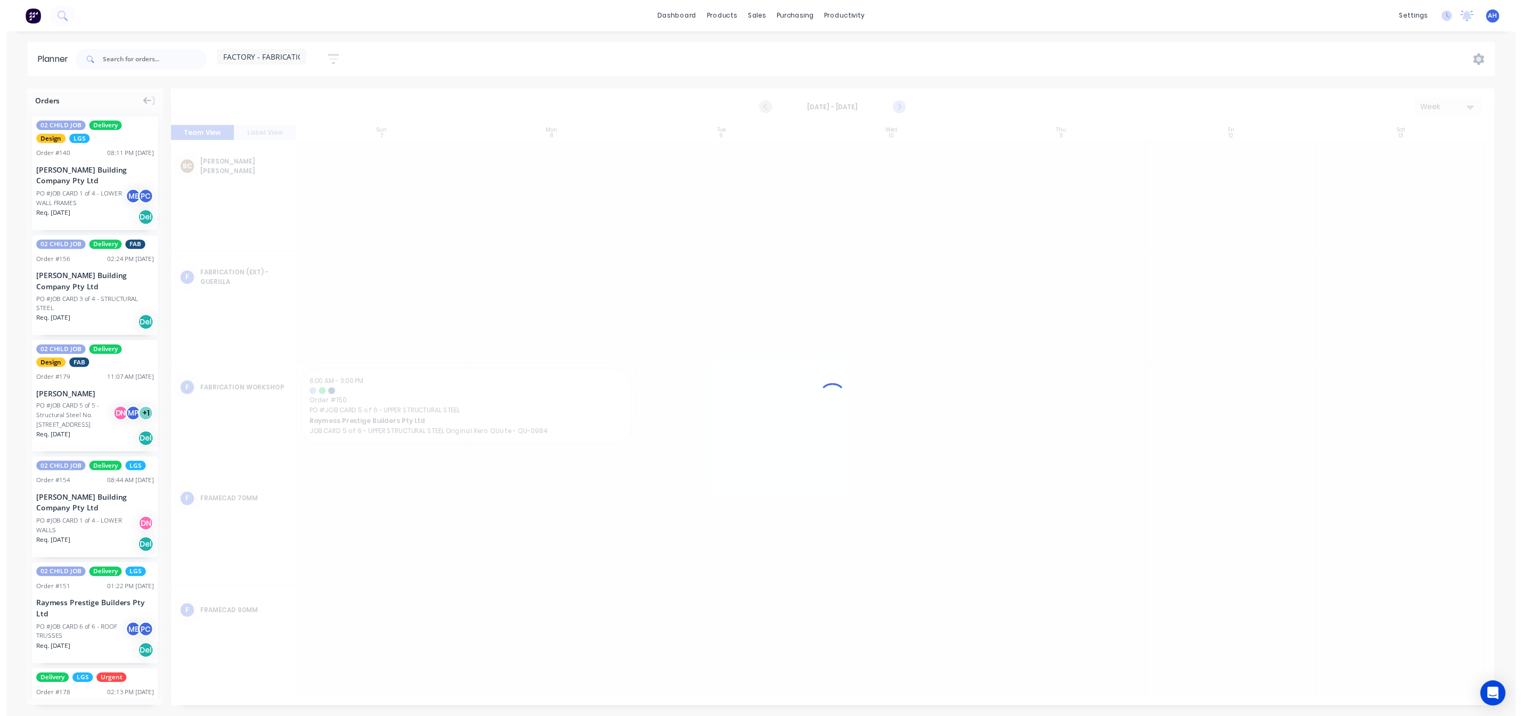
scroll to position [0, 0]
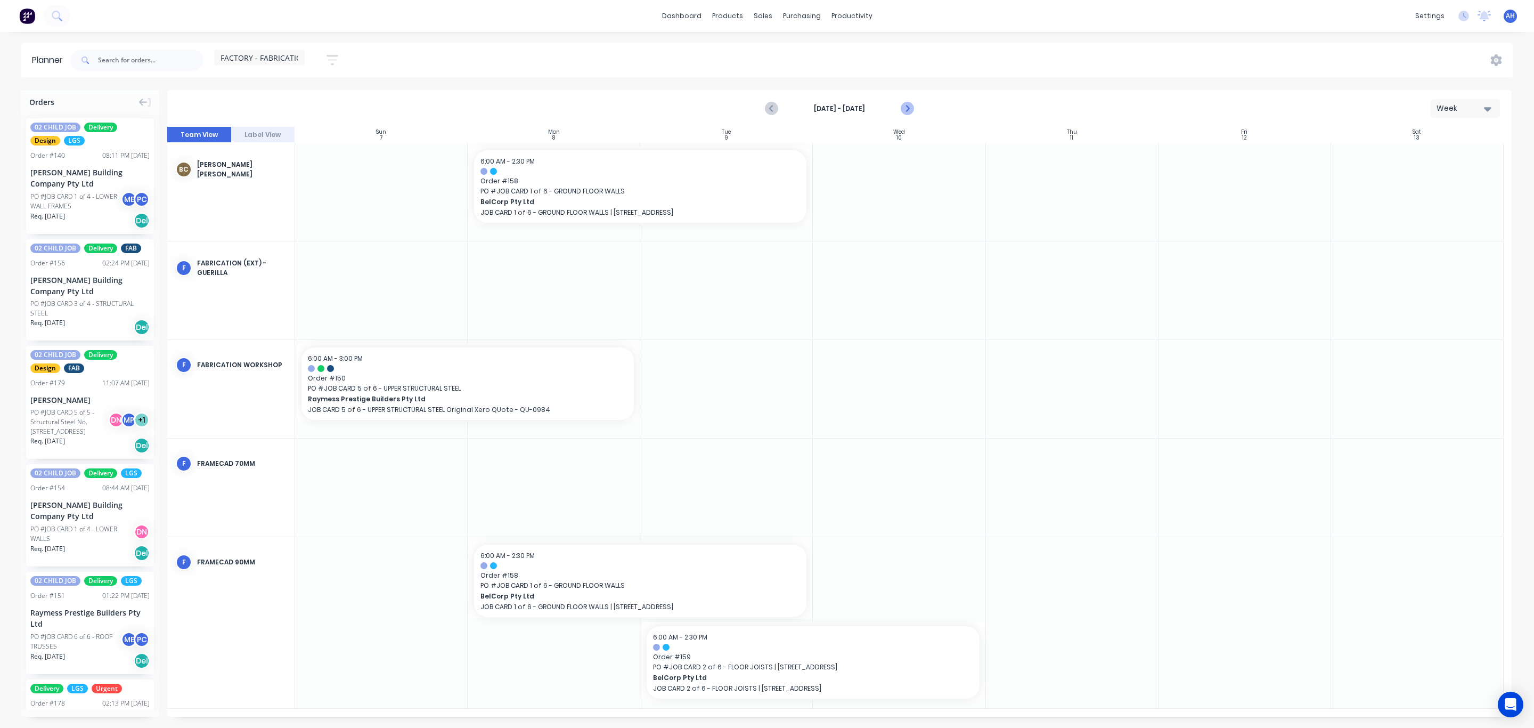
click at [908, 109] on icon "Next page" at bounding box center [906, 108] width 5 height 9
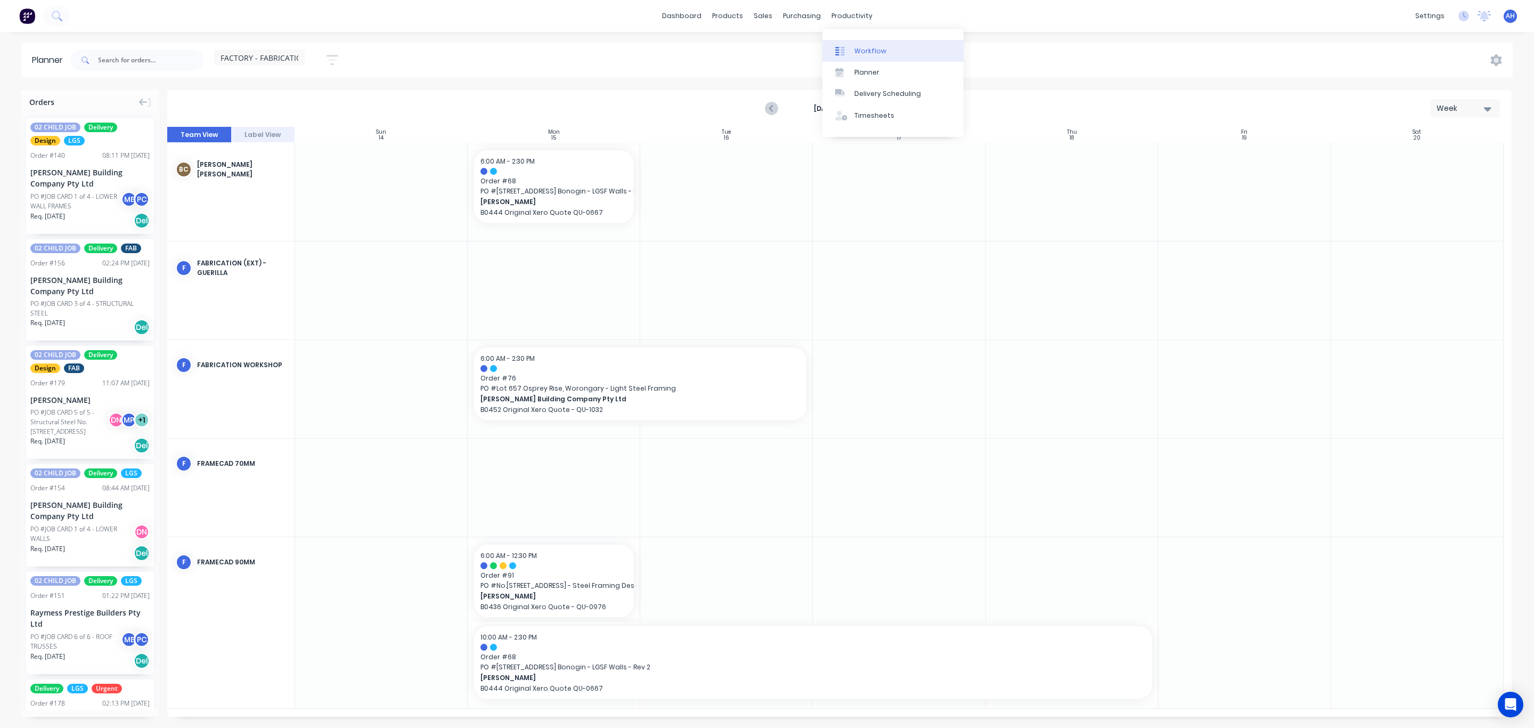
click at [862, 53] on div "Workflow" at bounding box center [870, 51] width 32 height 10
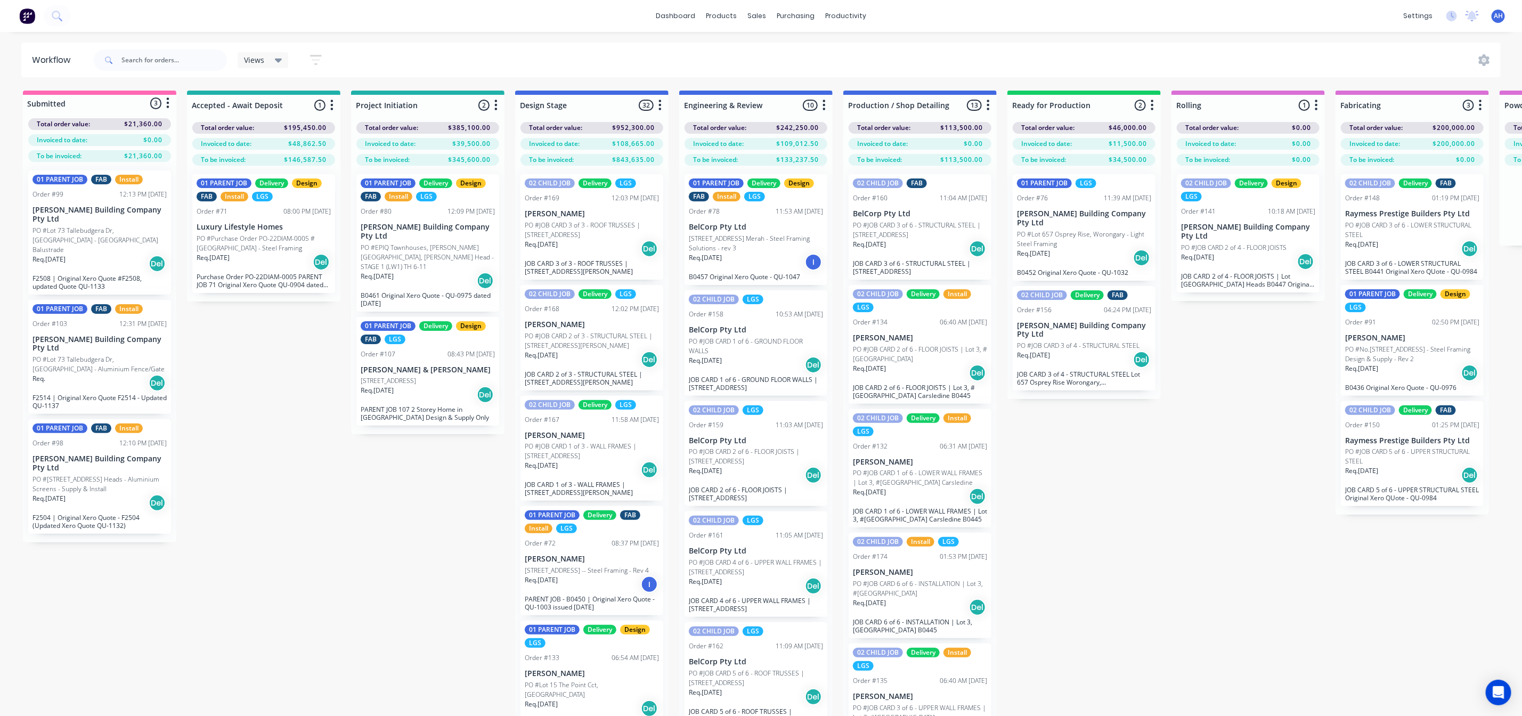
click at [93, 454] on p "[PERSON_NAME] Building Company Pty Ltd" at bounding box center [99, 463] width 134 height 18
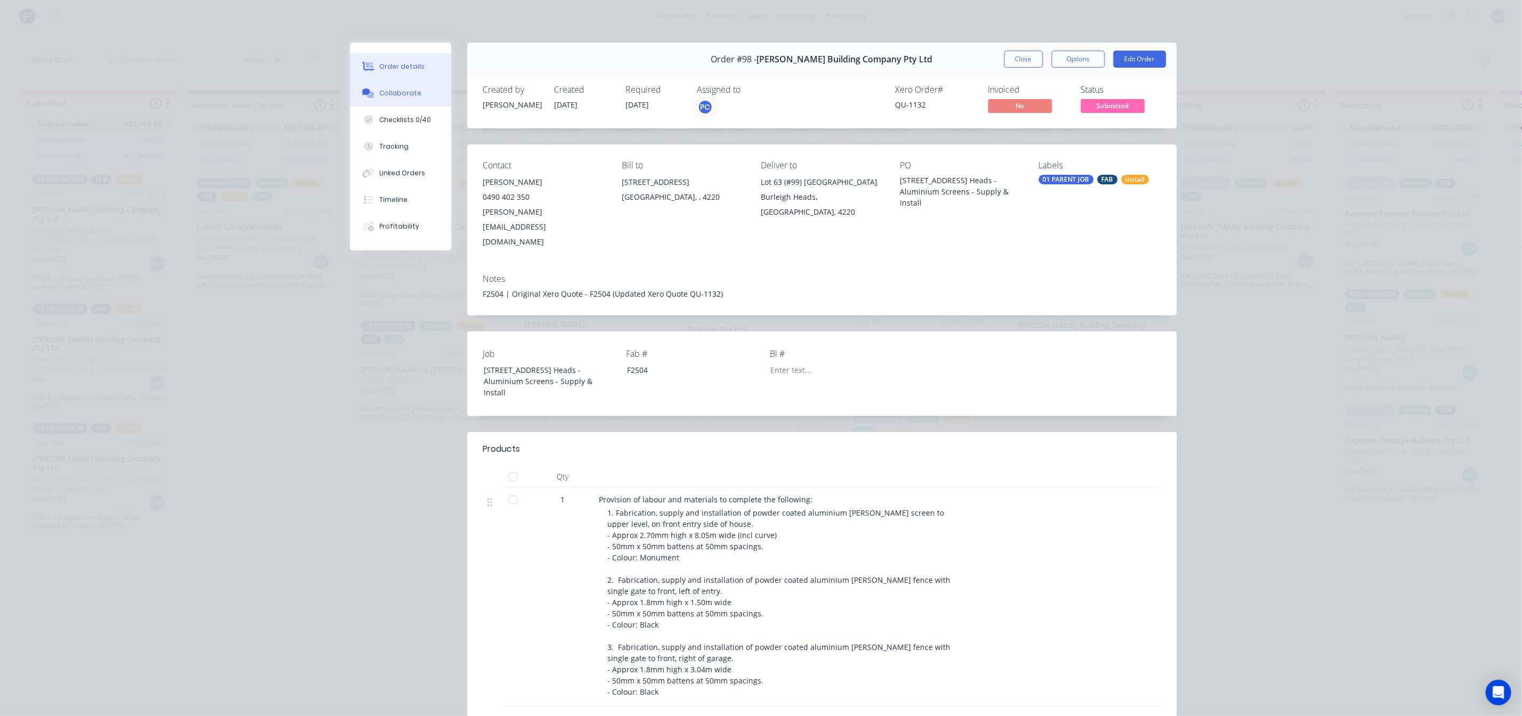
click at [407, 89] on div "Collaborate" at bounding box center [400, 93] width 42 height 10
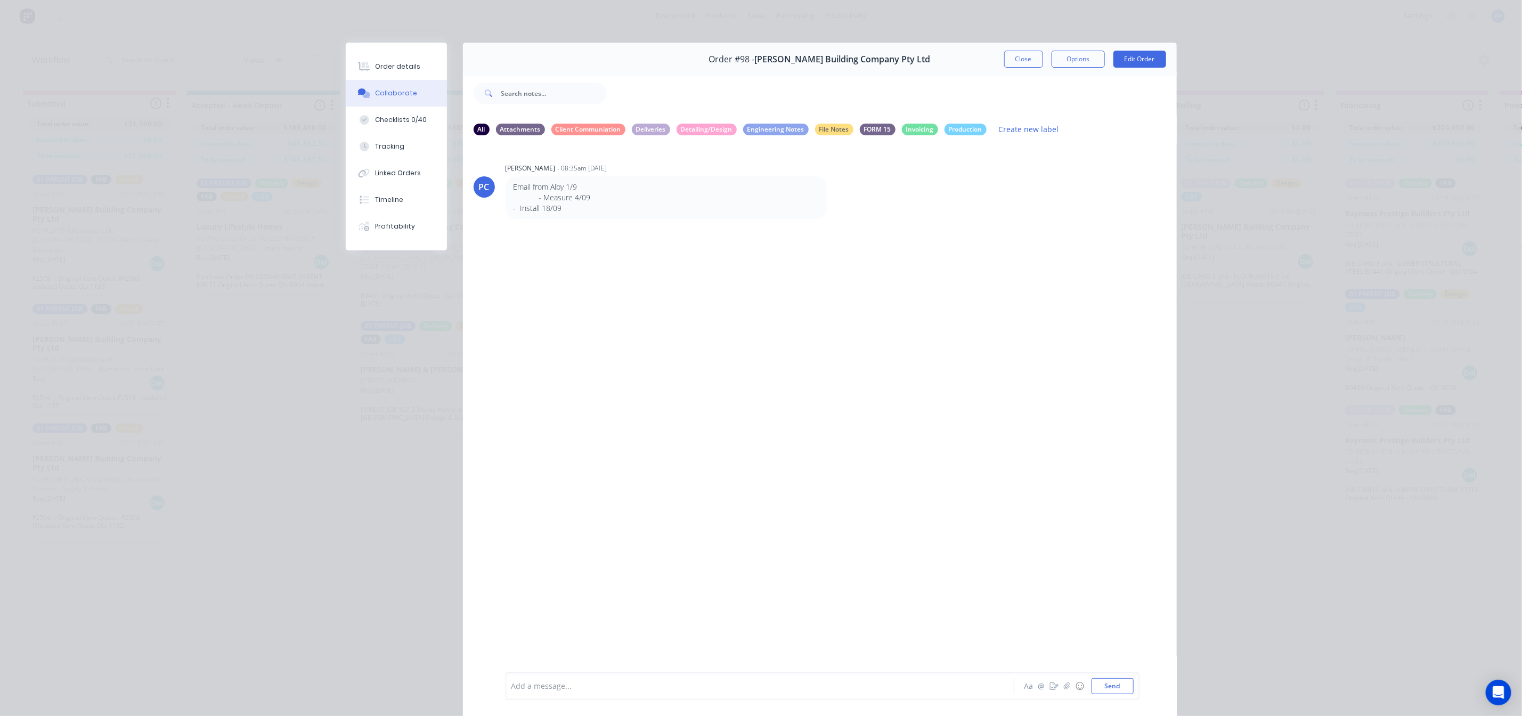
click at [543, 686] on div at bounding box center [745, 686] width 466 height 11
click at [1018, 55] on button "Close" at bounding box center [1023, 59] width 39 height 17
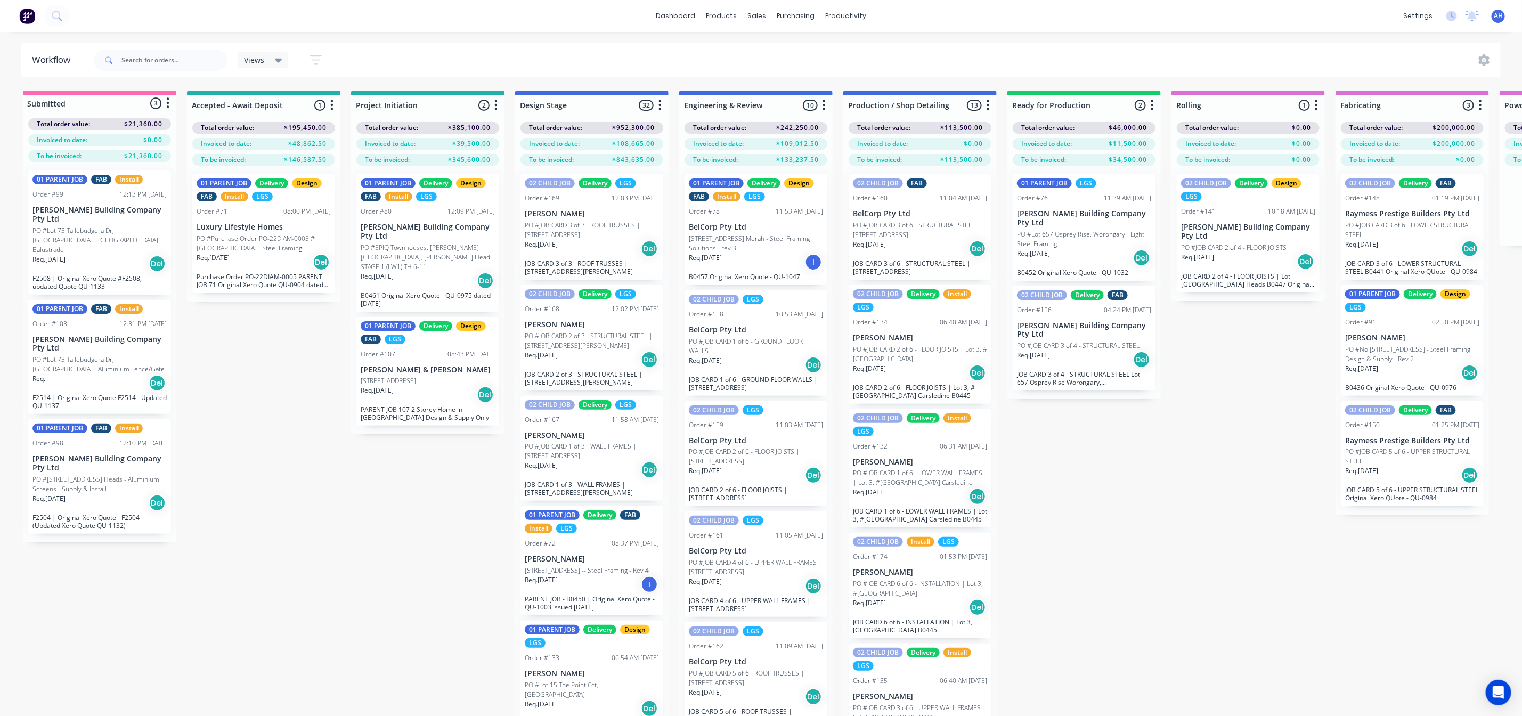
click at [100, 355] on p "PO #Lot 73 Tallebudgera Dr, [GEOGRAPHIC_DATA] - Aluminium Fence/Gate" at bounding box center [99, 364] width 134 height 19
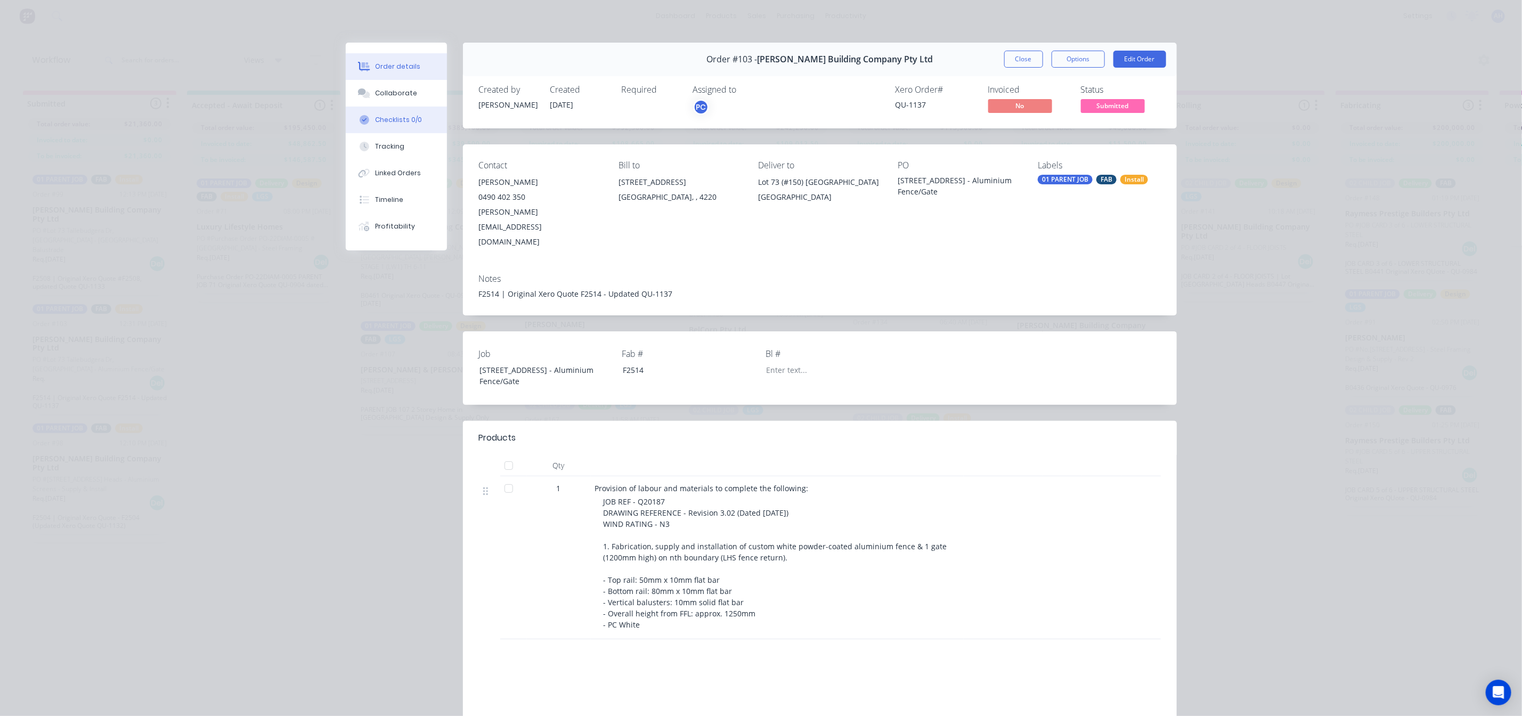
click at [382, 123] on div "Checklists 0/0" at bounding box center [398, 120] width 47 height 10
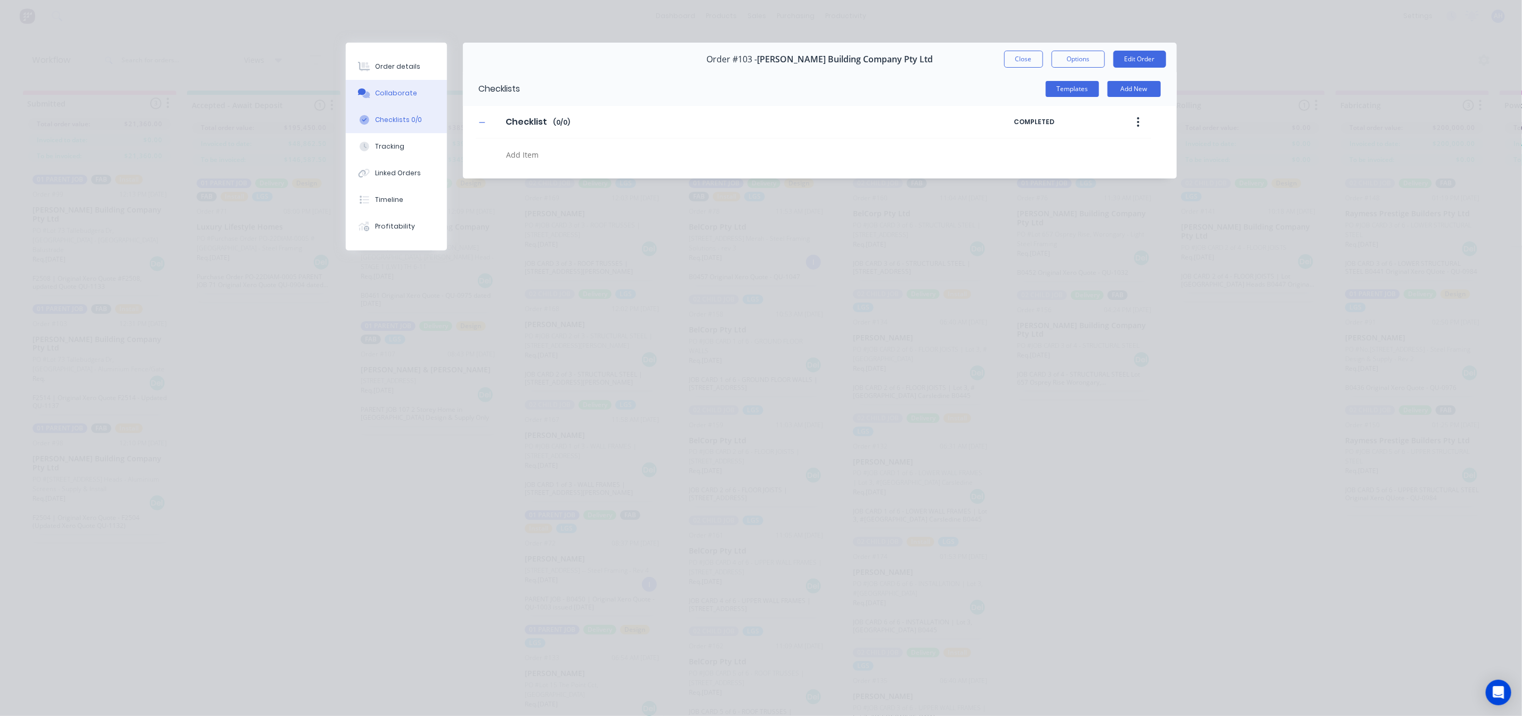
click at [384, 91] on div "Collaborate" at bounding box center [396, 93] width 42 height 10
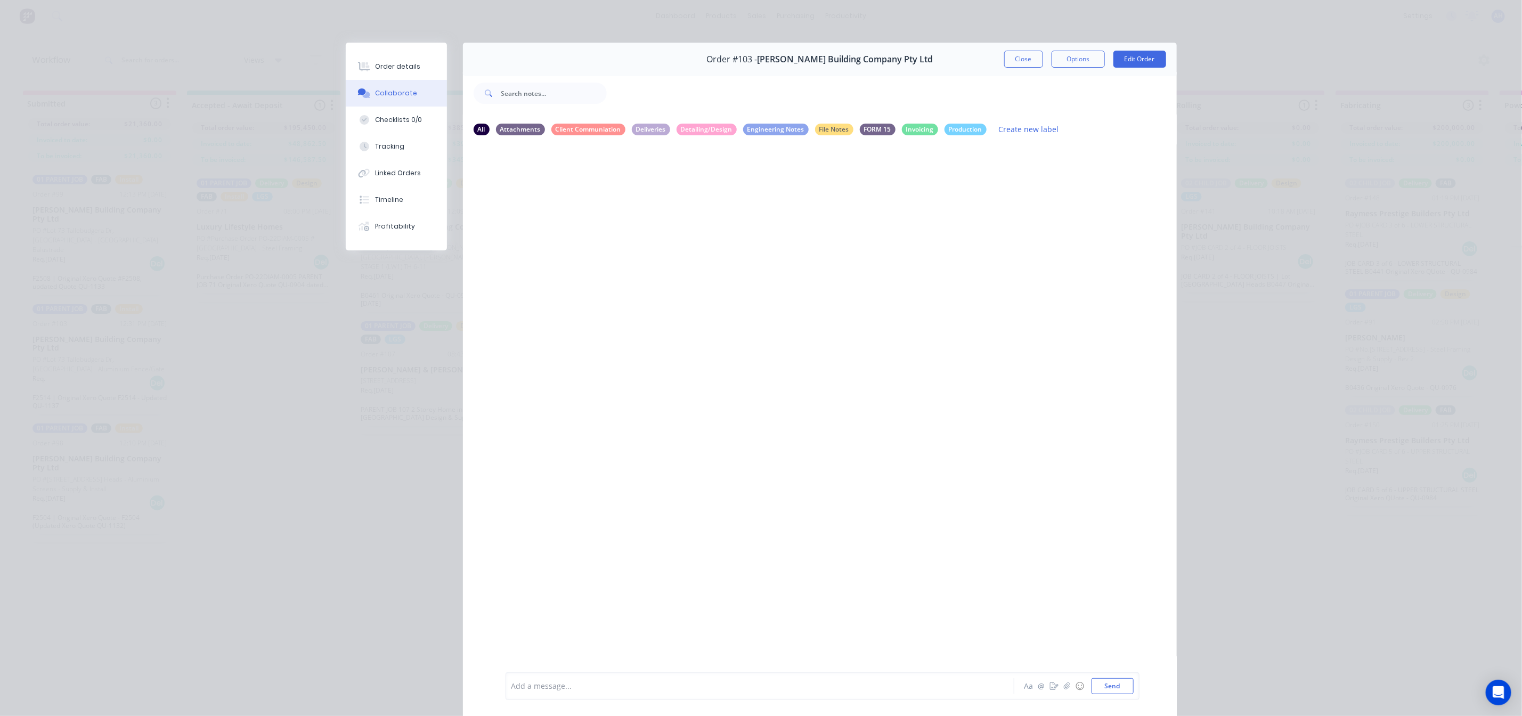
click at [312, 462] on div "Order details Collaborate Checklists 0/0 Tracking Linked Orders Timeline Profit…" at bounding box center [761, 358] width 1522 height 716
click at [527, 683] on div at bounding box center [745, 686] width 466 height 11
click at [1022, 60] on button "Close" at bounding box center [1023, 59] width 39 height 17
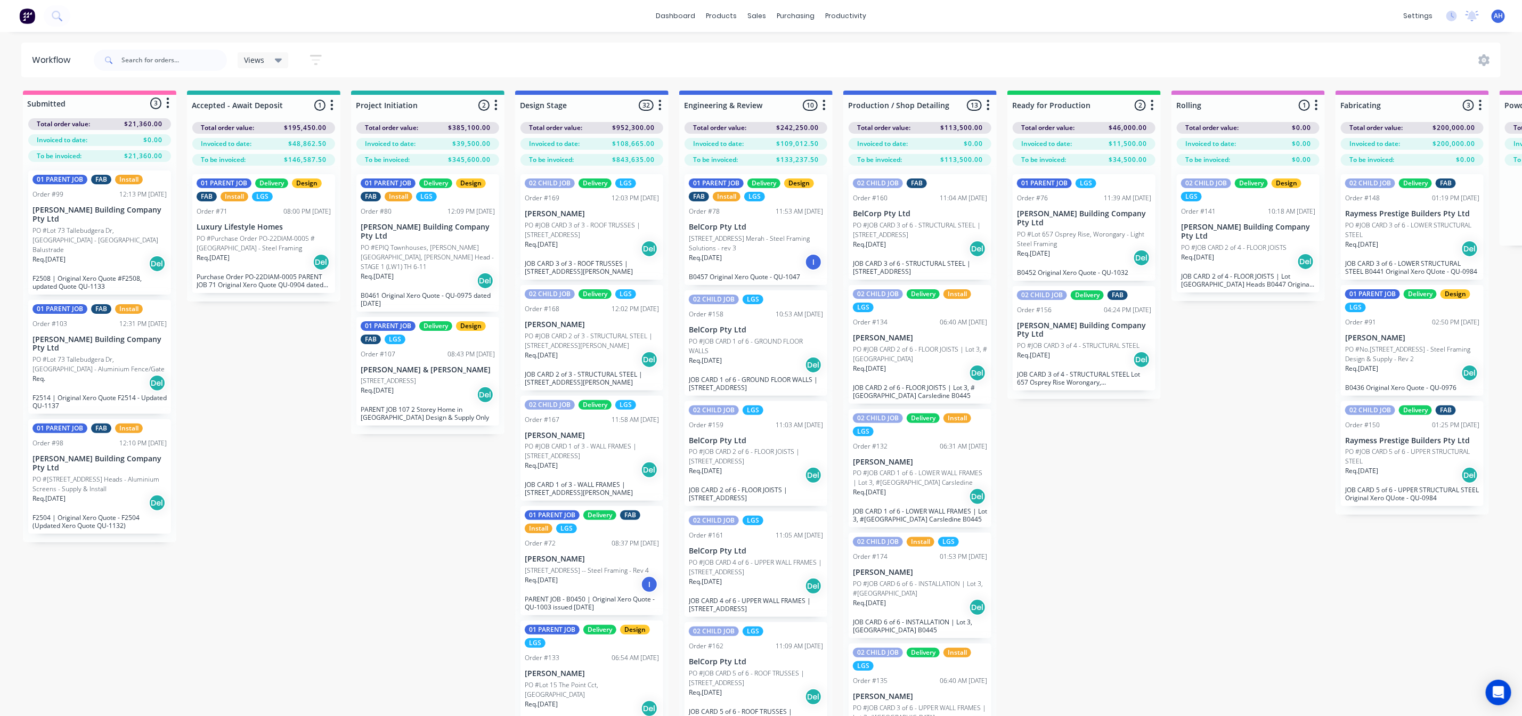
click at [107, 232] on p "PO #Lot 73 Tallebudgera Dr, [GEOGRAPHIC_DATA] - [GEOGRAPHIC_DATA] Balustrade" at bounding box center [99, 240] width 134 height 29
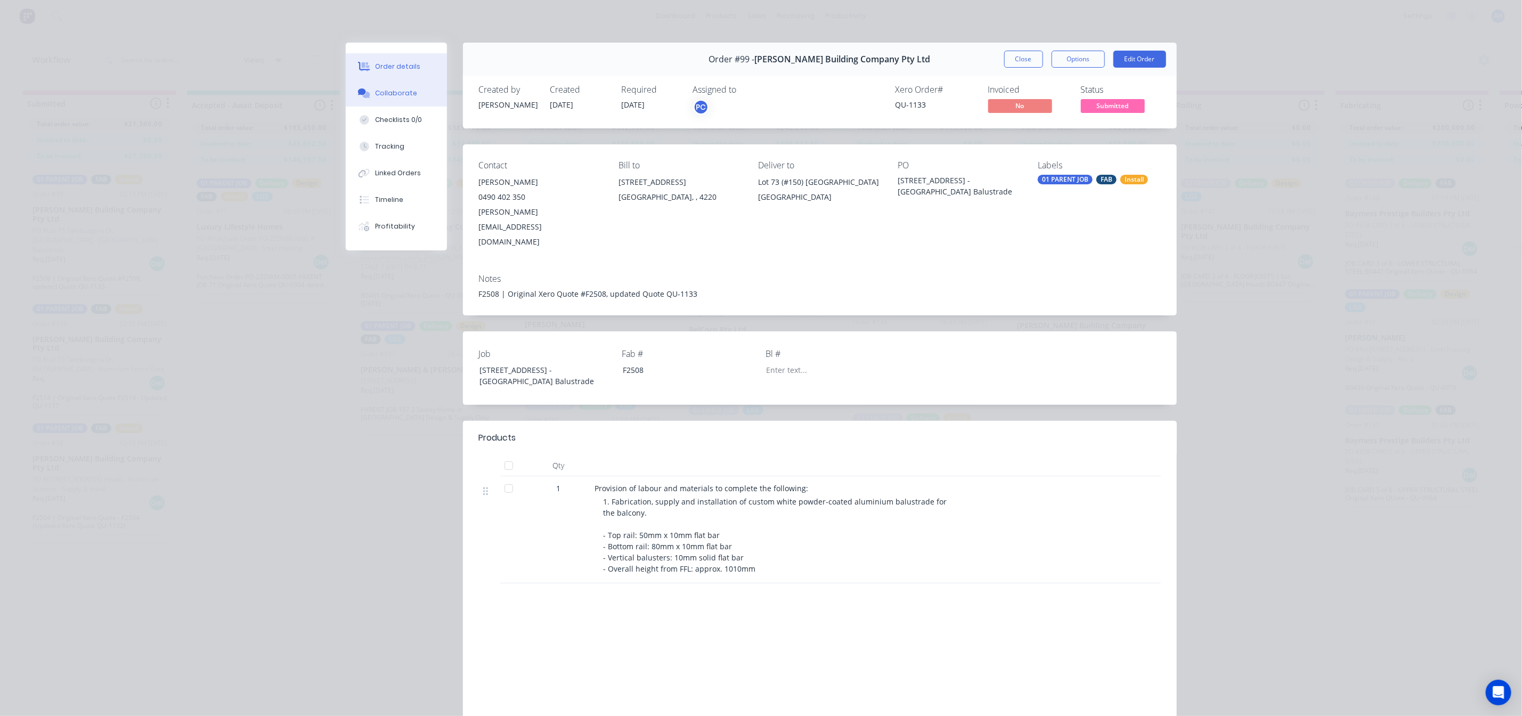
click at [402, 95] on div "Collaborate" at bounding box center [396, 93] width 42 height 10
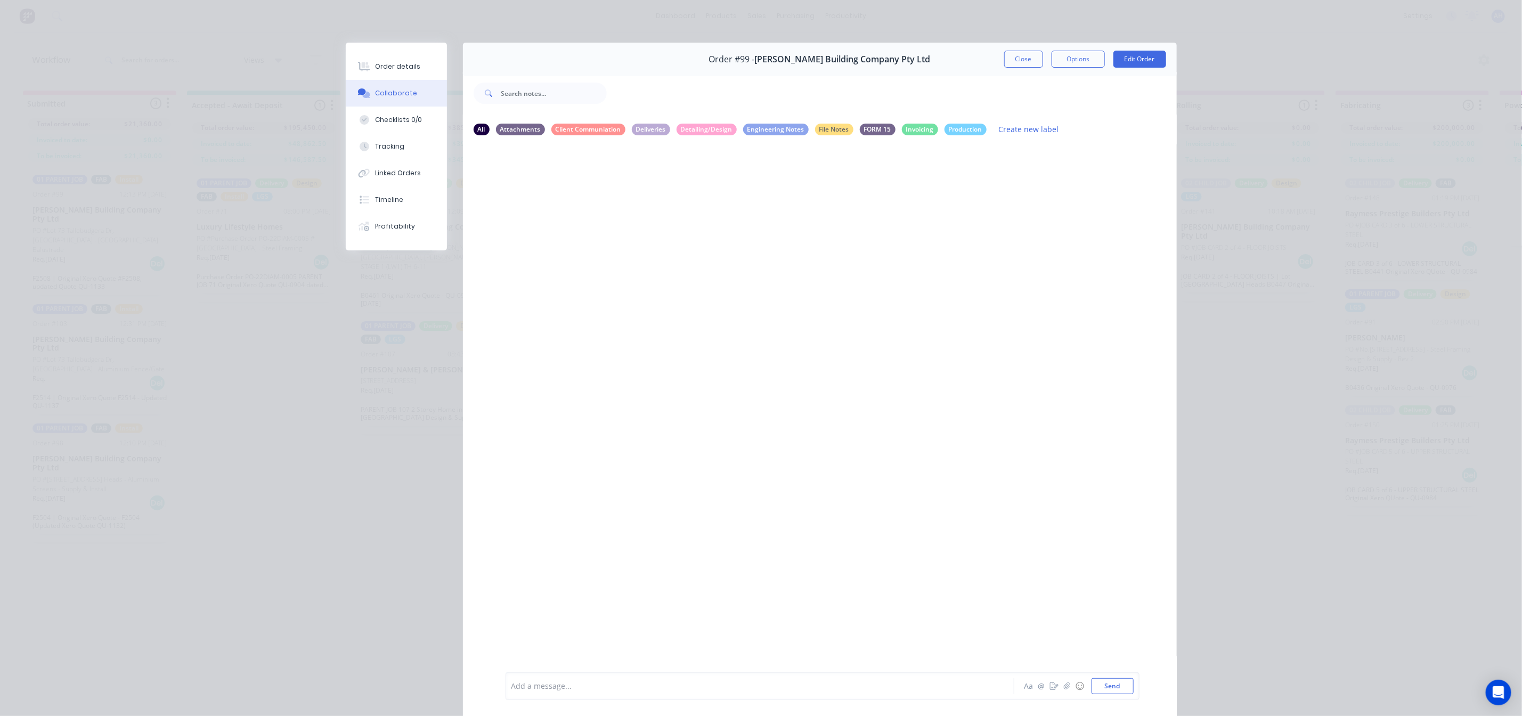
click at [535, 678] on div "Add a message..." at bounding box center [744, 686] width 467 height 16
click at [178, 566] on div "Order details Collaborate Checklists 0/0 Tracking Linked Orders Timeline Profit…" at bounding box center [761, 358] width 1522 height 716
click at [1016, 56] on button "Close" at bounding box center [1023, 59] width 39 height 17
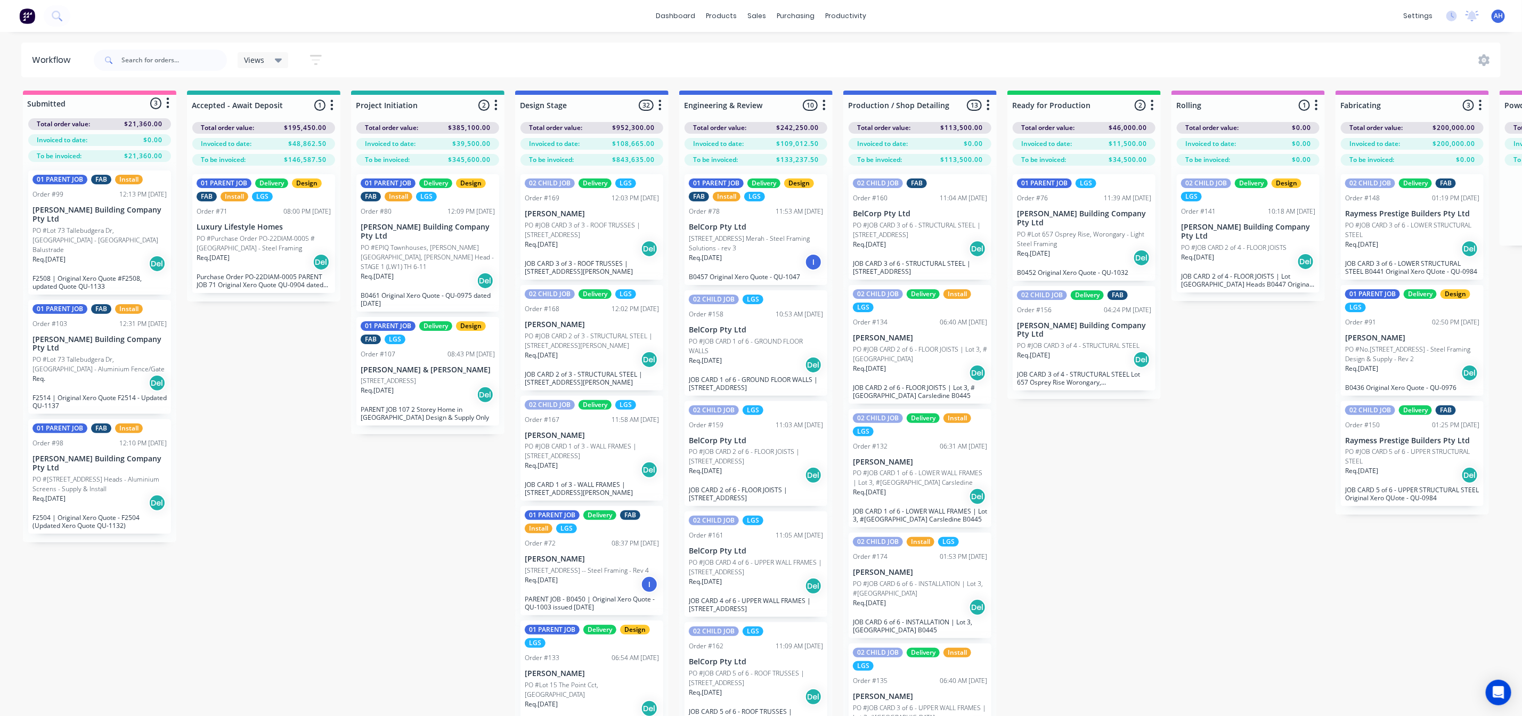
click at [96, 355] on p "PO #Lot 73 Tallebudgera Dr, [GEOGRAPHIC_DATA] - Aluminium Fence/Gate" at bounding box center [99, 364] width 134 height 19
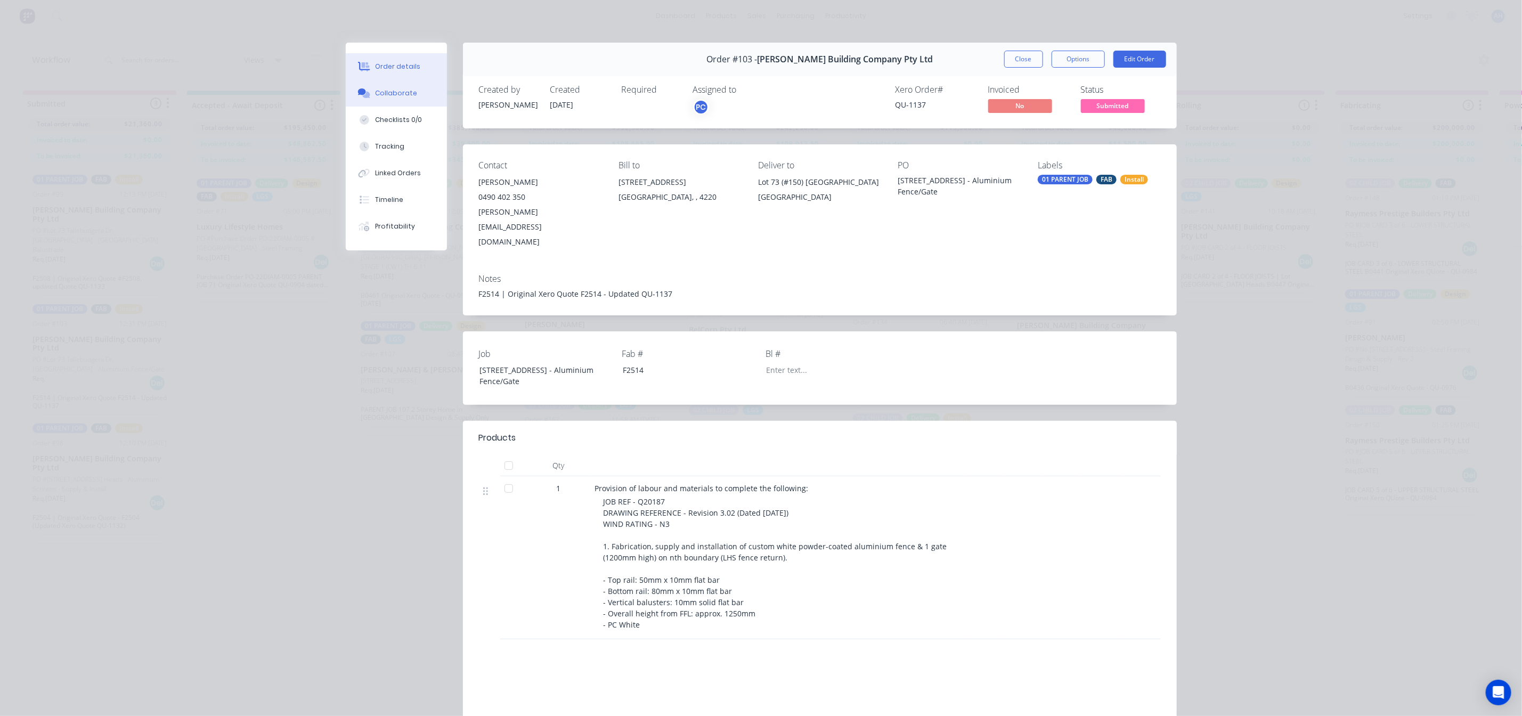
click at [400, 88] on div "Collaborate" at bounding box center [396, 93] width 42 height 10
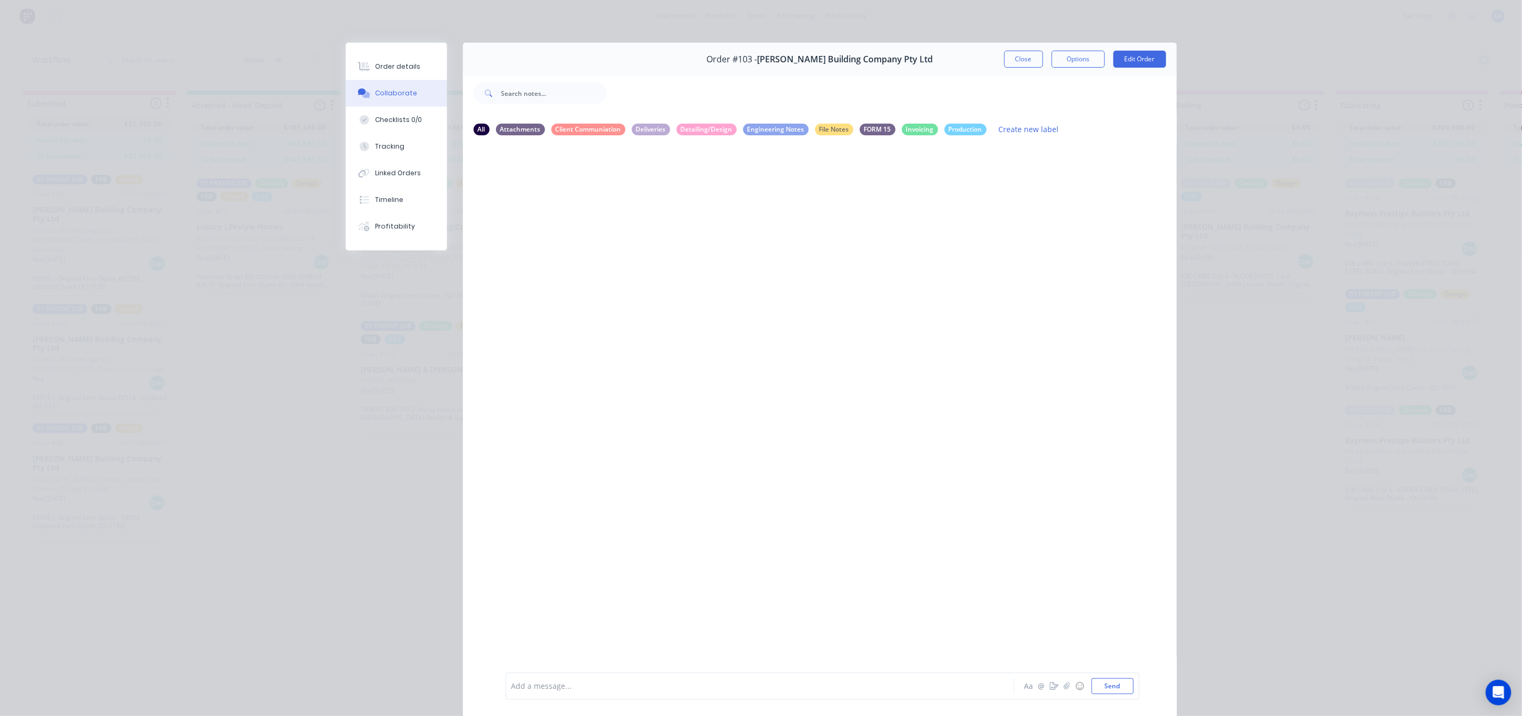
click at [539, 678] on div "Add a message..." at bounding box center [744, 686] width 467 height 16
click at [816, 684] on span "please transfer to correct place in Workflow & confirm measure & install dates …" at bounding box center [756, 686] width 346 height 10
click at [1012, 58] on button "Close" at bounding box center [1023, 59] width 39 height 17
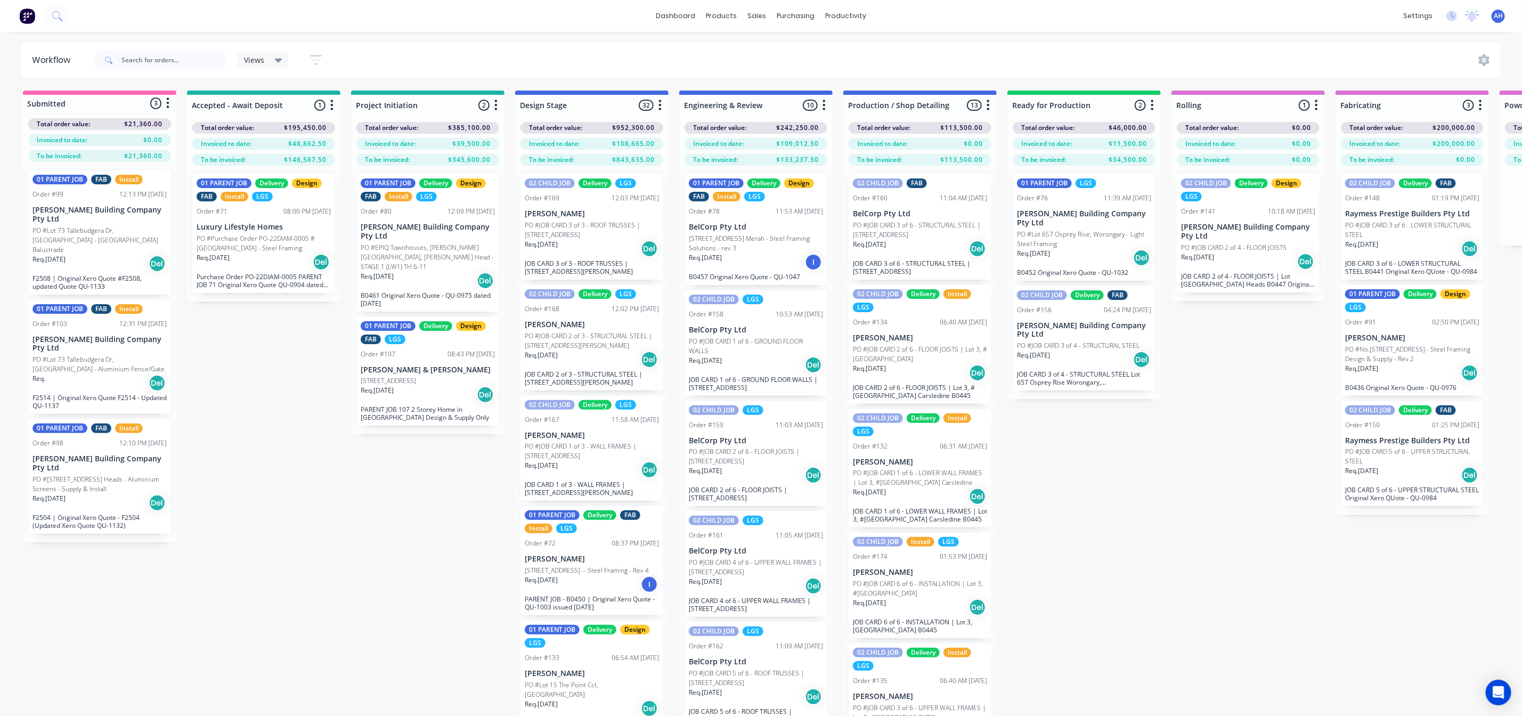
scroll to position [1, 0]
click at [857, 68] on div "Planner" at bounding box center [861, 73] width 25 height 10
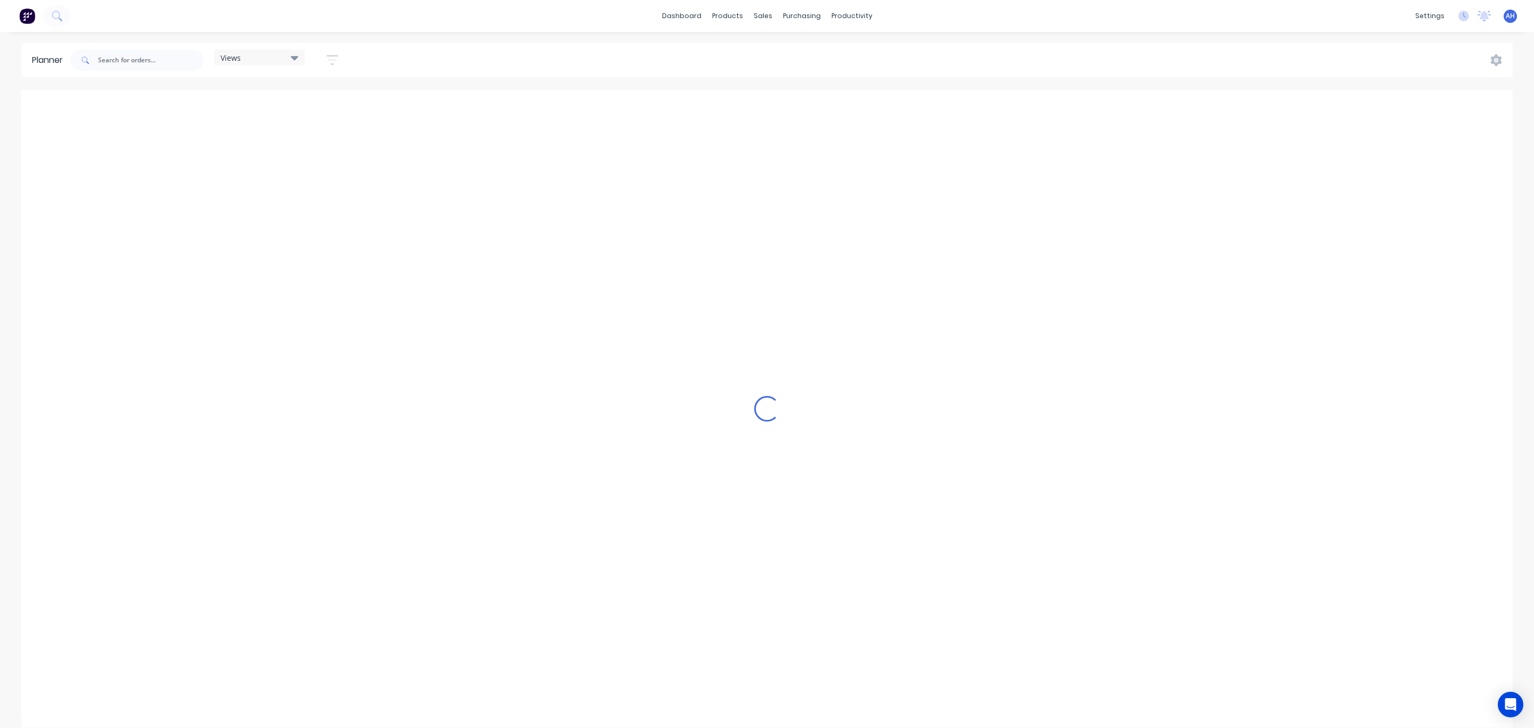
scroll to position [0, 235]
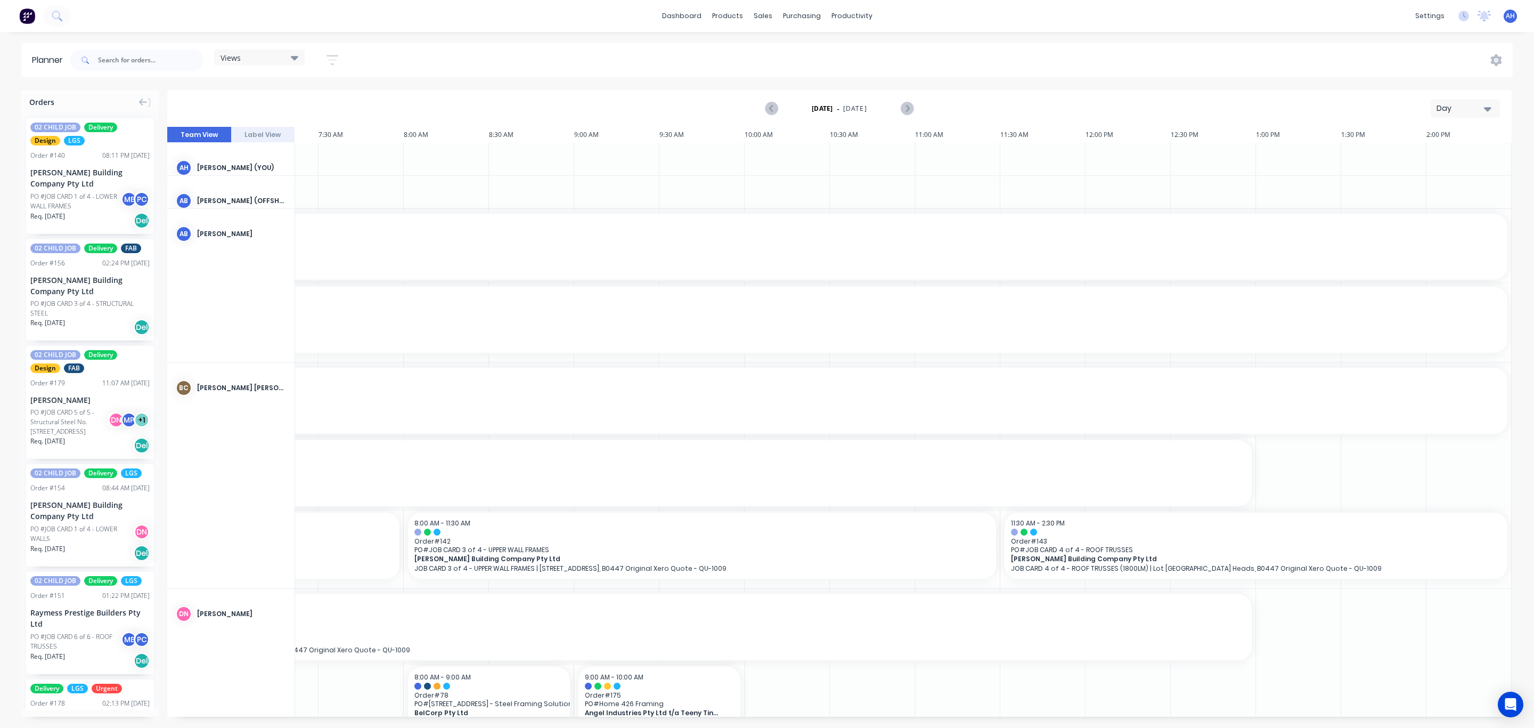
click at [291, 58] on icon at bounding box center [294, 58] width 7 height 12
click at [266, 199] on button "FACTORY - FABRICATION" at bounding box center [278, 200] width 113 height 12
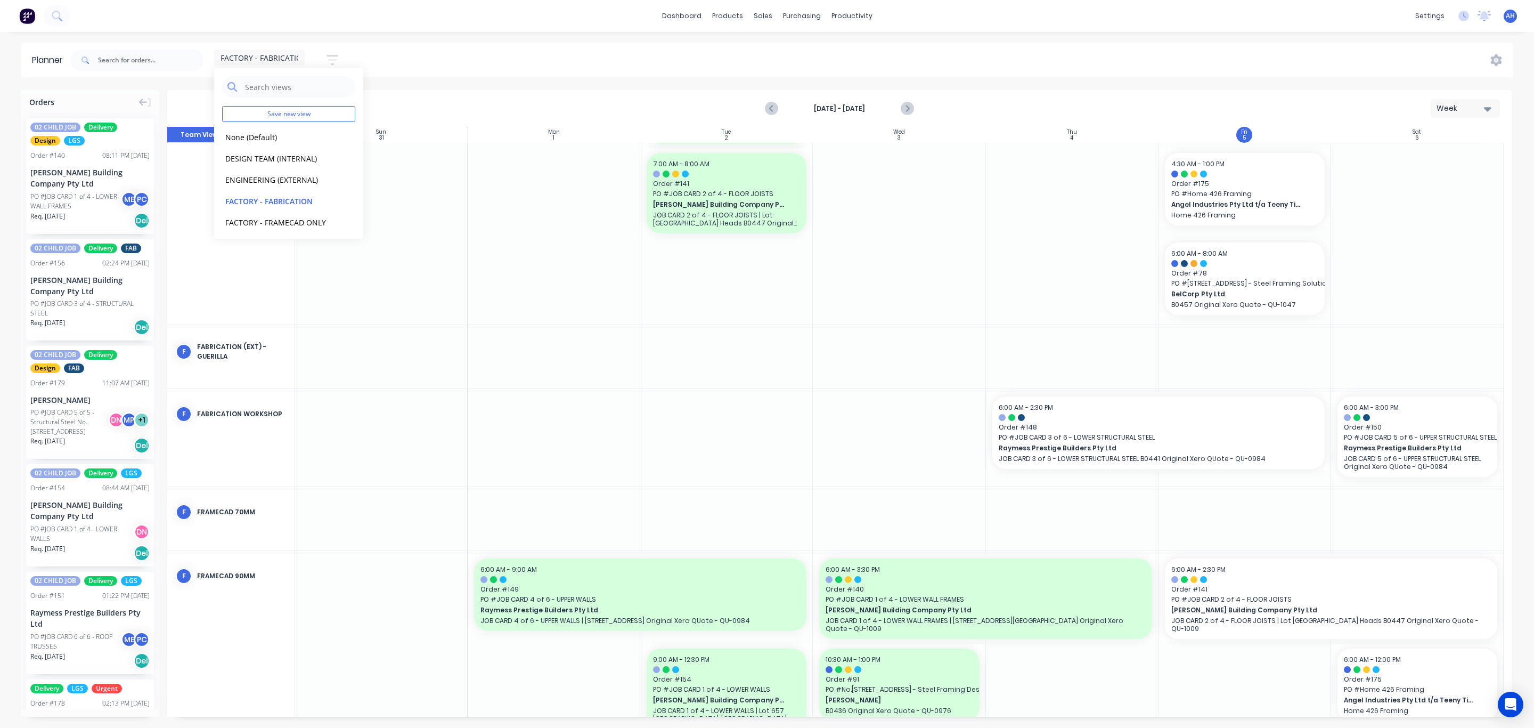
scroll to position [88, 0]
click at [903, 109] on icon "Next page" at bounding box center [906, 108] width 13 height 13
click at [903, 109] on div "[DATE] - [DATE] Week Team View Label View Sun 31 [DATE] Mon 1 [DATE] Tue 2 [DAT…" at bounding box center [839, 403] width 1344 height 626
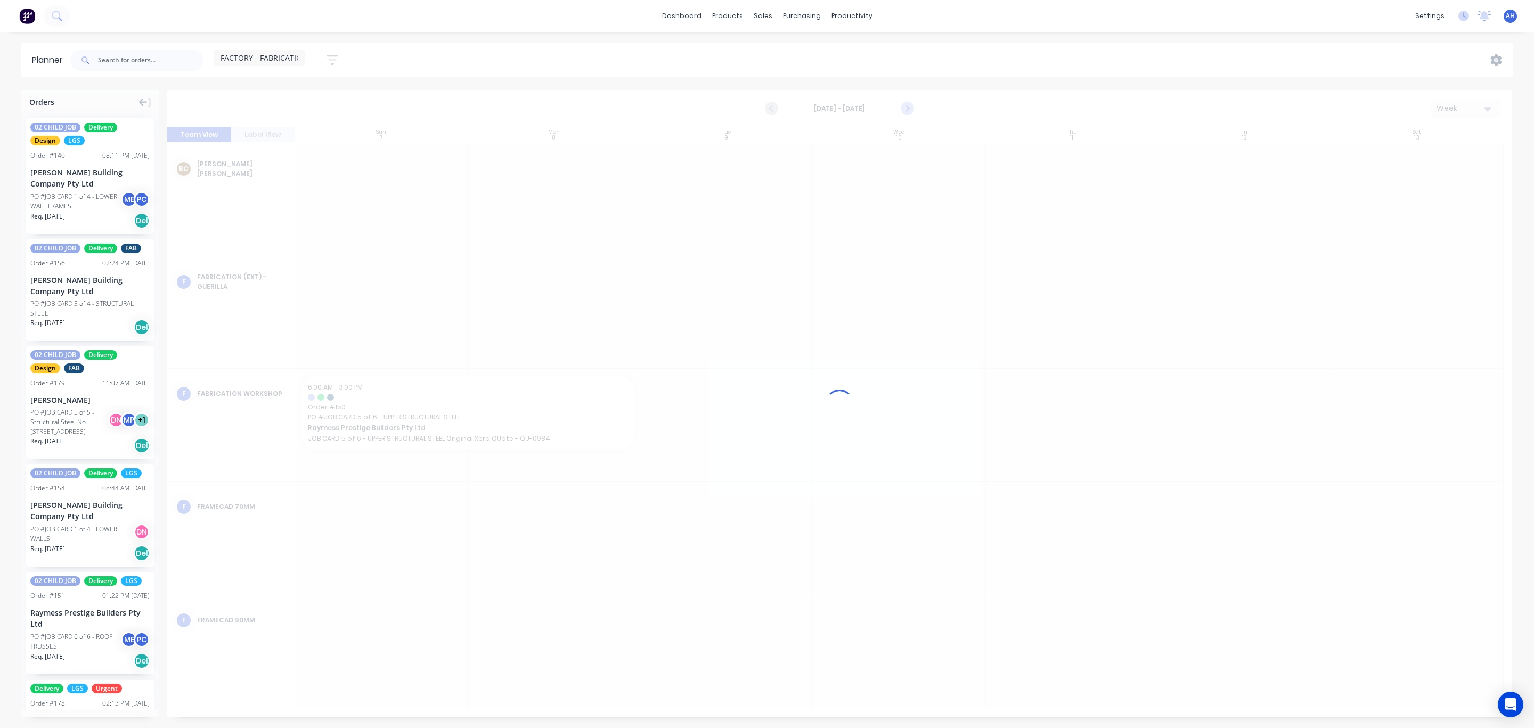
scroll to position [0, 0]
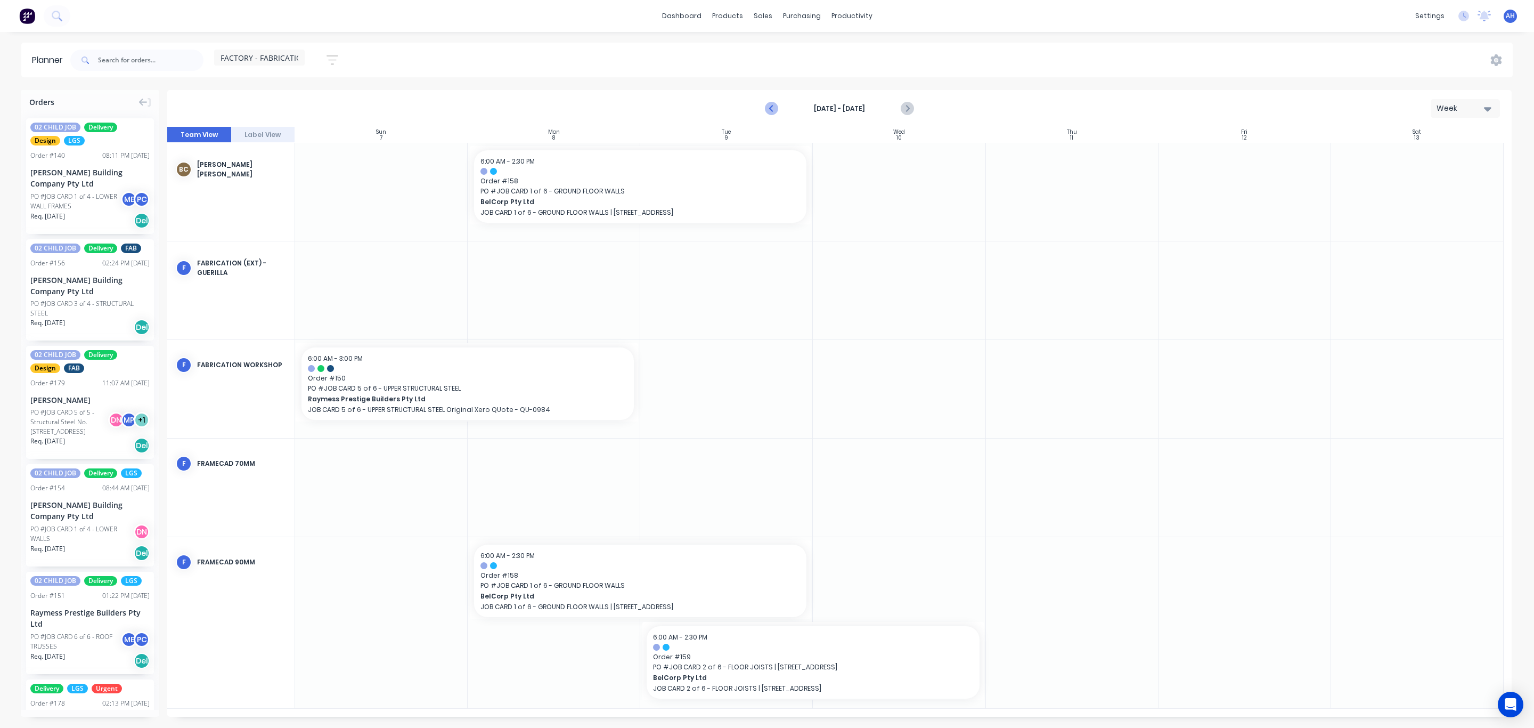
click at [772, 110] on icon "Previous page" at bounding box center [772, 108] width 5 height 9
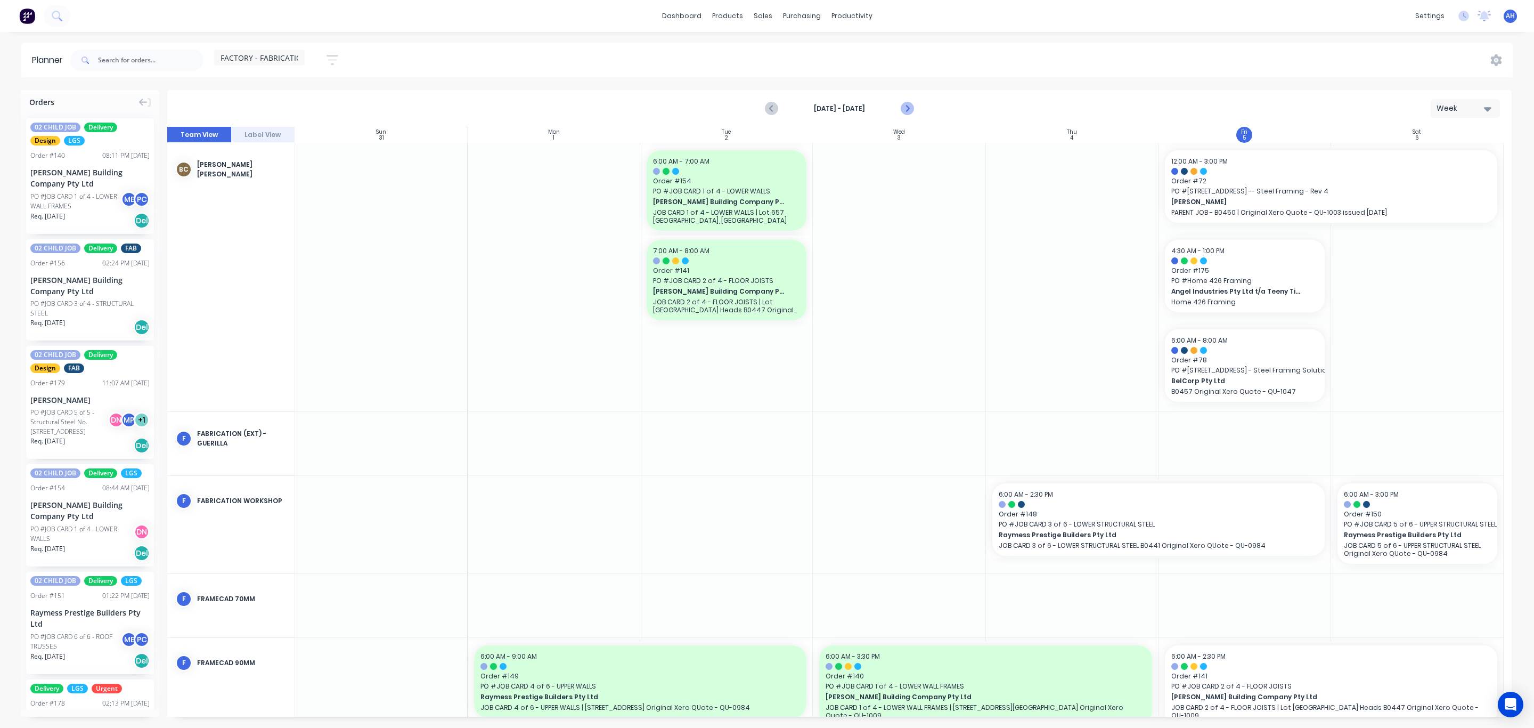
click at [909, 111] on icon "Next page" at bounding box center [906, 108] width 13 height 13
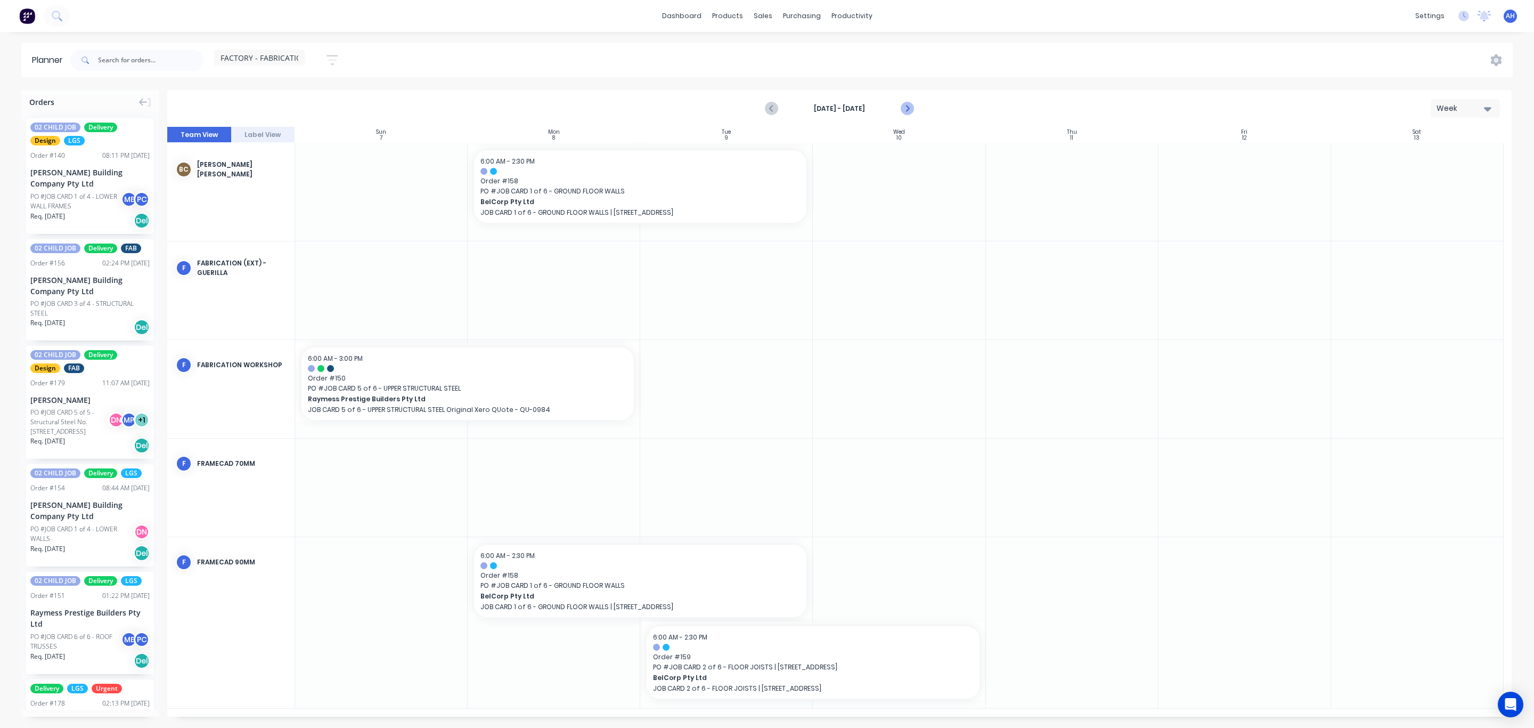
click at [909, 111] on icon "Next page" at bounding box center [906, 108] width 13 height 13
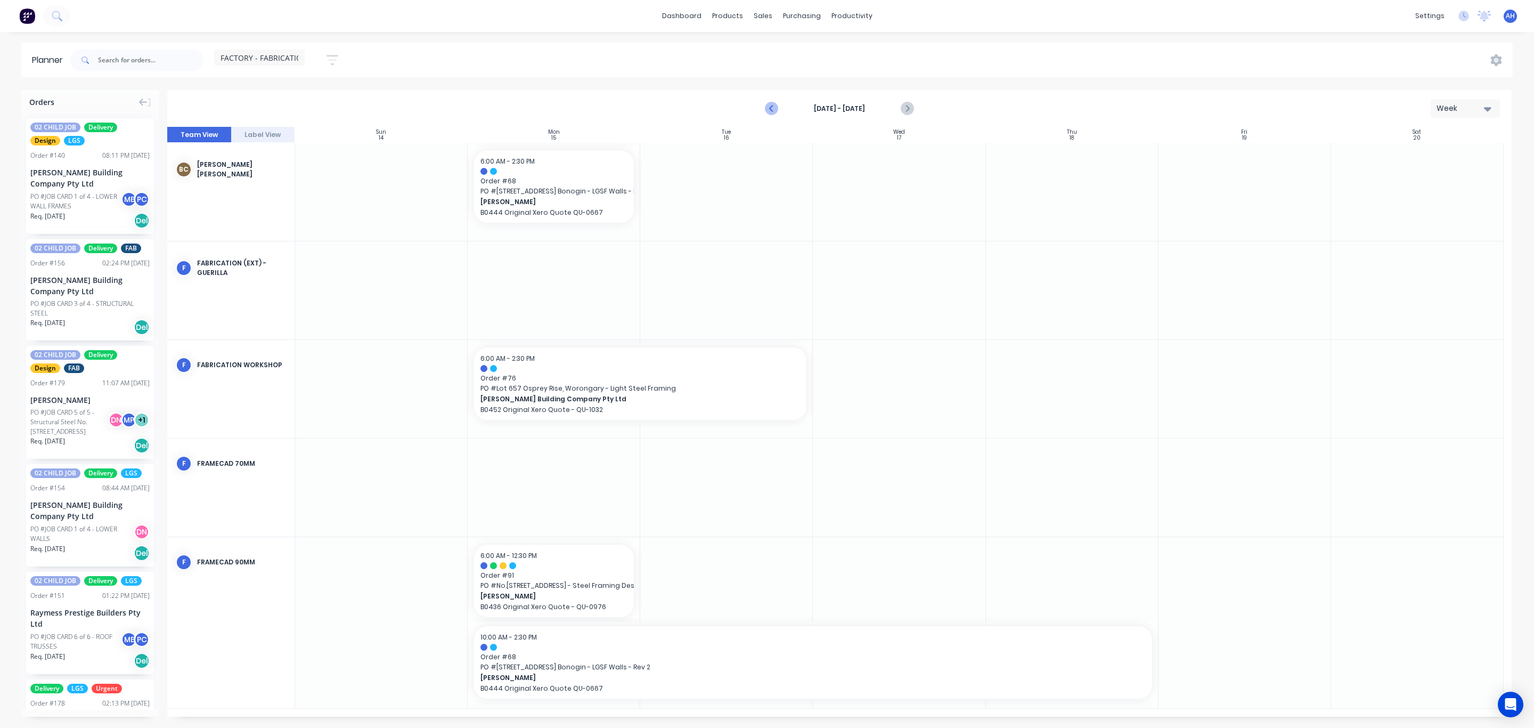
click at [772, 106] on icon "Previous page" at bounding box center [772, 108] width 5 height 9
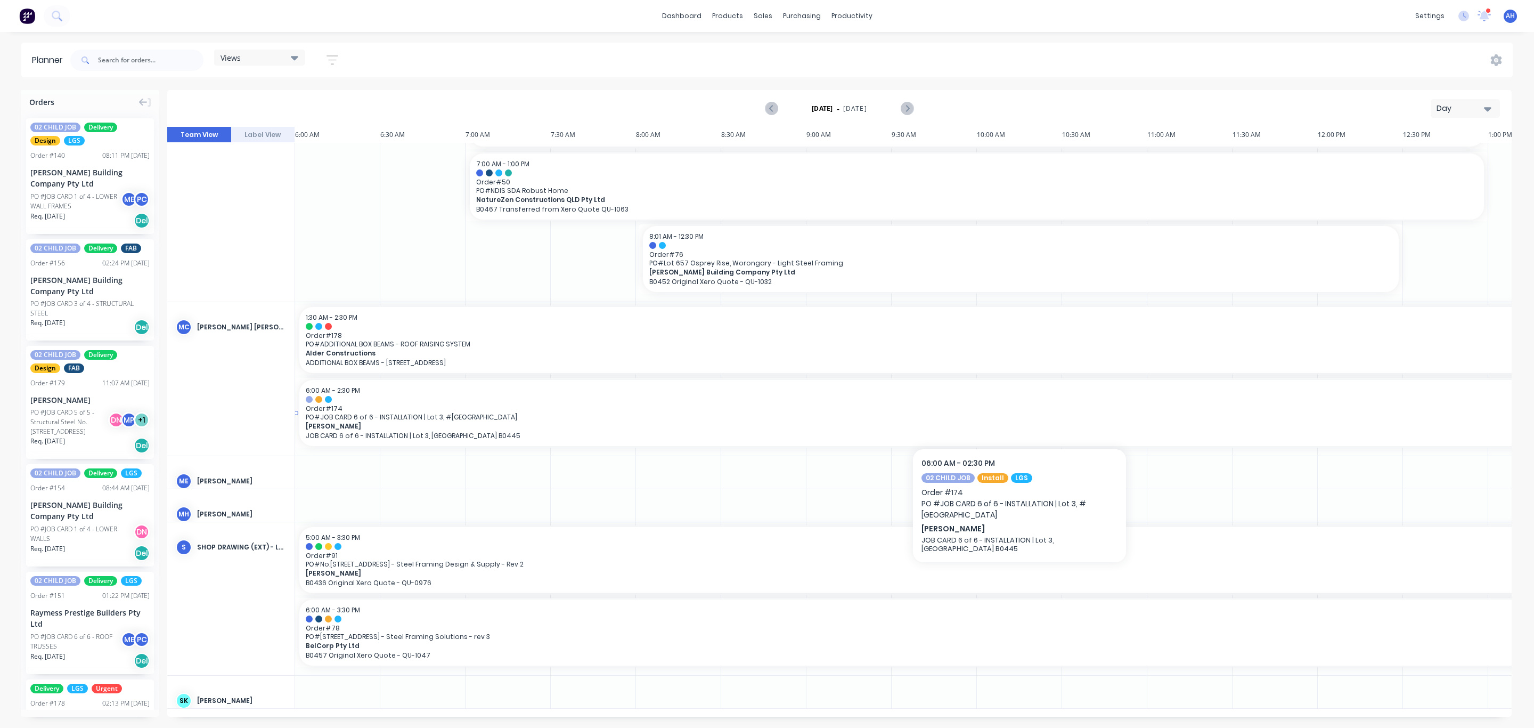
scroll to position [1399, 0]
click at [1455, 105] on div "Day" at bounding box center [1461, 108] width 49 height 11
click at [1430, 166] on div "Week" at bounding box center [1445, 158] width 105 height 21
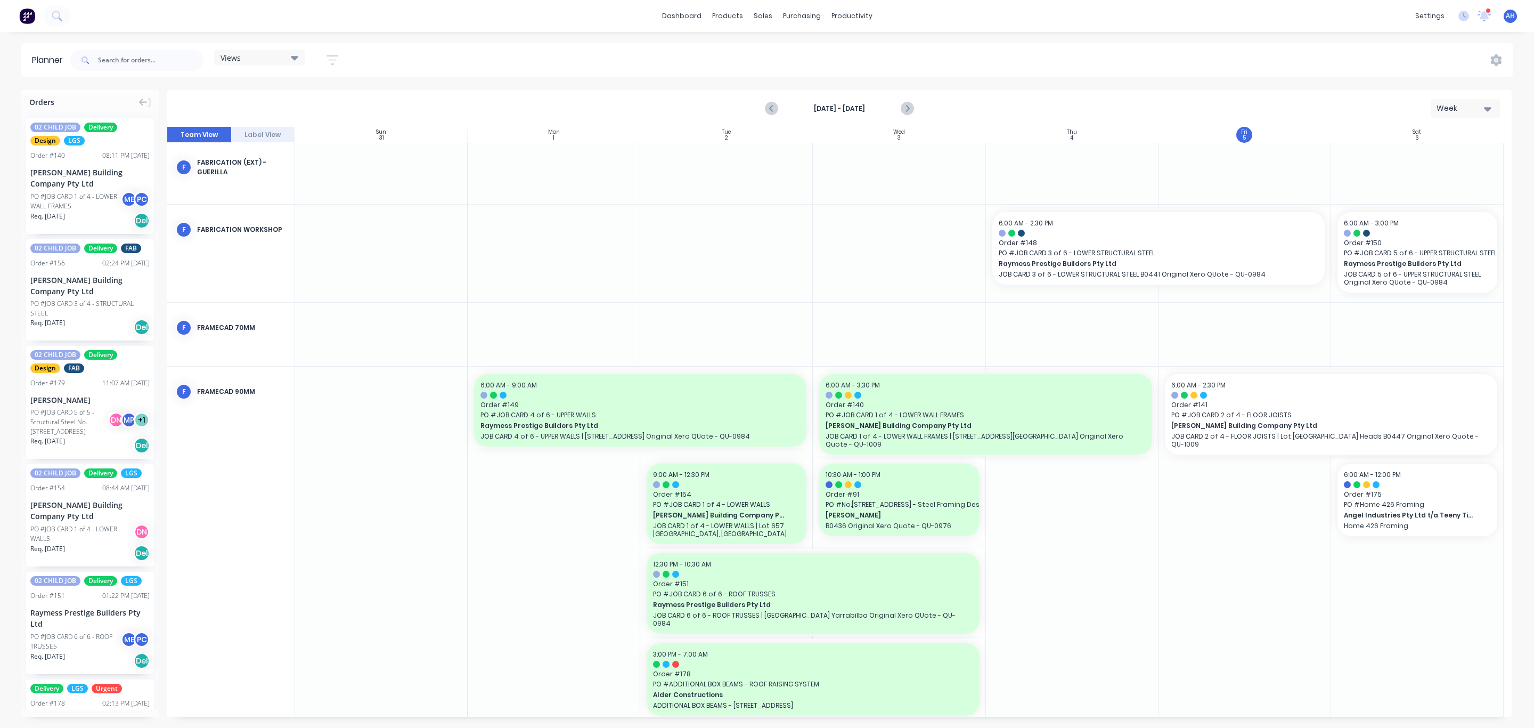
scroll to position [2090, 0]
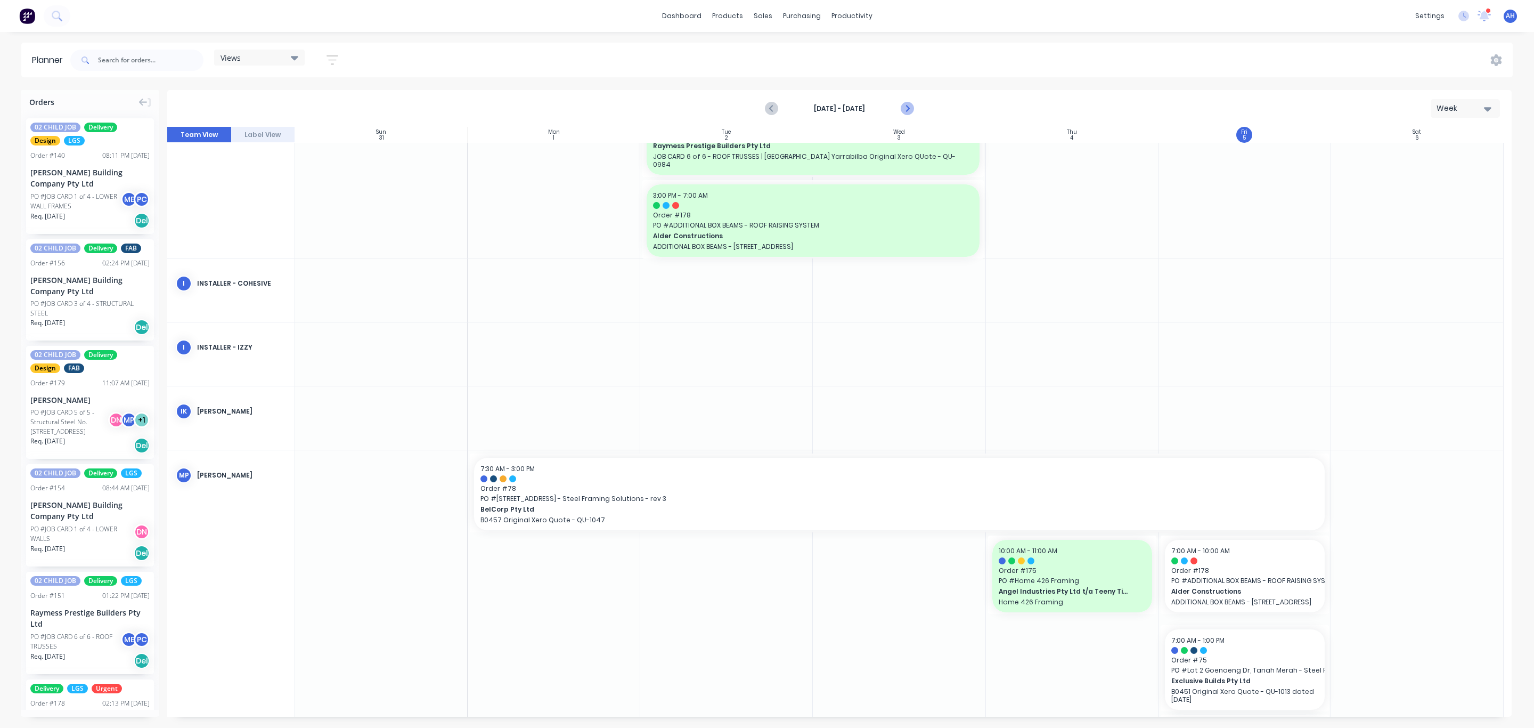
click at [900, 108] on icon "Next page" at bounding box center [906, 108] width 13 height 13
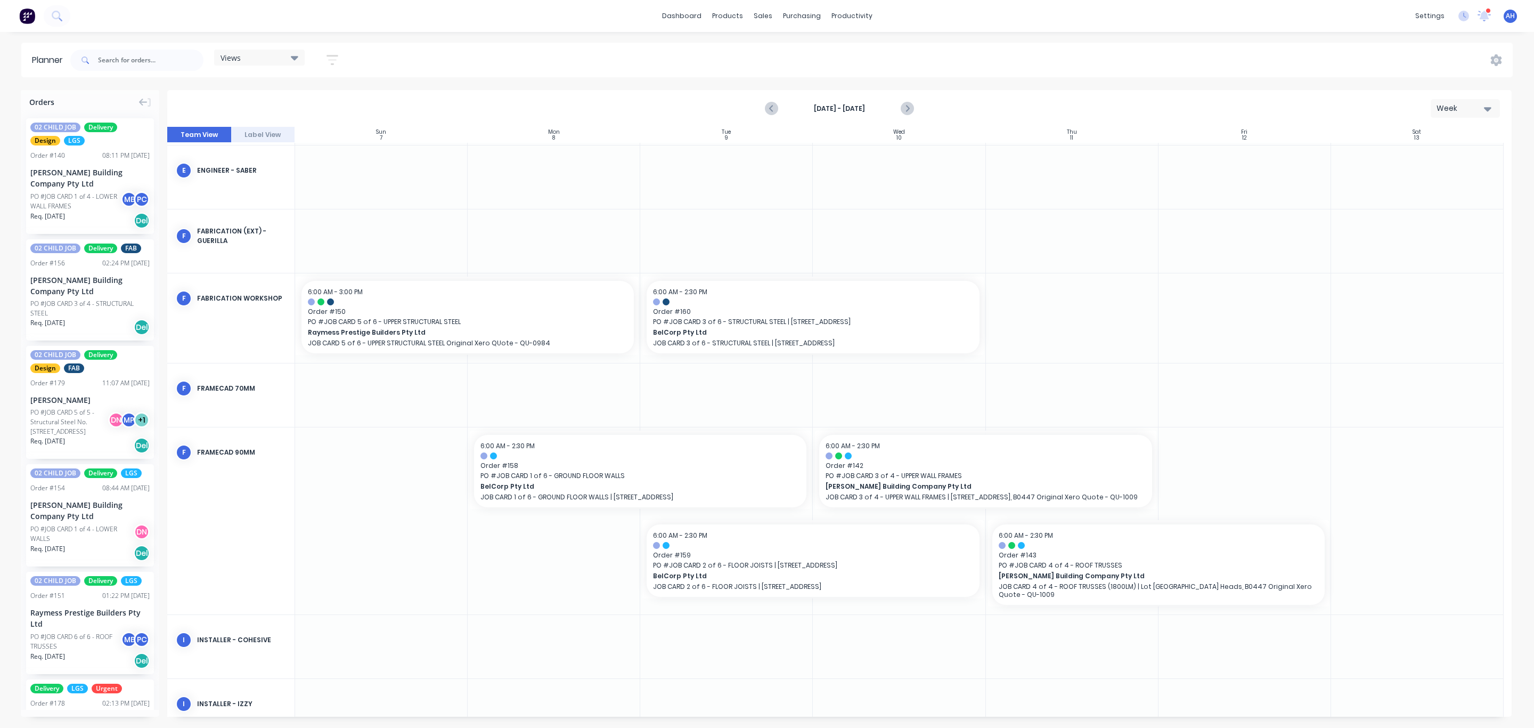
scroll to position [819, 0]
click at [904, 107] on icon "Next page" at bounding box center [906, 108] width 13 height 13
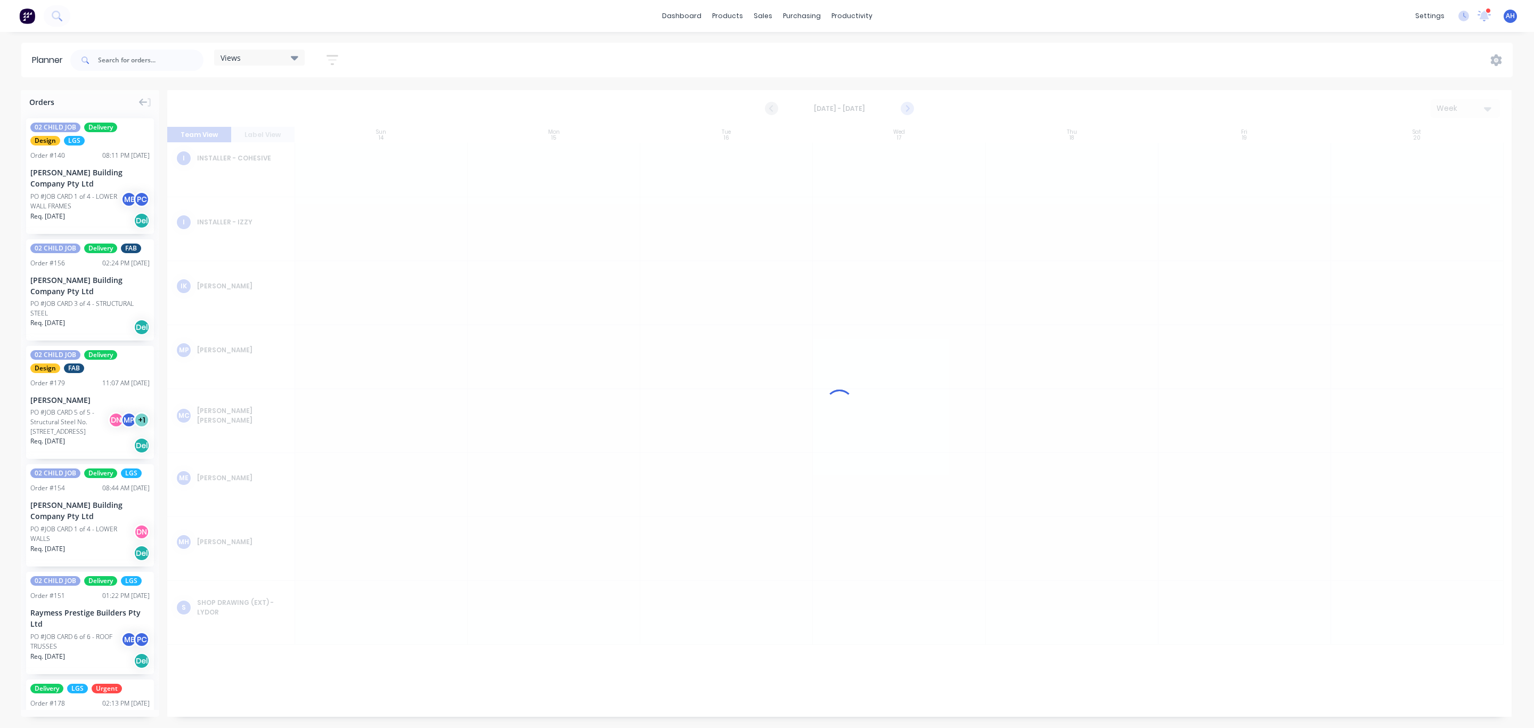
scroll to position [443, 0]
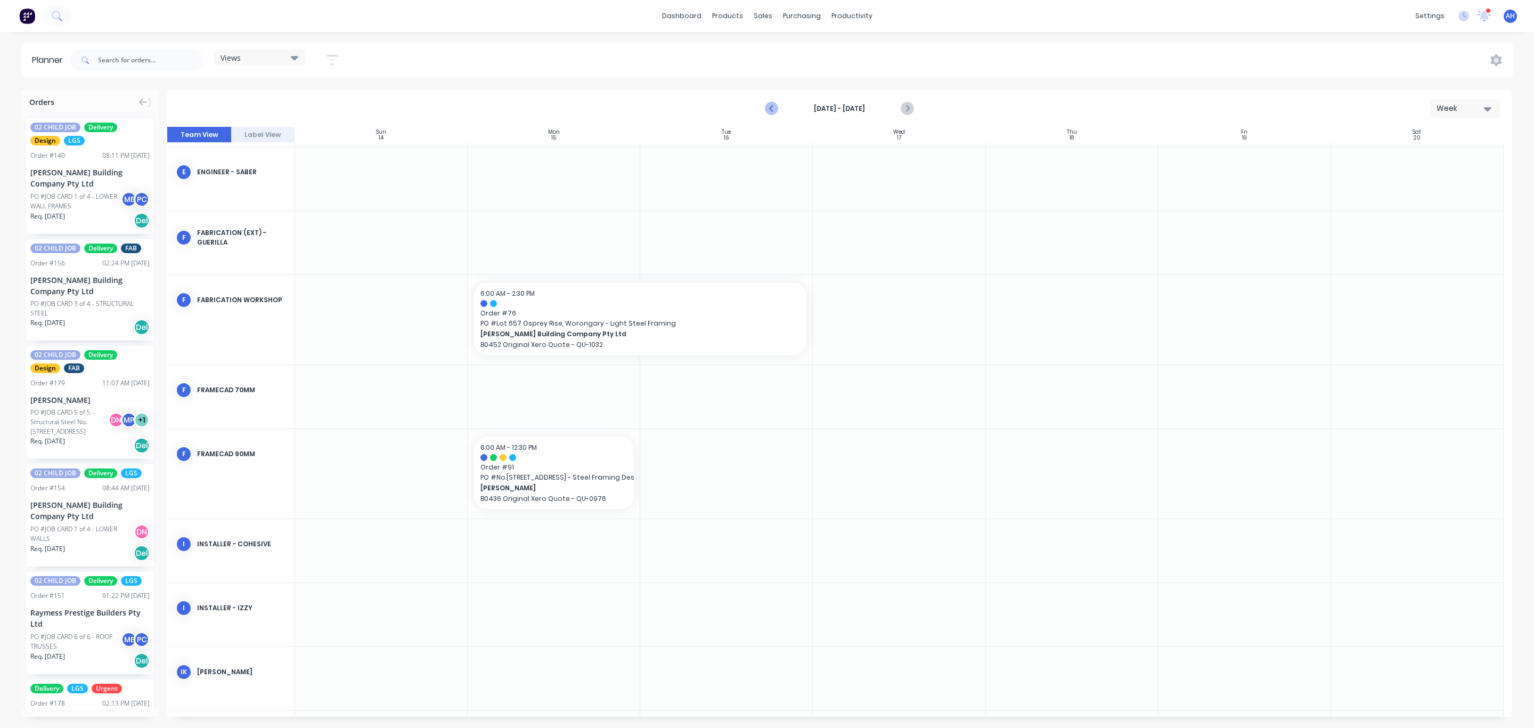
click at [772, 109] on icon "Previous page" at bounding box center [772, 108] width 5 height 9
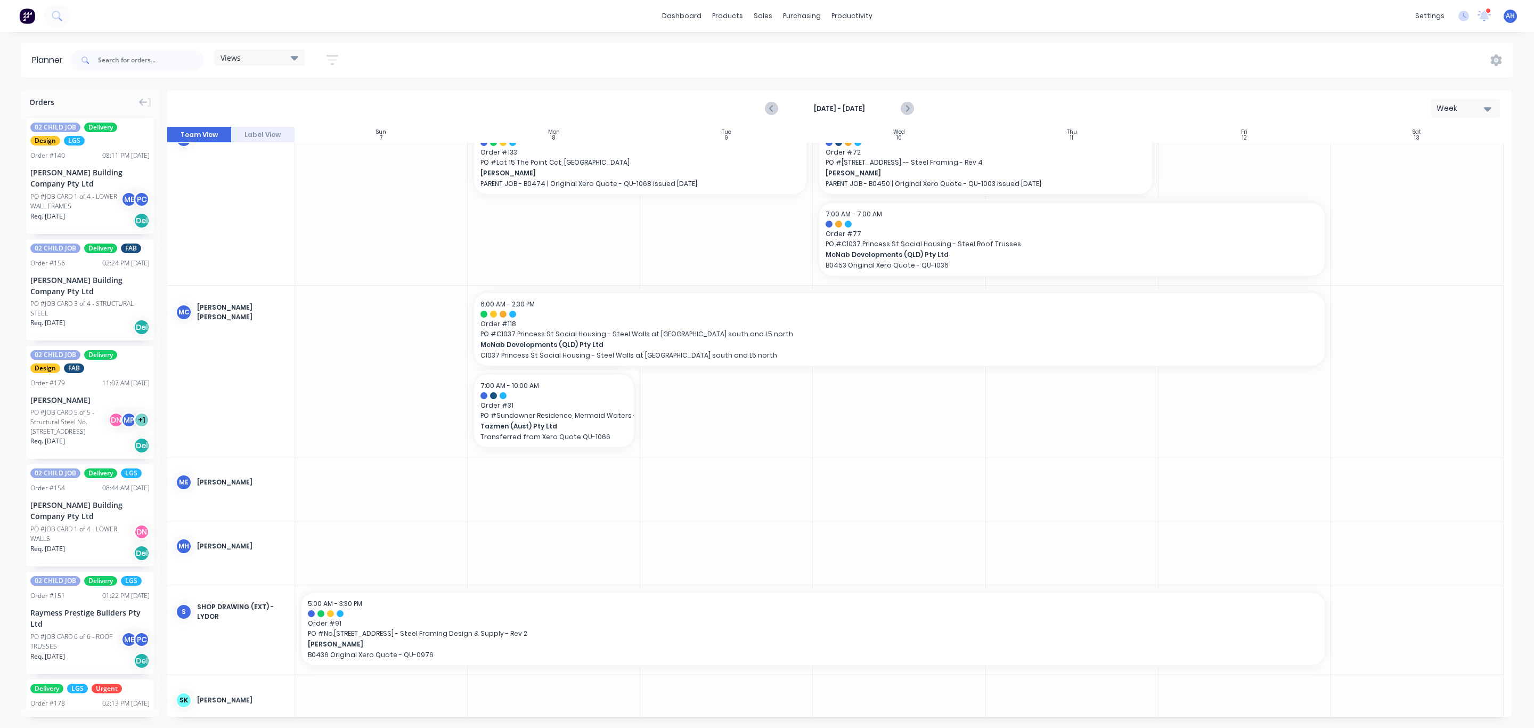
scroll to position [1346, 0]
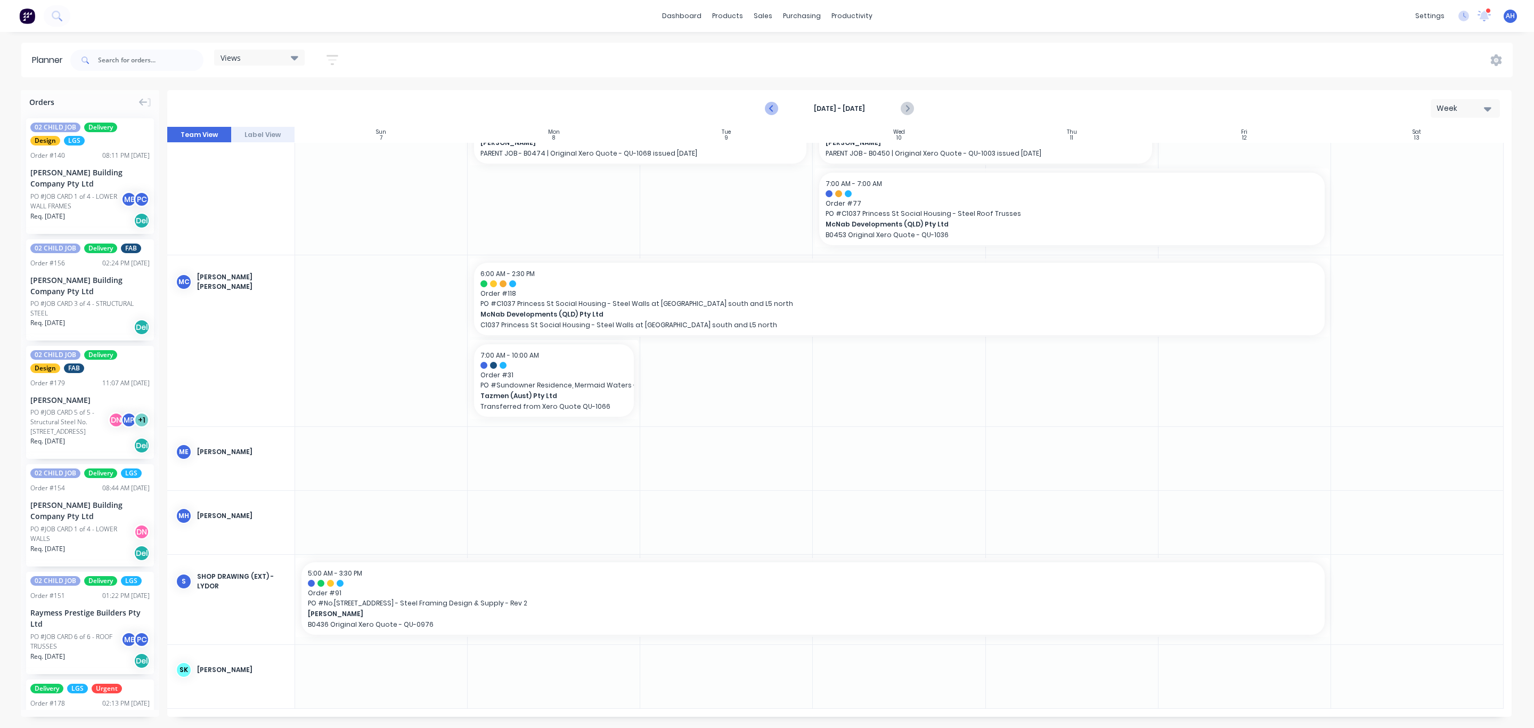
click at [773, 106] on icon "Previous page" at bounding box center [771, 108] width 13 height 13
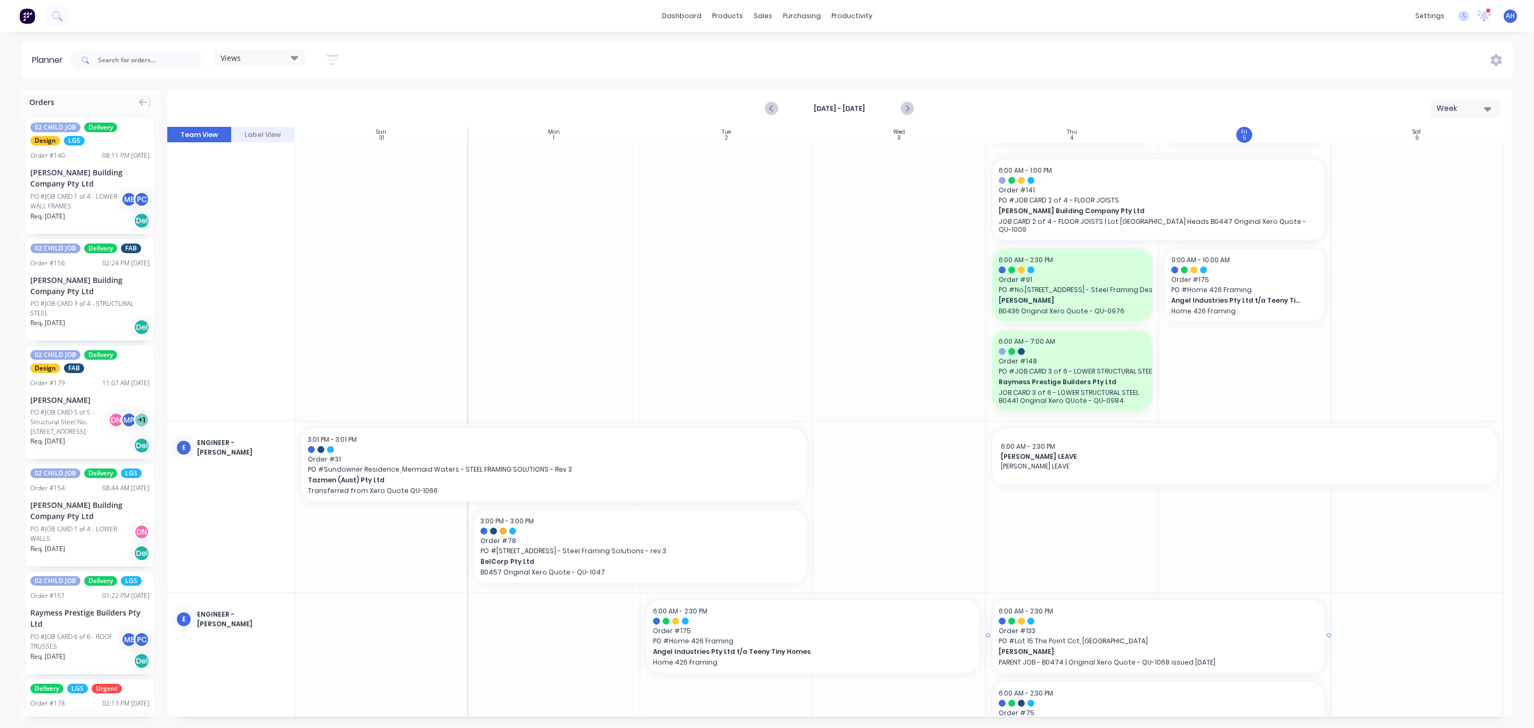
scroll to position [721, 0]
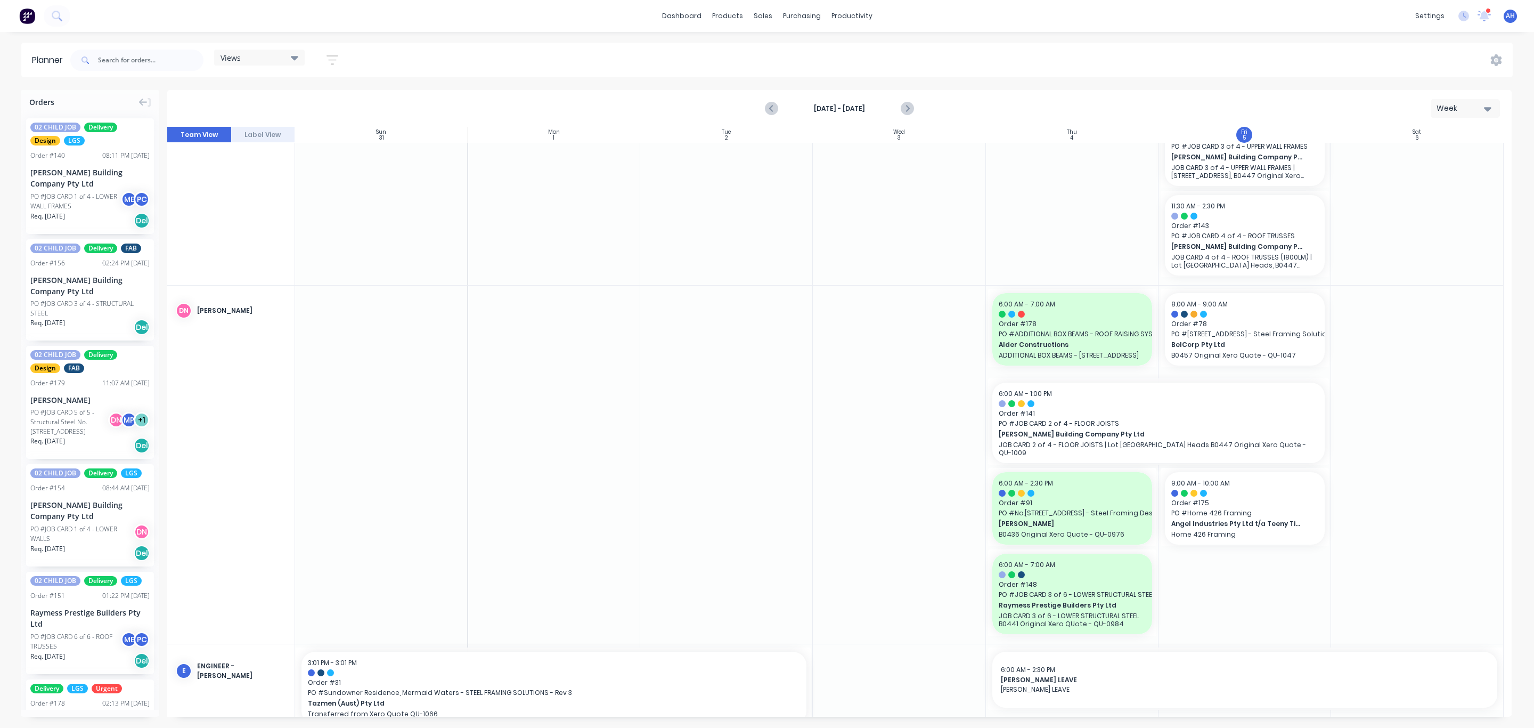
click at [261, 51] on div "Views" at bounding box center [259, 58] width 91 height 16
click at [285, 197] on button "FACTORY - FABRICATION" at bounding box center [278, 200] width 113 height 12
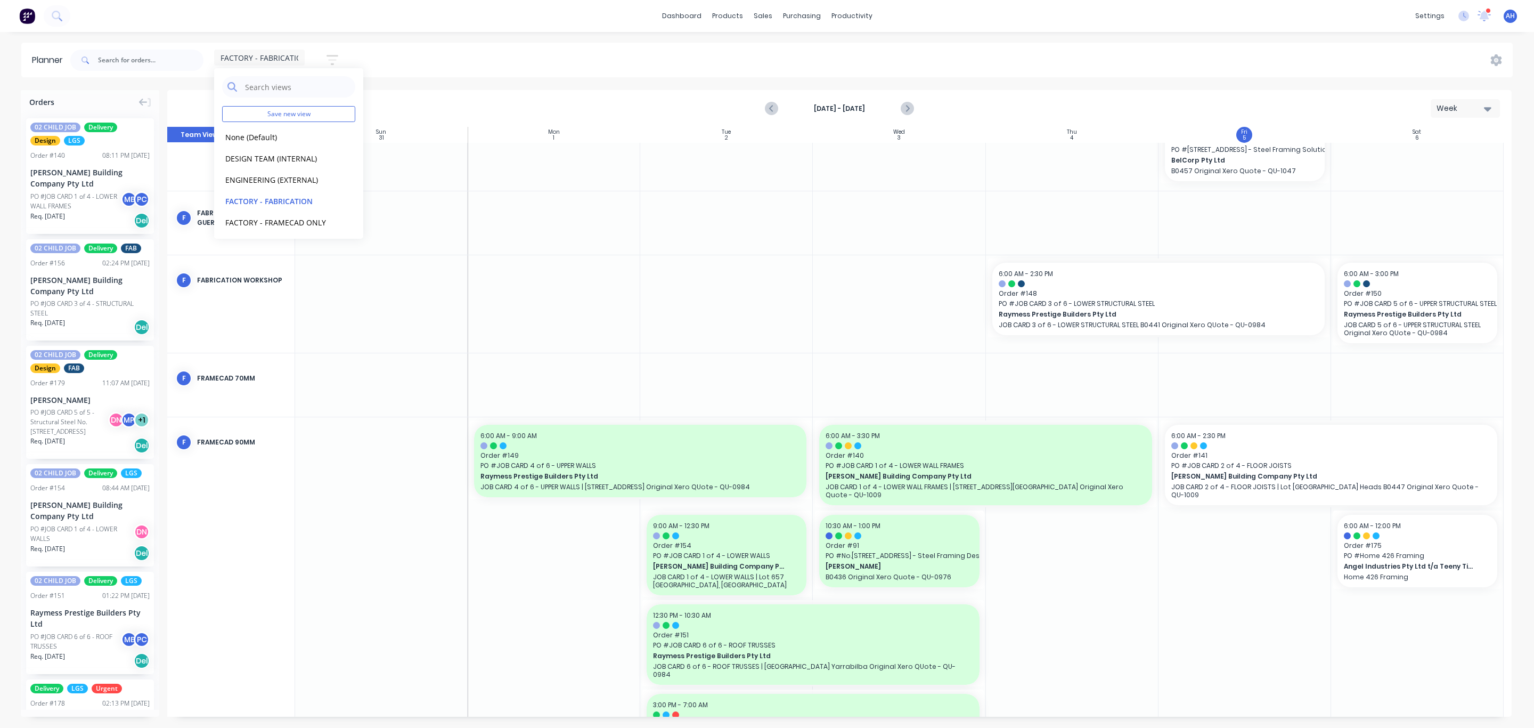
scroll to position [280, 0]
